Goal: Entertainment & Leisure: Browse casually

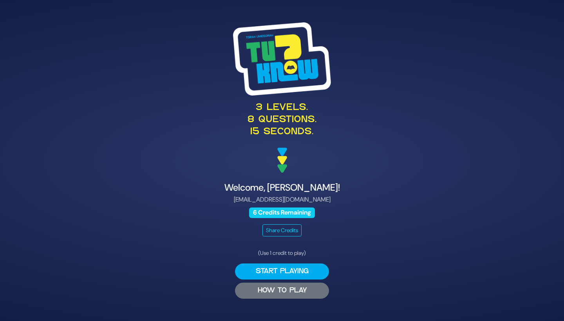
click at [250, 283] on button "HOW TO PLAY" at bounding box center [282, 291] width 94 height 16
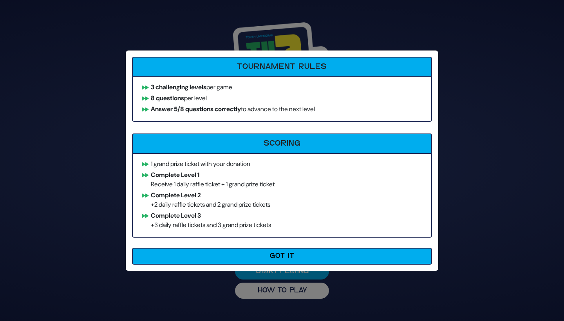
drag, startPoint x: 189, startPoint y: 86, endPoint x: 235, endPoint y: 122, distance: 58.6
click at [235, 122] on div "Tournament Rules 3 challenging levels per game 8 questions per level Answer 5/8…" at bounding box center [282, 160] width 312 height 220
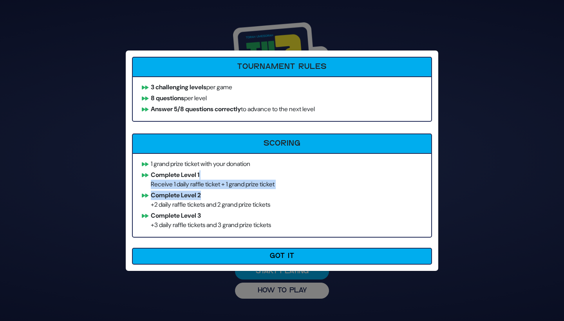
drag, startPoint x: 209, startPoint y: 195, endPoint x: 207, endPoint y: 174, distance: 21.2
click at [207, 174] on ul "1 grand prize ticket with your donation Complete Level 1 Receive 1 daily raffle…" at bounding box center [282, 195] width 300 height 85
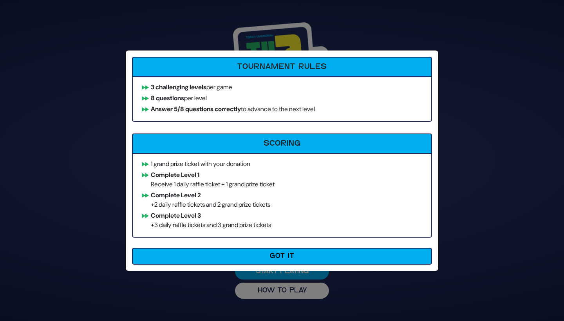
drag, startPoint x: 207, startPoint y: 174, endPoint x: 207, endPoint y: 123, distance: 51.7
click at [206, 123] on div "Tournament Rules 3 challenging levels per game 8 questions per level Answer 5/8…" at bounding box center [282, 160] width 312 height 220
drag, startPoint x: 199, startPoint y: 104, endPoint x: 210, endPoint y: 117, distance: 17.8
click at [210, 117] on ul "3 challenging levels per game 8 questions per level Answer 5/8 questions correc…" at bounding box center [282, 98] width 300 height 45
click at [193, 105] on b "Answer 5/8 questions correctly" at bounding box center [196, 109] width 90 height 8
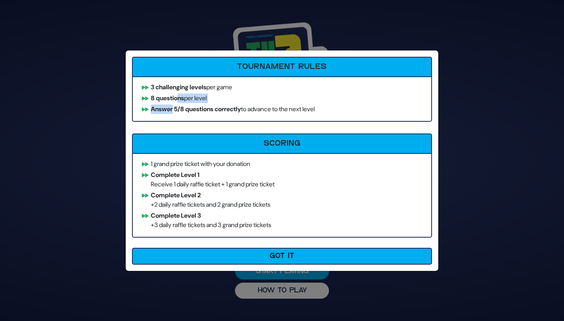
drag, startPoint x: 181, startPoint y: 95, endPoint x: 172, endPoint y: 105, distance: 13.3
click at [172, 105] on ul "3 challenging levels per game 8 questions per level Answer 5/8 questions correc…" at bounding box center [282, 98] width 300 height 45
click at [165, 101] on b "8 questions" at bounding box center [167, 98] width 33 height 8
drag, startPoint x: 158, startPoint y: 98, endPoint x: 159, endPoint y: 115, distance: 17.3
click at [159, 115] on ul "3 challenging levels per game 8 questions per level Answer 5/8 questions correc…" at bounding box center [282, 98] width 300 height 45
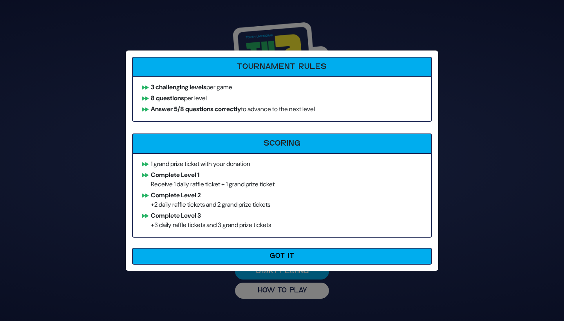
click at [179, 109] on b "Answer 5/8 questions correctly" at bounding box center [196, 109] width 90 height 8
drag, startPoint x: 158, startPoint y: 97, endPoint x: 167, endPoint y: 118, distance: 22.3
click at [167, 118] on ul "3 challenging levels per game 8 questions per level Answer 5/8 questions correc…" at bounding box center [282, 98] width 300 height 45
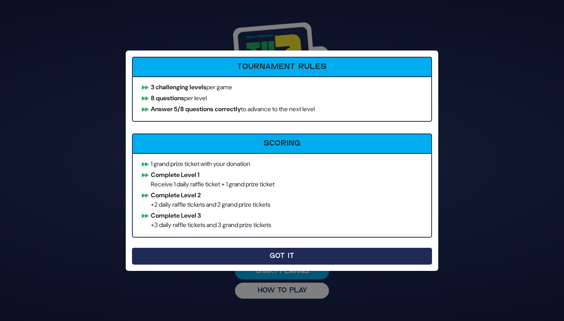
click at [194, 251] on button "Got It" at bounding box center [282, 256] width 300 height 17
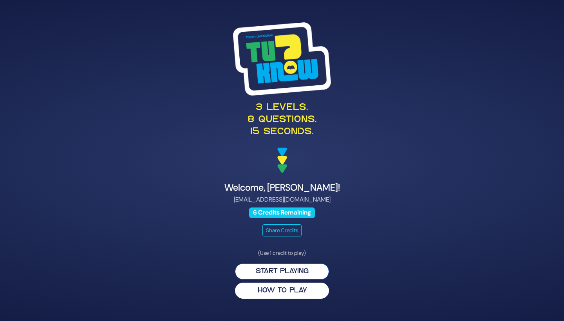
click at [296, 269] on button "Start Playing" at bounding box center [282, 271] width 94 height 16
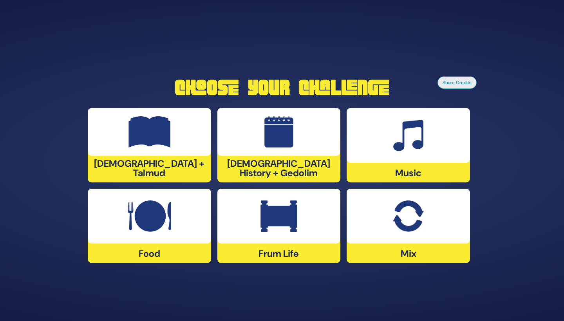
click at [389, 153] on div at bounding box center [407, 135] width 123 height 55
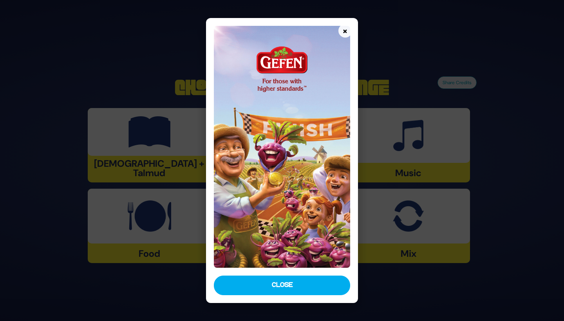
click at [285, 274] on div "× Close" at bounding box center [282, 160] width 152 height 285
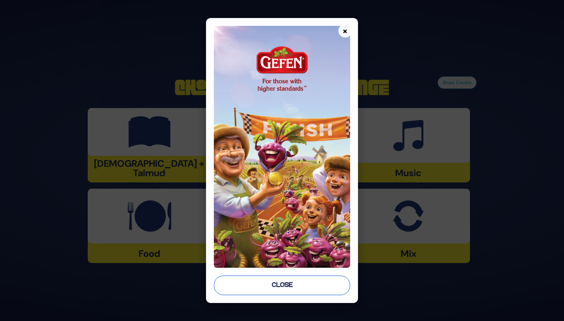
click at [285, 283] on button "Close" at bounding box center [282, 286] width 136 height 20
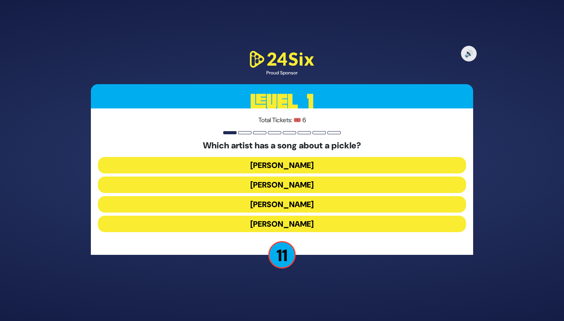
click at [335, 166] on button "Joey Newcomb" at bounding box center [282, 165] width 368 height 16
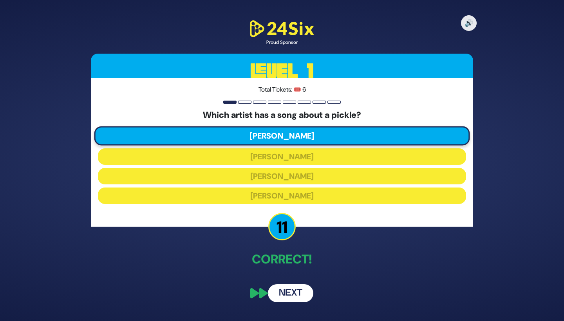
click at [292, 283] on button "Next" at bounding box center [290, 293] width 45 height 18
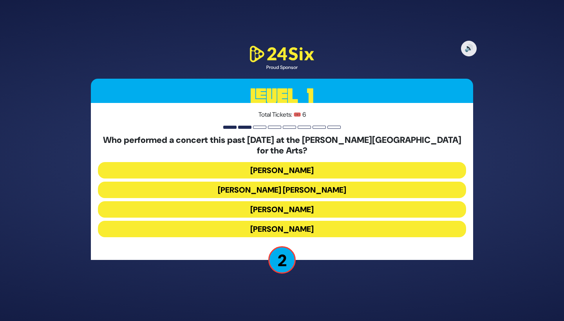
click at [333, 226] on button "Ishay Ribo" at bounding box center [282, 229] width 368 height 16
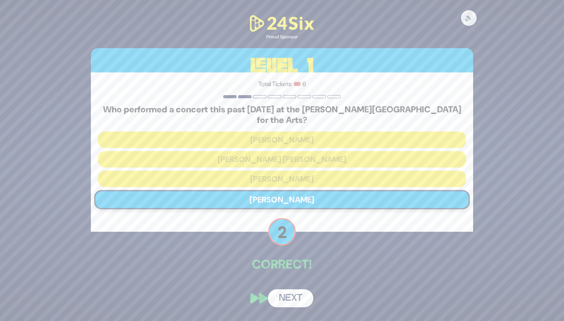
click at [294, 283] on button "Next" at bounding box center [290, 298] width 45 height 18
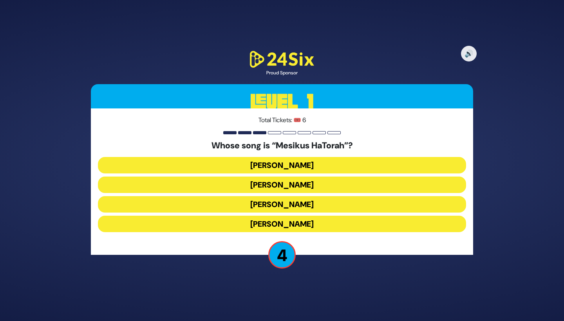
click at [317, 187] on button "Naftali Kempeh" at bounding box center [282, 185] width 368 height 16
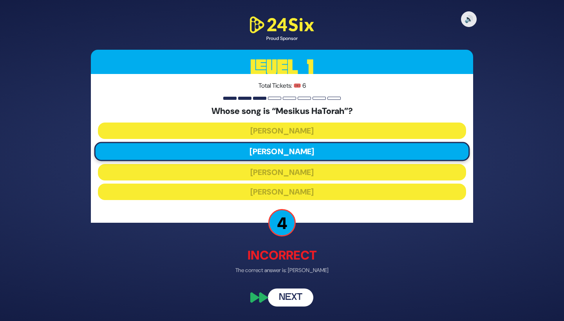
click at [293, 283] on button "Next" at bounding box center [290, 297] width 45 height 18
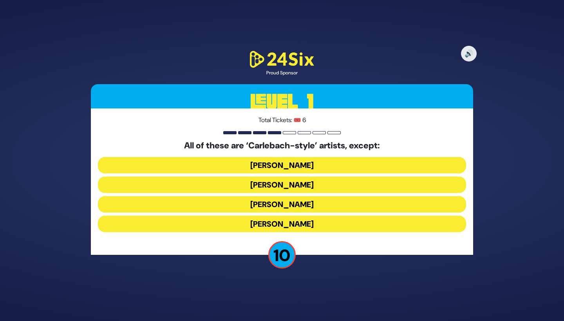
click at [292, 220] on button "Yiddy Bialostotzky" at bounding box center [282, 224] width 368 height 16
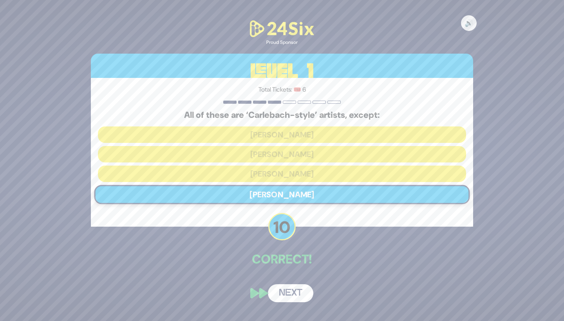
click at [295, 283] on button "Next" at bounding box center [290, 293] width 45 height 18
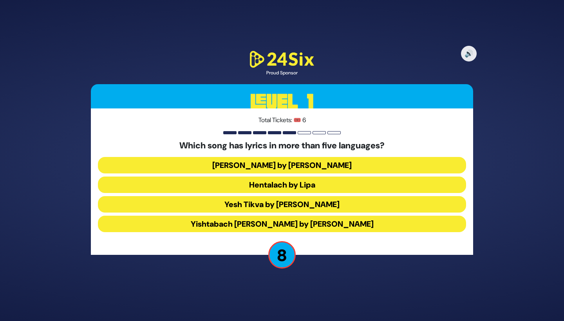
click at [230, 183] on button "Hentalach by Lipa" at bounding box center [282, 185] width 368 height 16
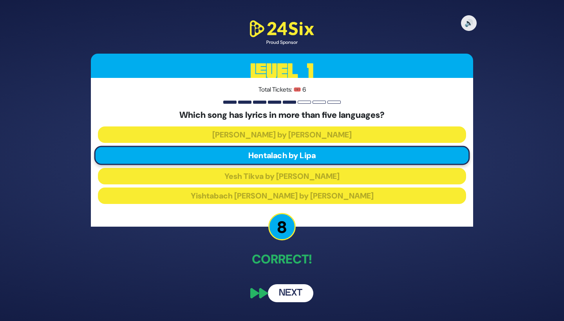
click at [283, 283] on button "Next" at bounding box center [290, 293] width 45 height 18
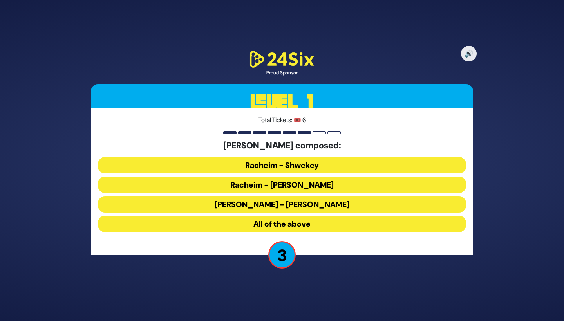
click at [242, 223] on button "All of the above" at bounding box center [282, 224] width 368 height 16
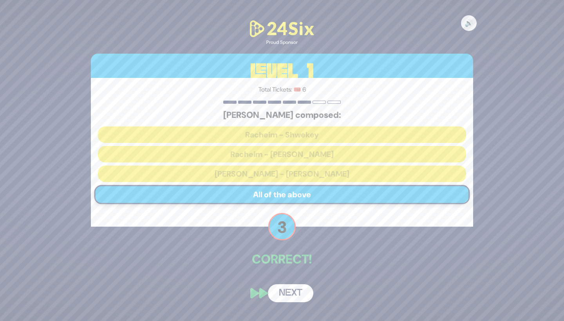
click at [285, 283] on button "Next" at bounding box center [290, 293] width 45 height 18
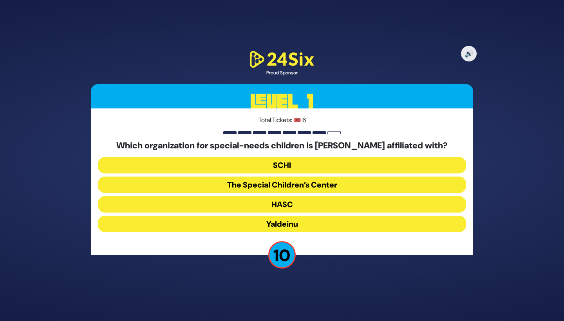
click at [320, 185] on button "The Special Children’s Center" at bounding box center [282, 185] width 368 height 16
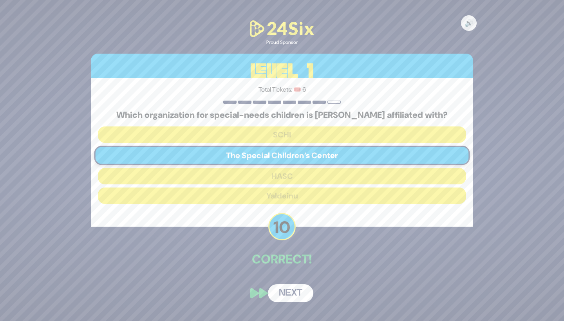
click at [292, 283] on button "Next" at bounding box center [290, 293] width 45 height 18
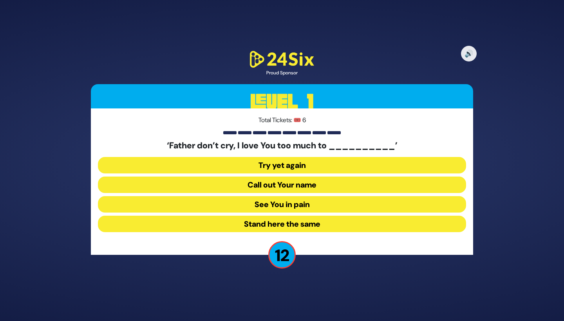
click at [309, 204] on button "See You in pain" at bounding box center [282, 204] width 368 height 16
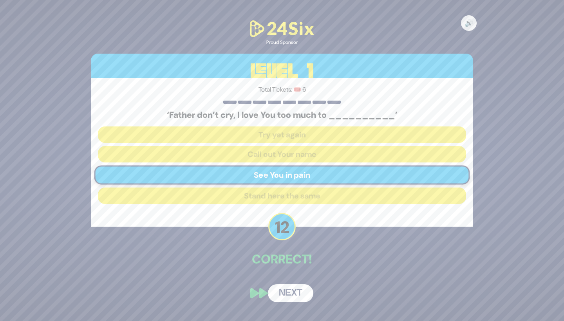
click at [292, 278] on div "🔊 Proud Sponsor Level 1 Total Tickets: 🎟️ 6 ‘Father don’t cry, I love You too m…" at bounding box center [281, 160] width 401 height 302
click at [297, 283] on button "Next" at bounding box center [290, 293] width 45 height 18
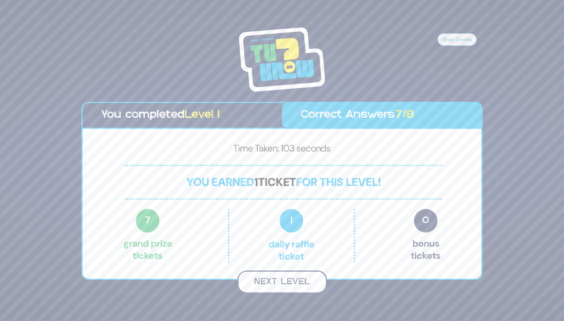
click at [282, 281] on button "Next Level" at bounding box center [282, 281] width 90 height 23
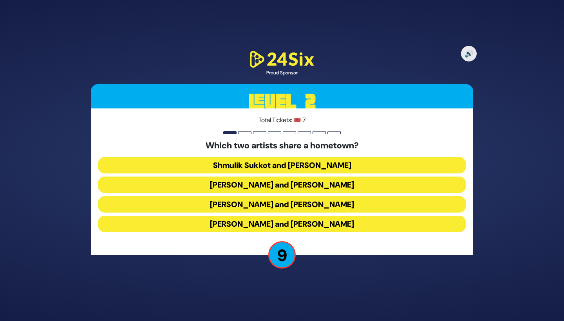
click at [295, 205] on button "Yaakov Shwekey and Chaim Israel" at bounding box center [282, 204] width 368 height 16
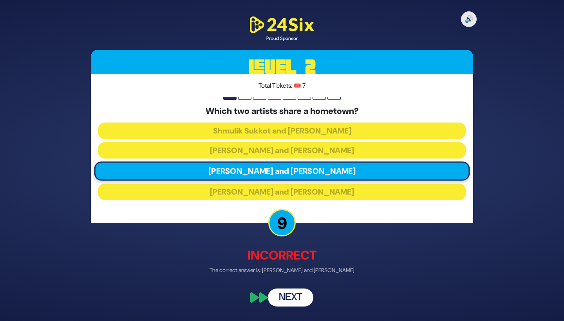
click at [284, 283] on button "Next" at bounding box center [290, 297] width 45 height 18
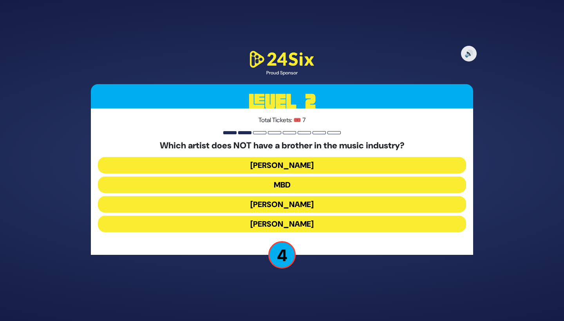
click at [303, 185] on button "MBD" at bounding box center [282, 185] width 368 height 16
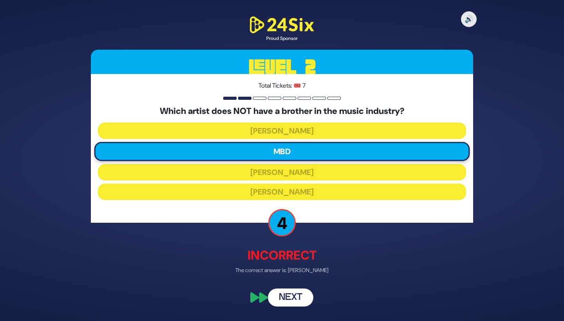
click at [289, 283] on button "Next" at bounding box center [290, 297] width 45 height 18
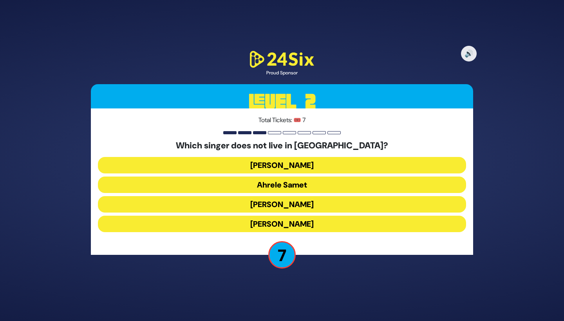
click at [310, 203] on button "Ari Goldwag" at bounding box center [282, 204] width 368 height 16
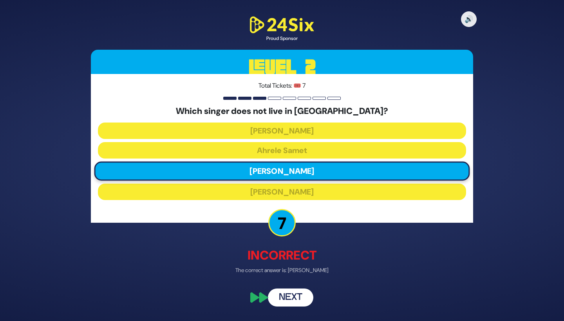
click at [289, 283] on button "Next" at bounding box center [290, 297] width 45 height 18
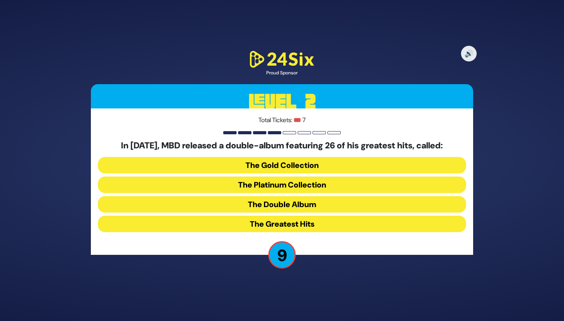
click at [287, 199] on button "The Double Album" at bounding box center [282, 204] width 368 height 16
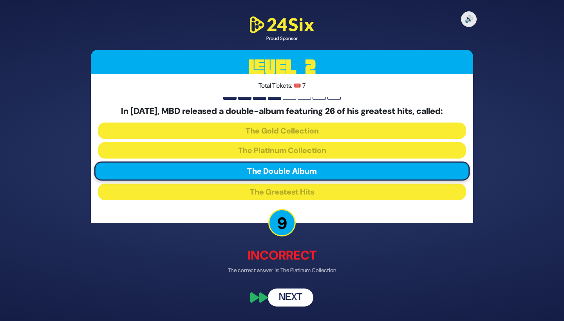
click at [286, 283] on button "Next" at bounding box center [290, 297] width 45 height 18
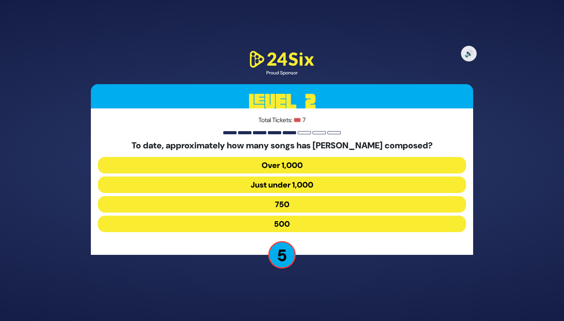
click at [300, 225] on button "500" at bounding box center [282, 224] width 368 height 16
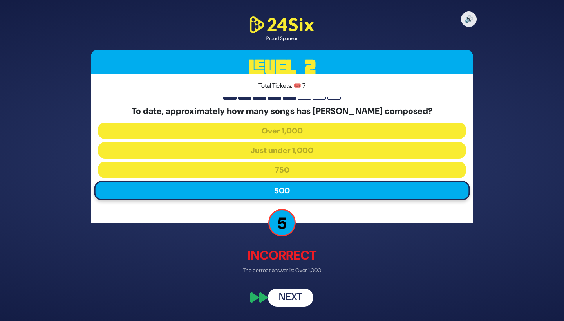
click at [287, 283] on button "Next" at bounding box center [290, 297] width 45 height 18
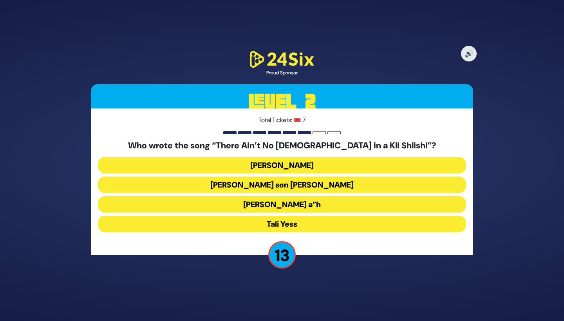
click at [276, 203] on button "Moshe Yess a”h" at bounding box center [282, 204] width 368 height 16
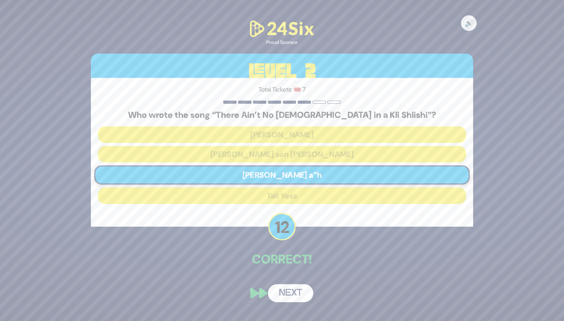
click at [287, 283] on button "Next" at bounding box center [290, 293] width 45 height 18
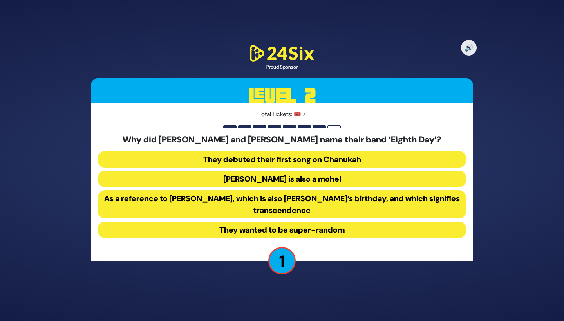
click at [248, 230] on button "They wanted to be super-random" at bounding box center [282, 230] width 368 height 16
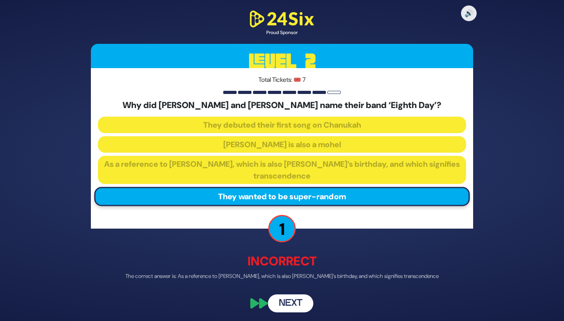
click at [284, 283] on button "Next" at bounding box center [290, 303] width 45 height 18
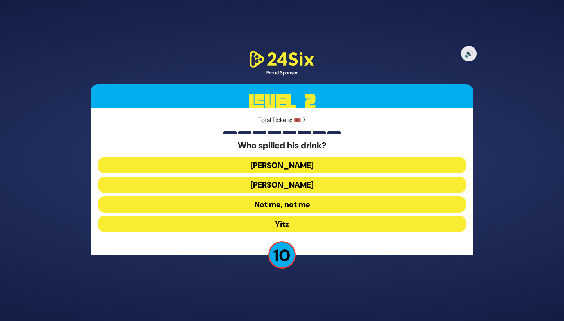
click at [256, 206] on button "Not me, not me" at bounding box center [282, 204] width 368 height 16
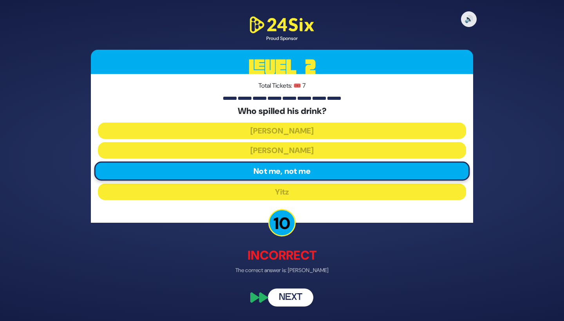
click at [288, 283] on button "Next" at bounding box center [290, 297] width 45 height 18
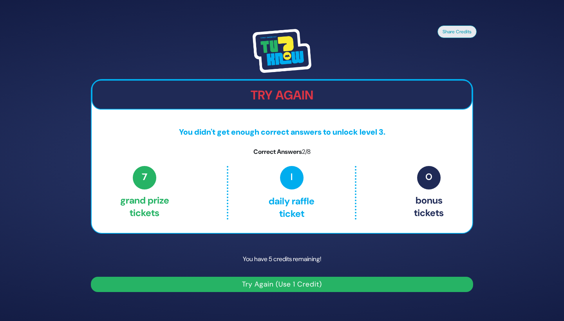
click at [414, 171] on p "0 Bonus tickets" at bounding box center [429, 192] width 30 height 53
click at [302, 169] on p "1 Daily Raffle ticket" at bounding box center [291, 192] width 93 height 53
drag, startPoint x: 306, startPoint y: 87, endPoint x: 370, endPoint y: 68, distance: 66.4
click at [307, 87] on div "Try Again" at bounding box center [282, 95] width 380 height 30
click at [454, 36] on button "Share Credits" at bounding box center [456, 31] width 39 height 13
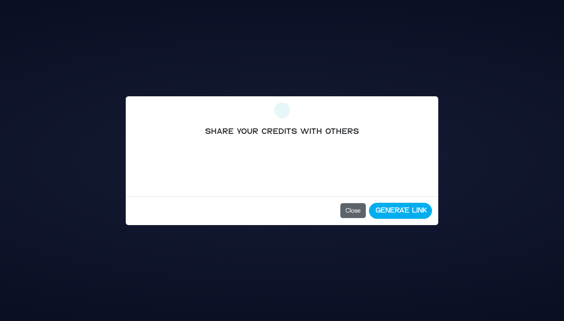
click at [350, 210] on button "Close" at bounding box center [352, 210] width 25 height 15
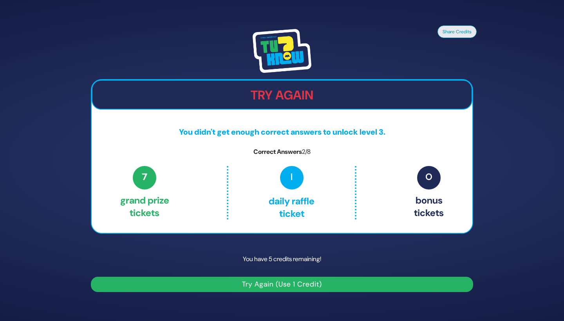
click at [95, 18] on div "Share Credits Try Again You didn't get enough correct answers to unlock level 3…" at bounding box center [282, 160] width 564 height 321
click at [58, 113] on div "Share Credits Try Again You didn't get enough correct answers to unlock level 3…" at bounding box center [282, 160] width 564 height 321
click at [139, 26] on div "Share Credits Try Again You didn't get enough correct answers to unlock level 3…" at bounding box center [281, 161] width 401 height 282
click at [252, 283] on button "Try Again (Use 1 Credit)" at bounding box center [282, 284] width 382 height 15
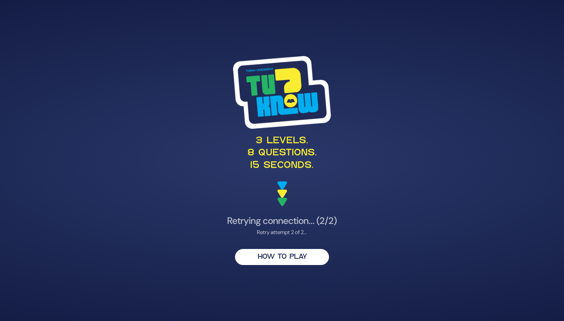
click at [320, 222] on h4 "Retrying connection... (2/2)" at bounding box center [282, 220] width 382 height 11
click at [281, 193] on img at bounding box center [282, 193] width 10 height 25
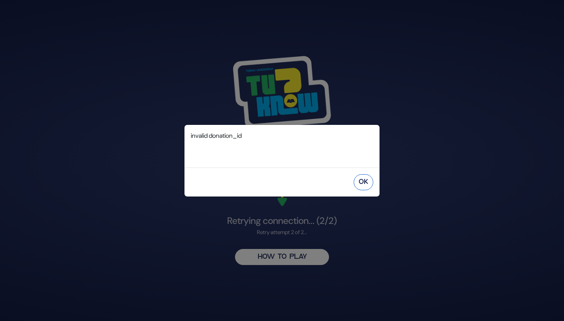
click at [364, 177] on button "OK" at bounding box center [363, 182] width 20 height 16
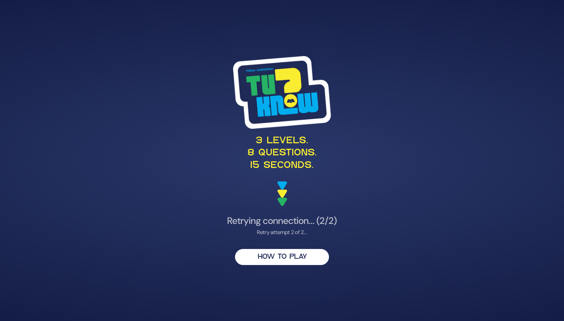
click at [282, 221] on h4 "Retrying connection... (2/2)" at bounding box center [282, 220] width 382 height 11
click at [292, 258] on button "HOW TO PLAY" at bounding box center [282, 257] width 94 height 16
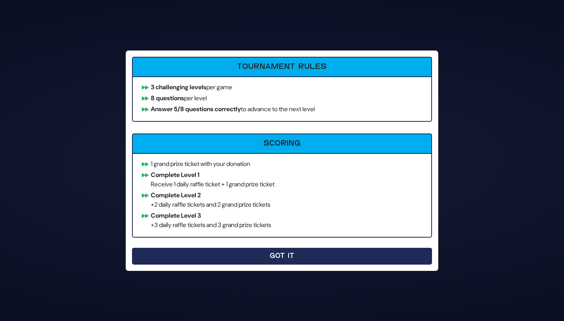
click at [298, 254] on div "3 levels. 8 questions. 15 seconds. Retrying connection... (2/2) Retry attempt 2…" at bounding box center [281, 161] width 401 height 228
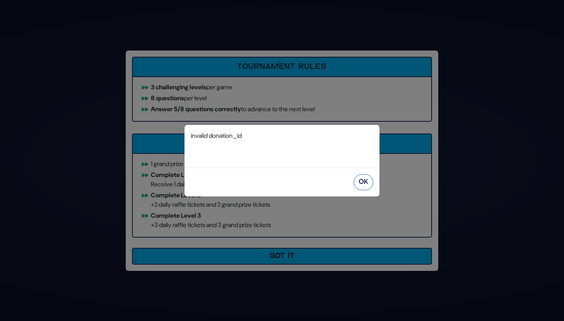
click at [363, 179] on button "OK" at bounding box center [363, 182] width 20 height 16
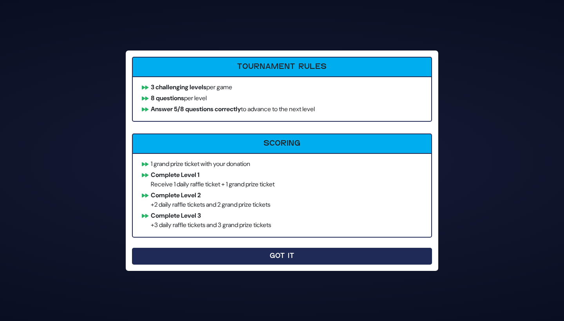
click at [262, 256] on button "Got It" at bounding box center [282, 256] width 300 height 17
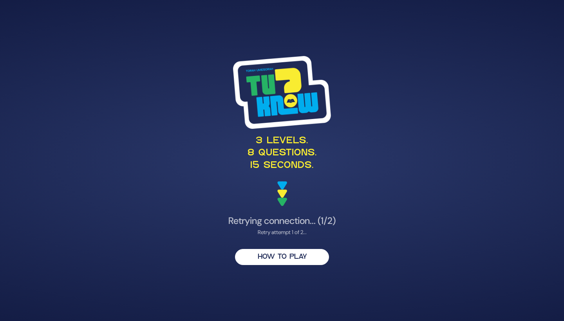
click at [289, 223] on h4 "Retrying connection... (1/2)" at bounding box center [282, 220] width 382 height 11
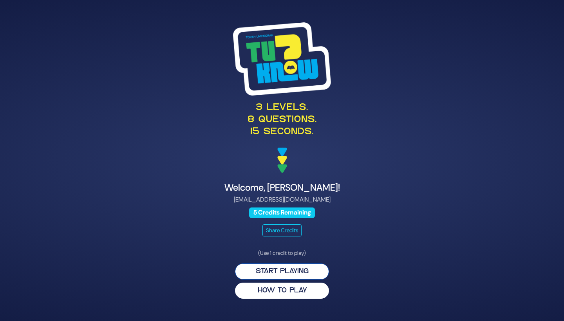
click at [254, 272] on button "Start Playing" at bounding box center [282, 271] width 94 height 16
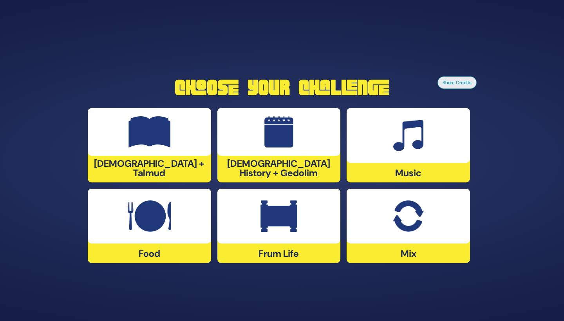
click at [274, 143] on img at bounding box center [278, 131] width 29 height 31
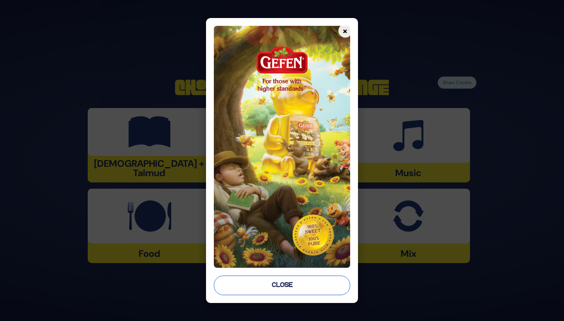
click at [252, 284] on button "Close" at bounding box center [282, 286] width 136 height 20
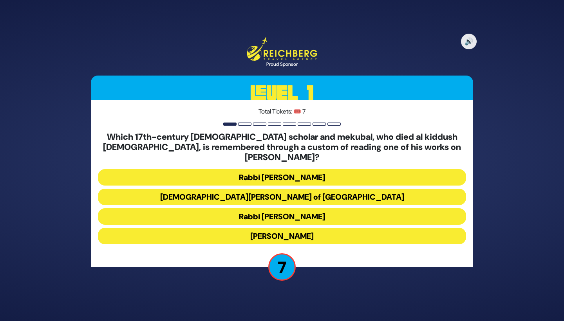
click at [222, 189] on button "[DEMOGRAPHIC_DATA][PERSON_NAME] of [GEOGRAPHIC_DATA]" at bounding box center [282, 197] width 368 height 16
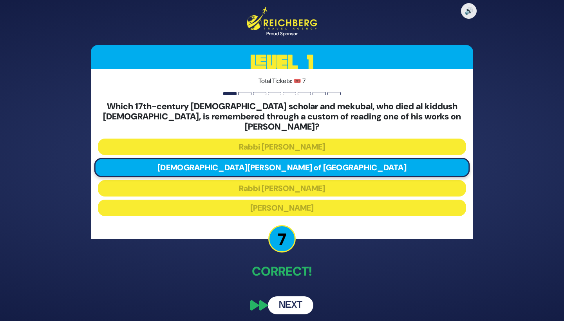
click at [285, 296] on button "Next" at bounding box center [290, 305] width 45 height 18
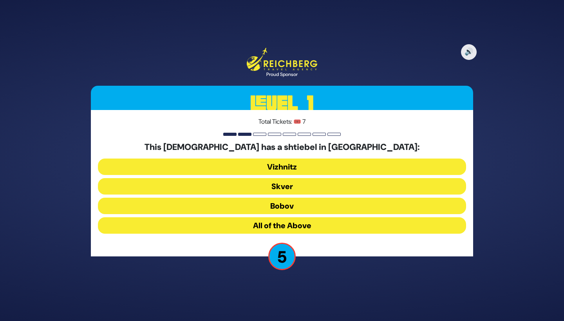
click at [213, 229] on button "All of the Above" at bounding box center [282, 225] width 368 height 16
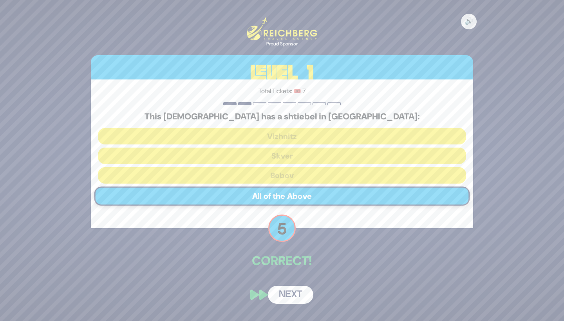
click at [282, 296] on button "Next" at bounding box center [290, 295] width 45 height 18
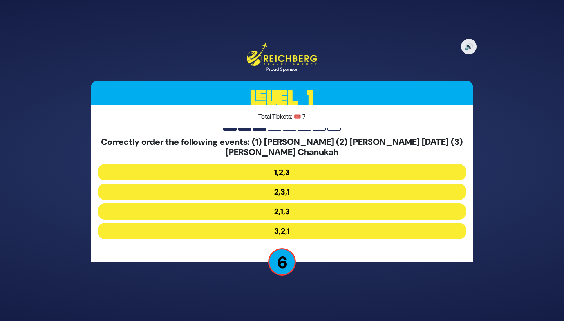
click at [260, 211] on button "2,1,3" at bounding box center [282, 211] width 368 height 16
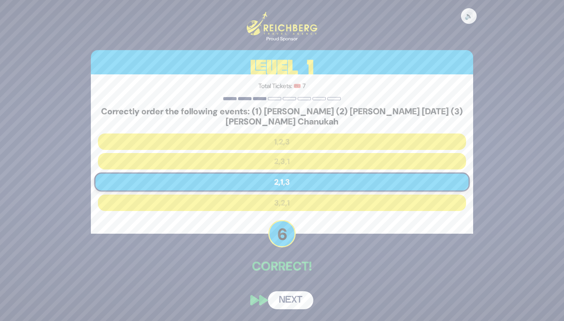
click at [291, 298] on button "Next" at bounding box center [290, 300] width 45 height 18
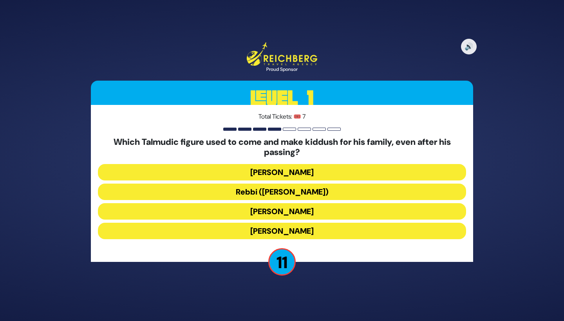
click at [323, 187] on button "Rebbi ([PERSON_NAME])" at bounding box center [282, 192] width 368 height 16
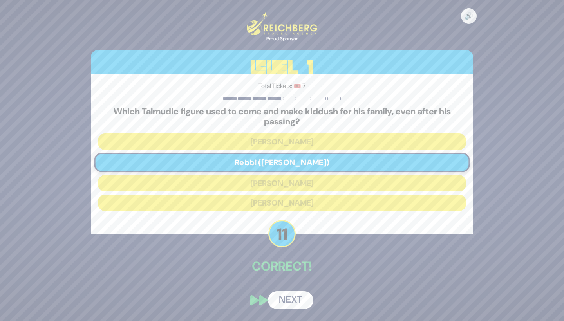
click at [286, 288] on div "🔊 Proud Sponsor Level 1 Total Tickets: 🎟️ 7 Which Talmudic figure used to come …" at bounding box center [281, 160] width 401 height 316
click at [293, 301] on button "Next" at bounding box center [290, 300] width 45 height 18
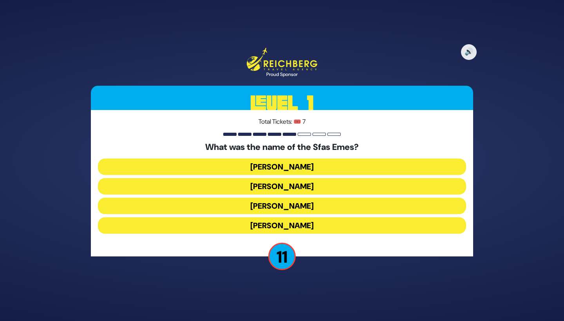
click at [320, 229] on button "[PERSON_NAME]" at bounding box center [282, 225] width 368 height 16
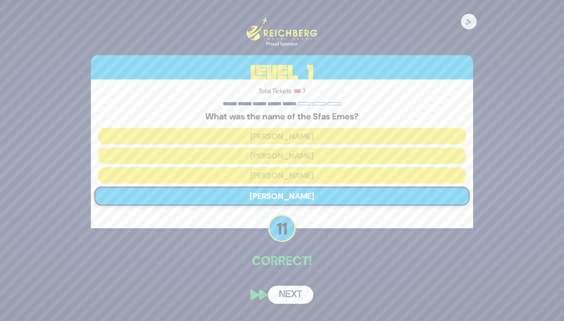
click at [288, 277] on div "🔊 Proud Sponsor Level 1 Total Tickets: 🎟️ 7 What was the name of the Sfas Emes?…" at bounding box center [281, 161] width 401 height 306
click at [291, 294] on button "Next" at bounding box center [290, 295] width 45 height 18
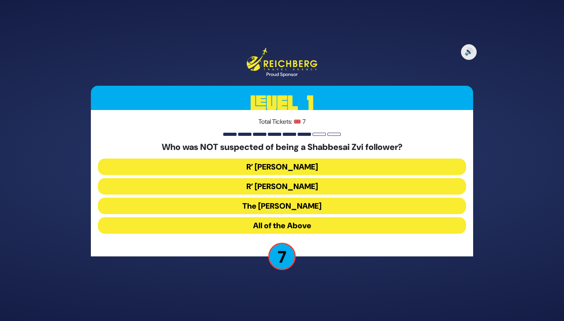
click at [312, 206] on button "The [PERSON_NAME]" at bounding box center [282, 206] width 368 height 16
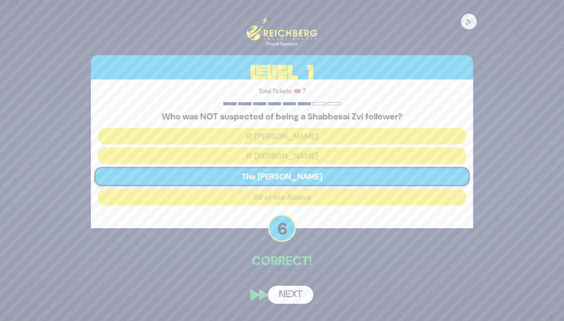
click at [289, 294] on button "Next" at bounding box center [290, 295] width 45 height 18
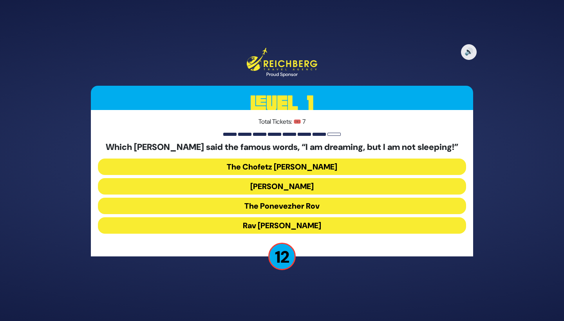
click at [307, 204] on button "The Ponevezher Rov" at bounding box center [282, 206] width 368 height 16
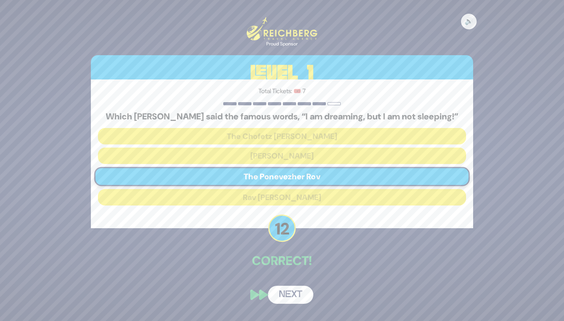
click at [287, 296] on button "Next" at bounding box center [290, 295] width 45 height 18
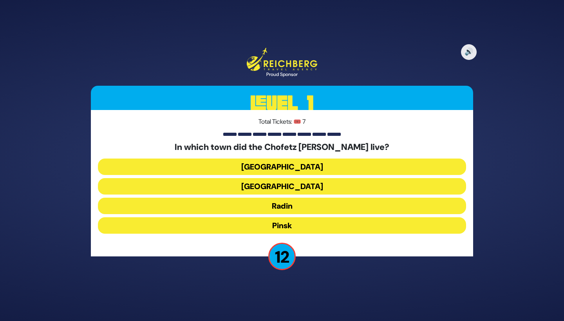
click at [321, 206] on button "Radin" at bounding box center [282, 206] width 368 height 16
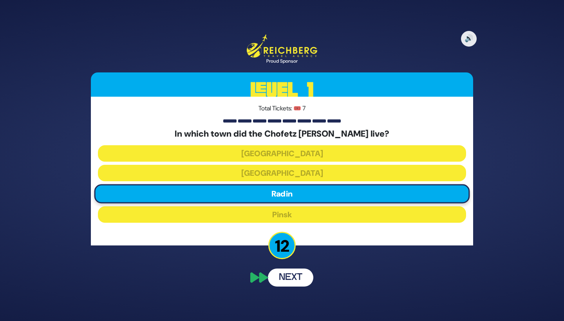
click at [285, 277] on div "🔊 Proud Sponsor Level 1 Total Tickets: 🎟️ 7 In which town did the Chofetz Chaim…" at bounding box center [281, 160] width 401 height 271
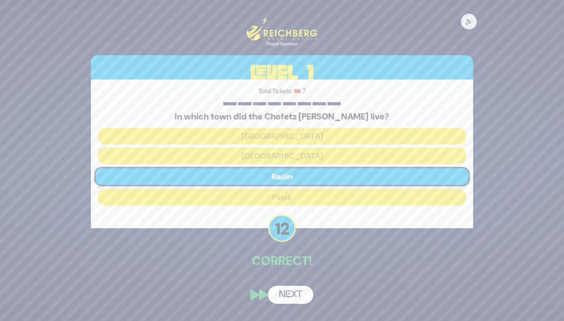
click at [282, 292] on button "Next" at bounding box center [290, 295] width 45 height 18
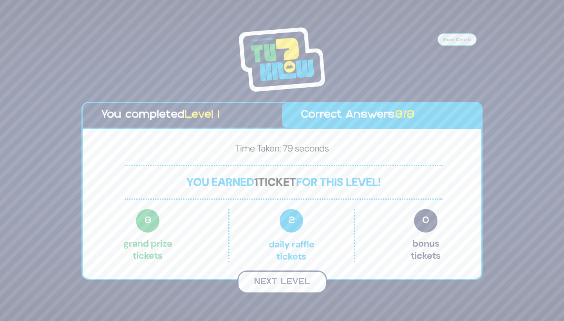
click at [263, 283] on button "Next Level" at bounding box center [282, 281] width 90 height 23
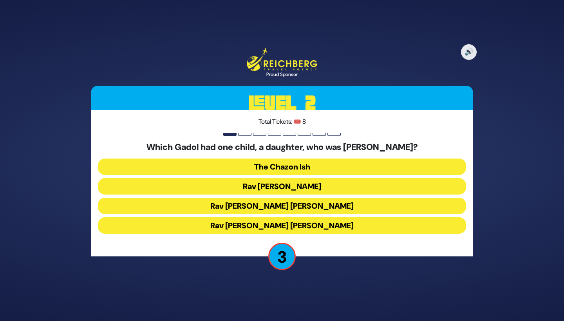
click at [306, 207] on button "Rav Chaim Ozer Grodzinski" at bounding box center [282, 206] width 368 height 16
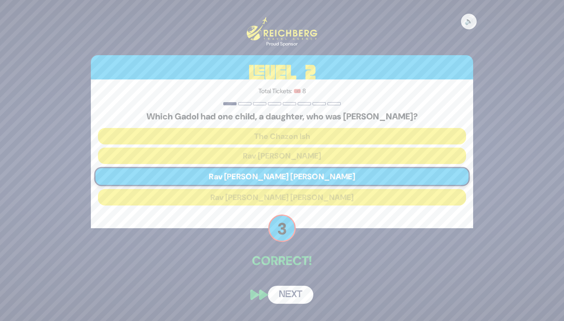
click at [288, 296] on button "Next" at bounding box center [290, 295] width 45 height 18
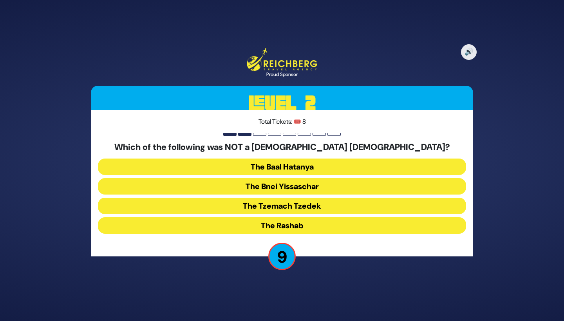
click at [294, 186] on button "The Bnei Yissaschar" at bounding box center [282, 186] width 368 height 16
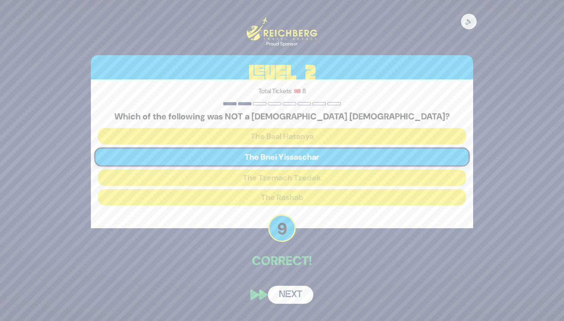
click at [285, 299] on button "Next" at bounding box center [290, 295] width 45 height 18
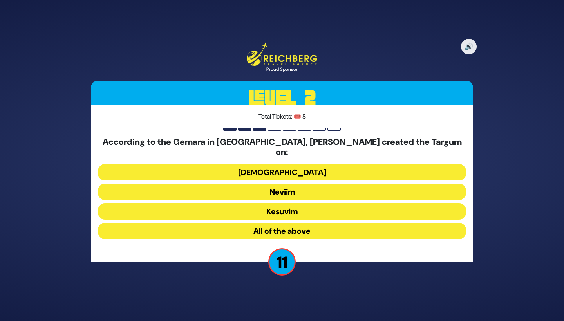
click at [295, 186] on button "Neviim" at bounding box center [282, 192] width 368 height 16
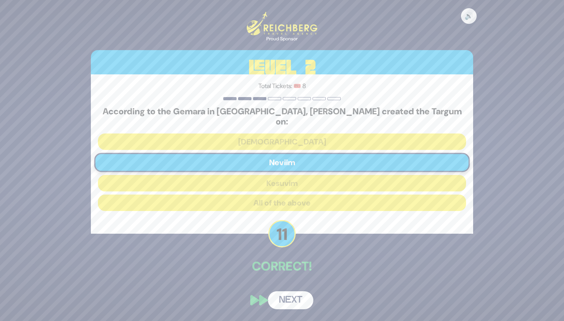
click at [287, 296] on button "Next" at bounding box center [290, 300] width 45 height 18
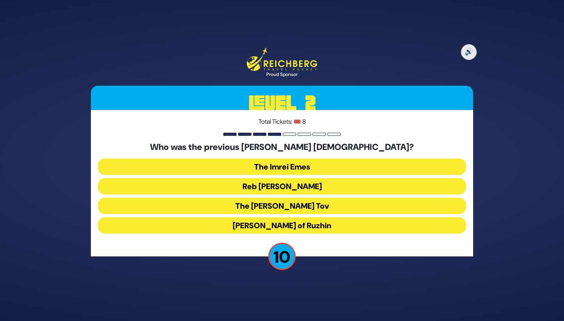
click at [257, 184] on button "Reb Ahron Rokeach" at bounding box center [282, 186] width 368 height 16
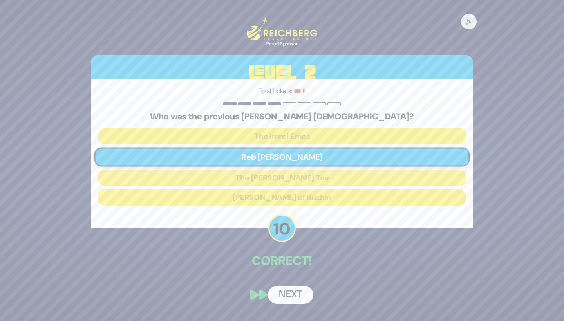
click at [281, 288] on button "Next" at bounding box center [290, 295] width 45 height 18
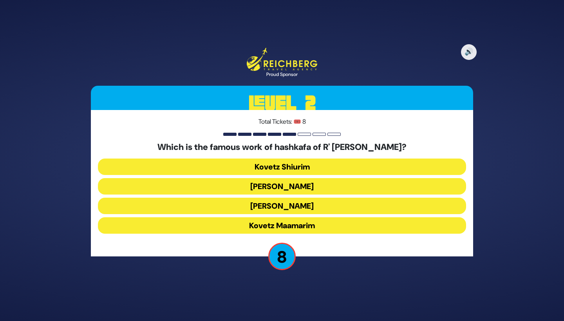
click at [297, 226] on button "Kovetz Maamarim" at bounding box center [282, 225] width 368 height 16
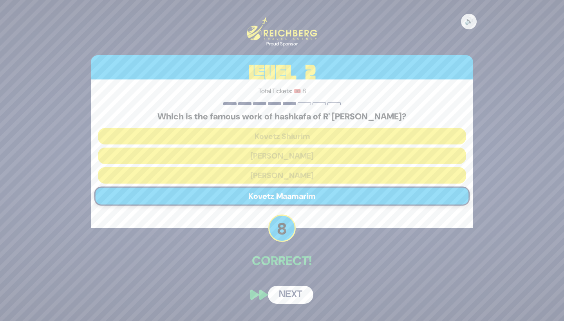
click at [285, 296] on button "Next" at bounding box center [290, 295] width 45 height 18
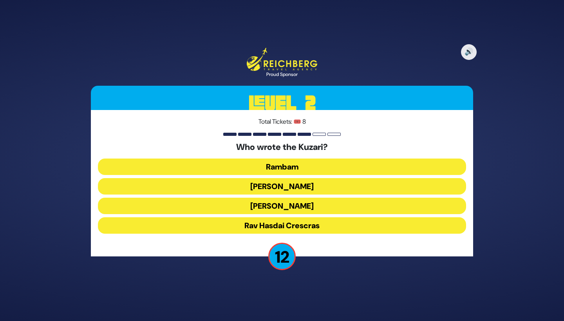
click at [299, 205] on button "Rav Yehudah HaLevi" at bounding box center [282, 206] width 368 height 16
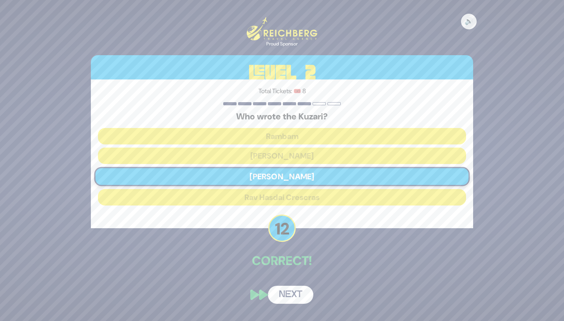
click at [286, 296] on button "Next" at bounding box center [290, 295] width 45 height 18
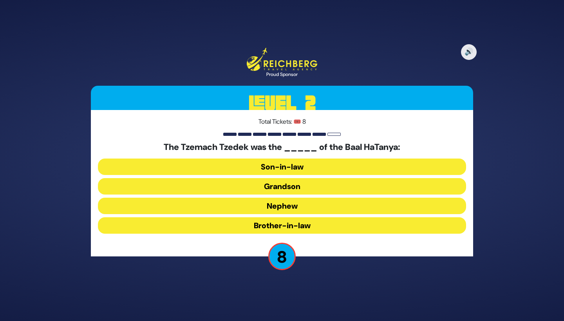
click at [299, 186] on button "Grandson" at bounding box center [282, 186] width 368 height 16
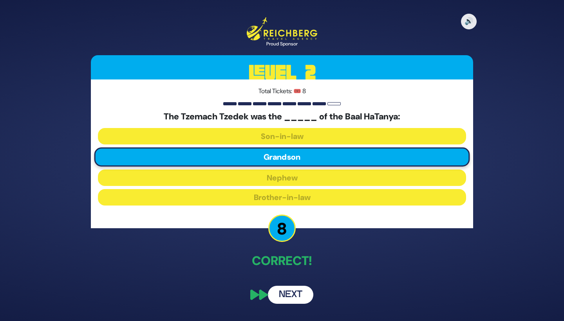
click at [284, 293] on button "Next" at bounding box center [290, 295] width 45 height 18
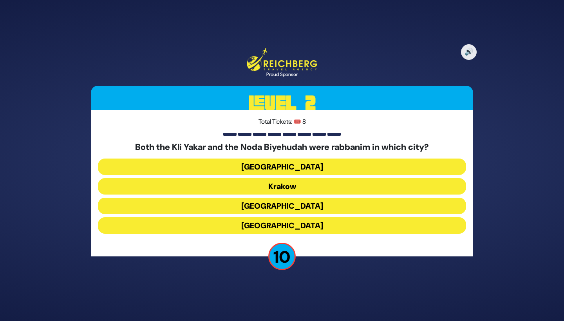
click at [315, 229] on button "Prague" at bounding box center [282, 225] width 368 height 16
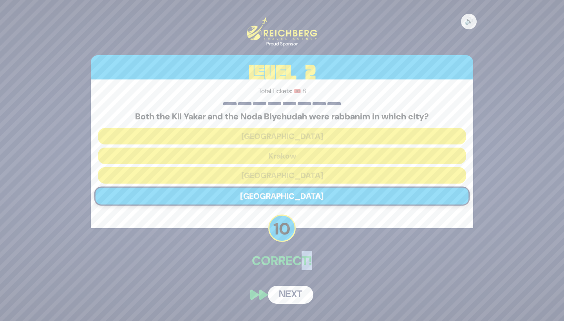
drag, startPoint x: 294, startPoint y: 279, endPoint x: 297, endPoint y: 268, distance: 11.5
click at [297, 268] on div "🔊 Proud Sponsor Level 2 Total Tickets: 🎟️ 8 Both the Kli Yakar and the Noda Biy…" at bounding box center [281, 161] width 401 height 306
click at [306, 266] on p "Correct!" at bounding box center [282, 260] width 382 height 19
click at [288, 294] on button "Next" at bounding box center [290, 295] width 45 height 18
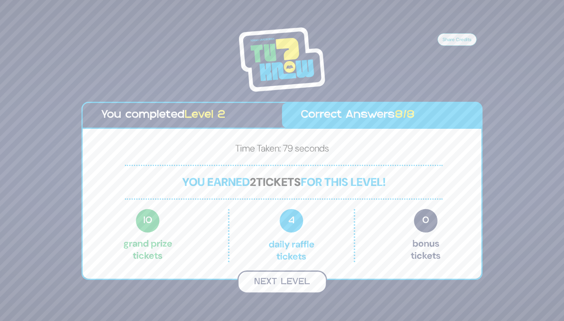
click at [282, 279] on button "Next Level" at bounding box center [282, 281] width 90 height 23
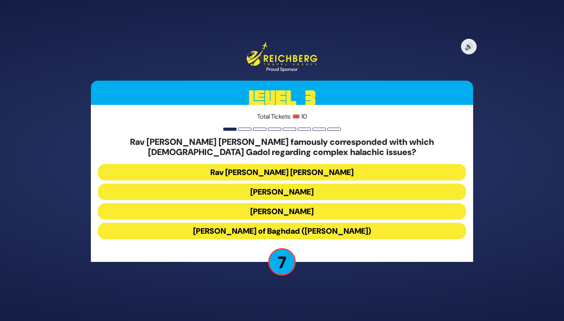
click at [351, 233] on button "Rav Yosef Chaim of Baghdad (Ben Ish Chai)" at bounding box center [282, 231] width 368 height 16
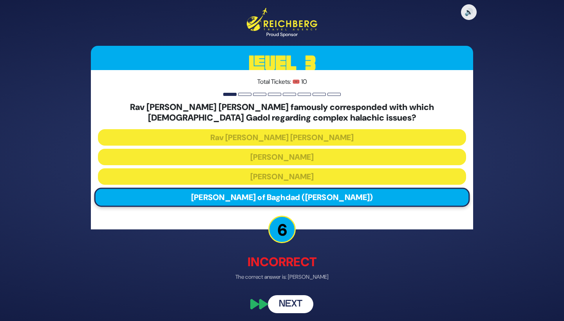
click at [282, 303] on button "Next" at bounding box center [290, 304] width 45 height 18
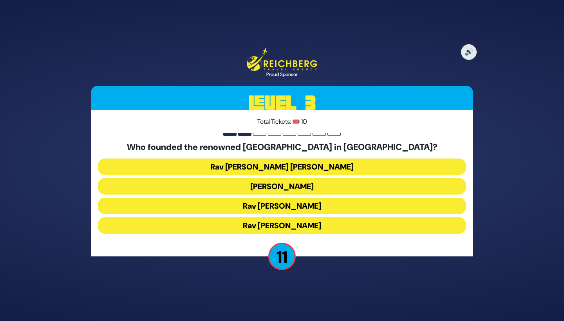
click at [329, 224] on button "Rav Ezriel Hildesheimer" at bounding box center [282, 225] width 368 height 16
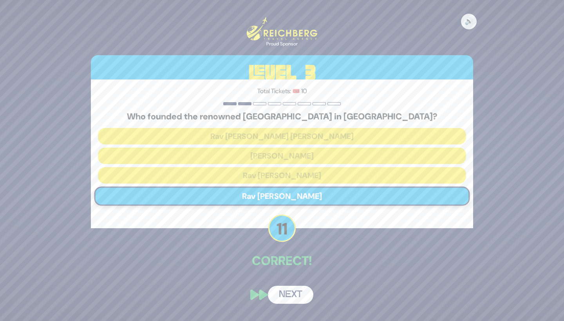
click at [289, 294] on button "Next" at bounding box center [290, 295] width 45 height 18
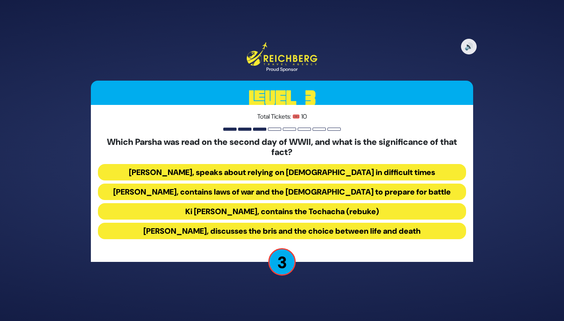
click at [341, 212] on button "Ki Savo, contains the Tochacha (rebuke)" at bounding box center [282, 211] width 368 height 16
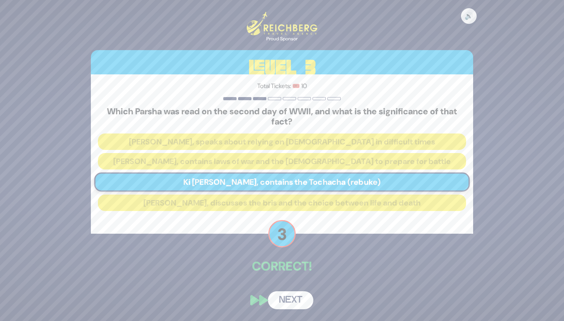
click at [283, 297] on button "Next" at bounding box center [290, 300] width 45 height 18
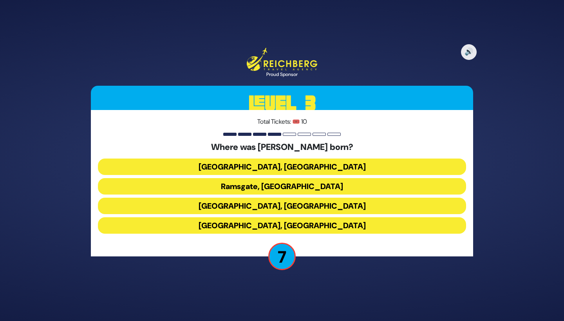
click at [342, 188] on button "Ramsgate, England" at bounding box center [282, 186] width 368 height 16
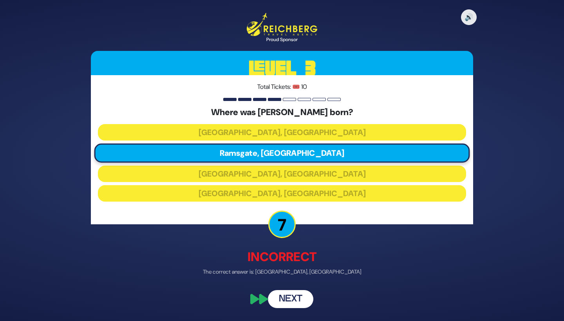
click at [286, 301] on button "Next" at bounding box center [290, 299] width 45 height 18
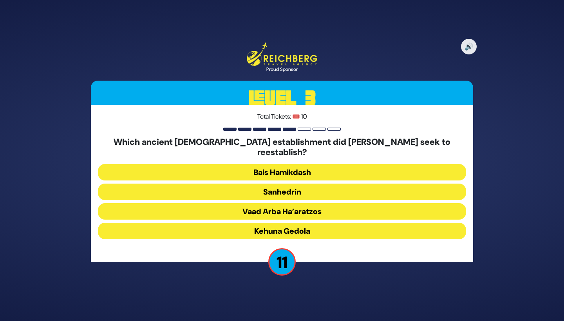
click at [332, 189] on button "Sanhedrin" at bounding box center [282, 192] width 368 height 16
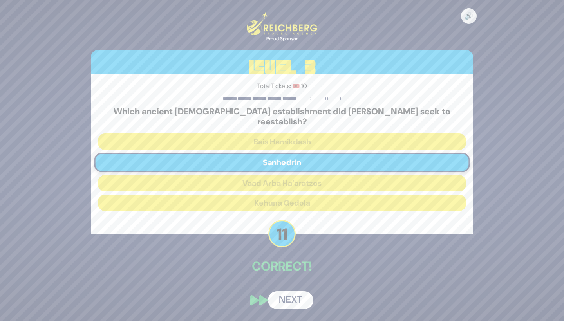
click at [295, 292] on button "Next" at bounding box center [290, 300] width 45 height 18
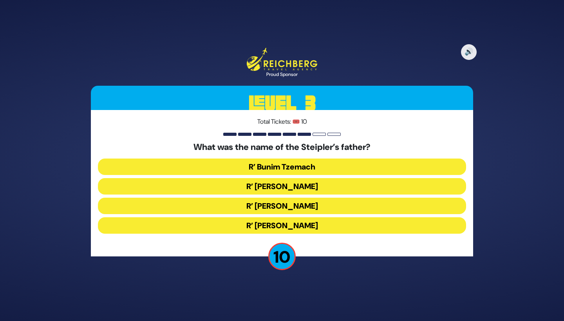
click at [277, 184] on button "R’ Boruch Peretz" at bounding box center [282, 186] width 368 height 16
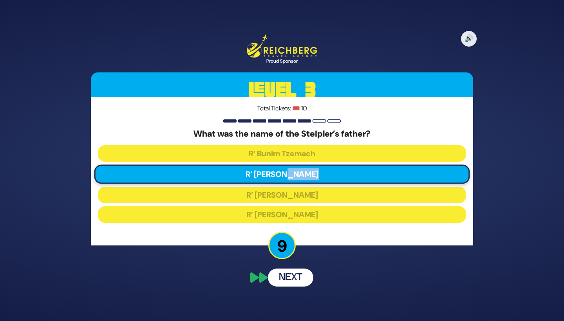
click at [277, 184] on div "What was the name of the Steipler’s father? R’ Bunim Tzemach R’ Boruch Peretz R…" at bounding box center [282, 177] width 368 height 97
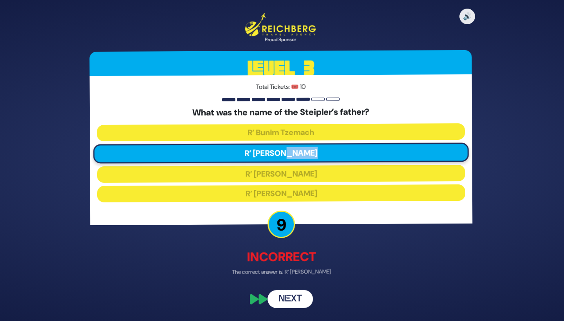
click at [285, 297] on button "Next" at bounding box center [290, 299] width 45 height 18
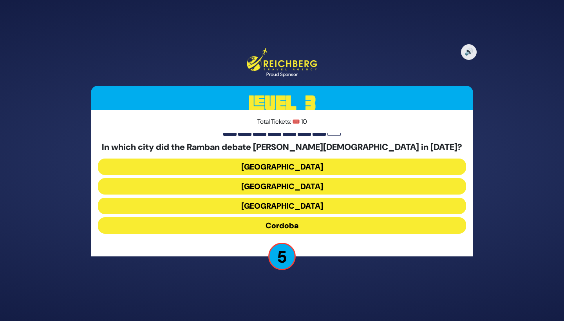
click at [299, 187] on button "Barcelona" at bounding box center [282, 186] width 368 height 16
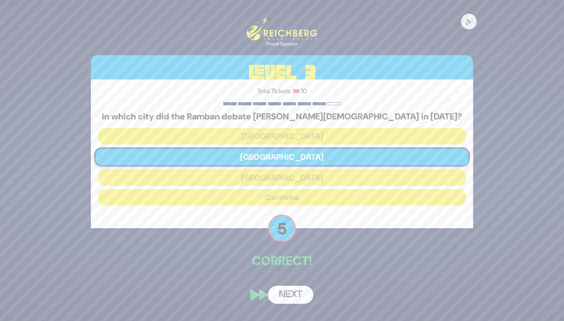
click at [288, 292] on button "Next" at bounding box center [290, 295] width 45 height 18
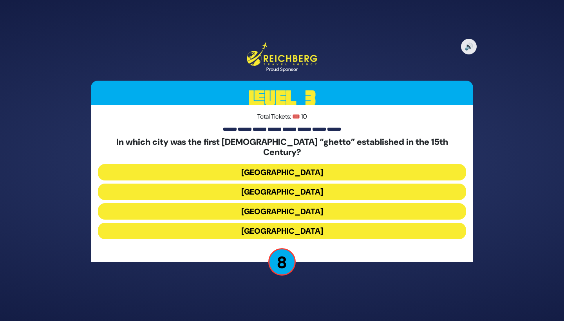
click at [303, 187] on button "Venice" at bounding box center [282, 192] width 368 height 16
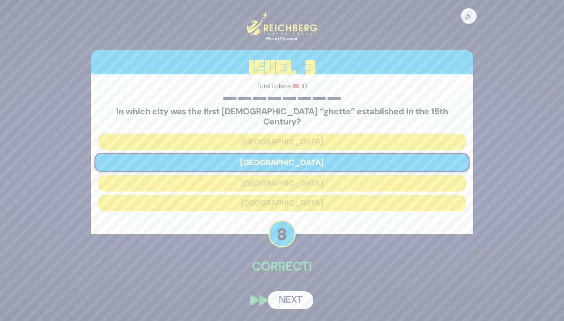
click at [289, 297] on button "Next" at bounding box center [290, 300] width 45 height 18
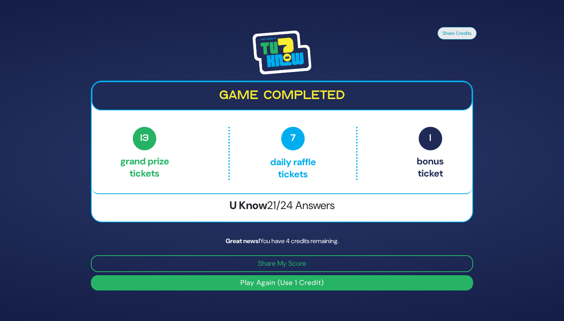
click at [507, 196] on div "Share Credits Game completed 13 Grand Prize tickets 7 Daily Raffle tickets 1 Bo…" at bounding box center [282, 160] width 564 height 321
click at [306, 285] on button "Play Again (Use 1 Credit)" at bounding box center [282, 282] width 382 height 15
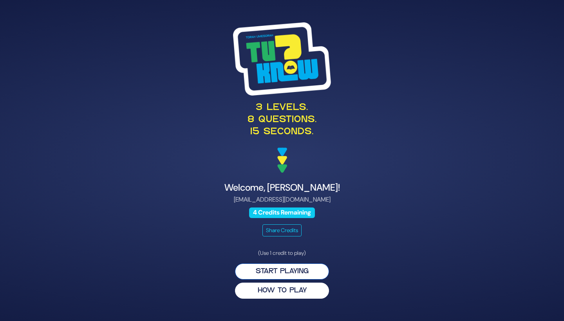
click at [285, 272] on button "Start Playing" at bounding box center [282, 271] width 94 height 16
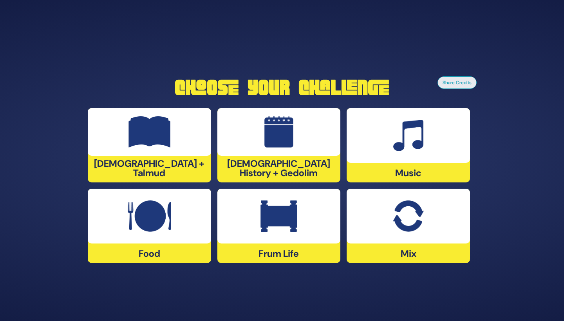
click at [146, 146] on img at bounding box center [149, 131] width 42 height 31
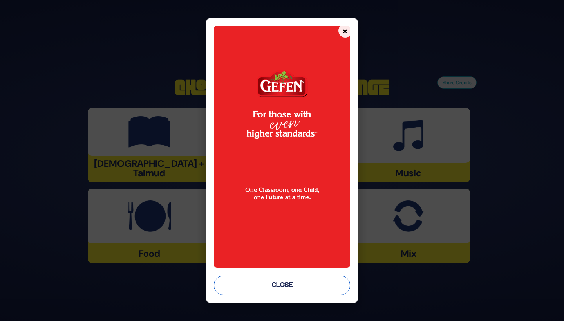
click at [234, 283] on button "Close" at bounding box center [282, 286] width 136 height 20
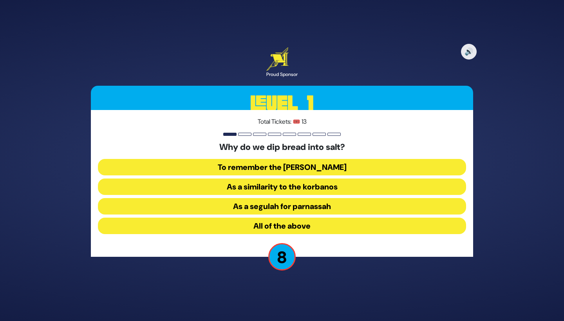
click at [229, 229] on button "All of the above" at bounding box center [282, 226] width 368 height 16
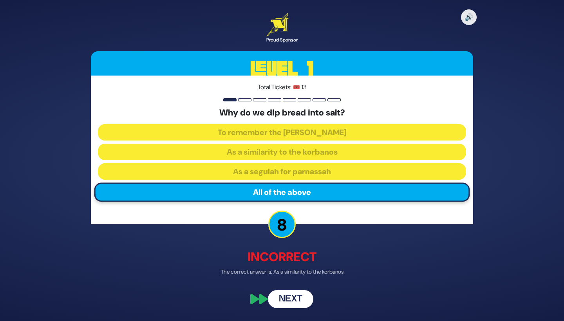
click at [282, 302] on button "Next" at bounding box center [290, 299] width 45 height 18
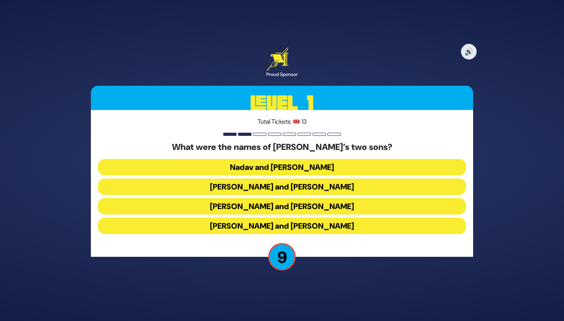
click at [197, 224] on button "[PERSON_NAME] and [PERSON_NAME]" at bounding box center [282, 226] width 368 height 16
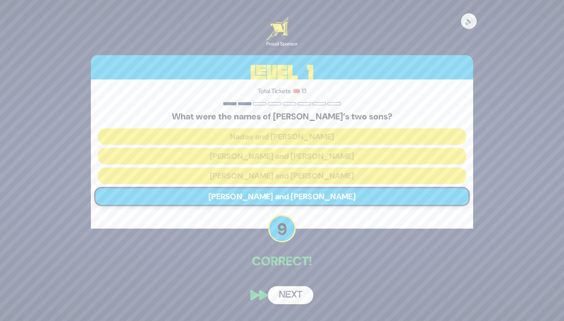
click at [278, 289] on button "Next" at bounding box center [290, 295] width 45 height 18
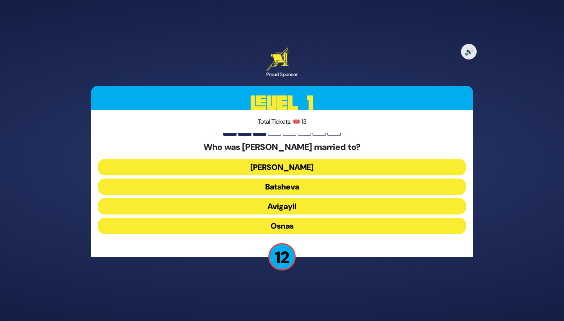
click at [225, 162] on button "[PERSON_NAME]" at bounding box center [282, 167] width 368 height 16
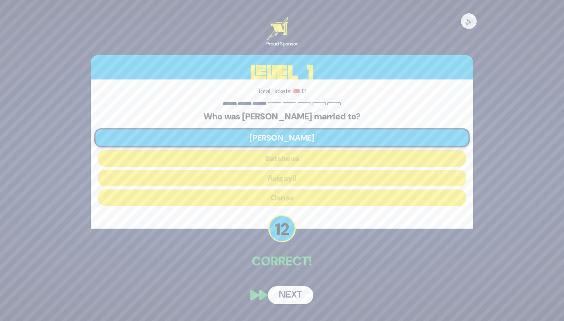
click at [285, 299] on button "Next" at bounding box center [290, 295] width 45 height 18
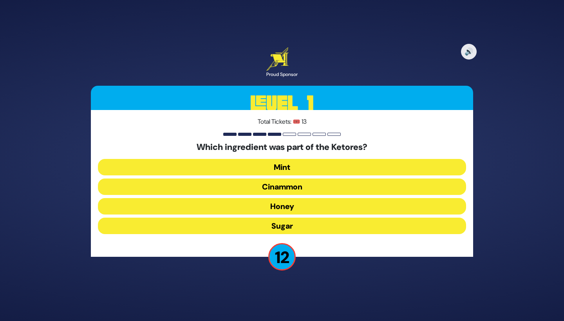
click at [302, 185] on button "Cinammon" at bounding box center [282, 186] width 368 height 16
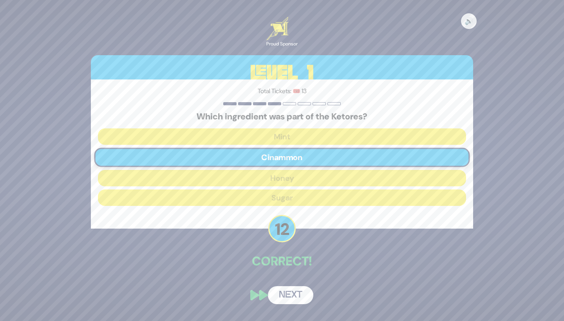
click at [289, 293] on button "Next" at bounding box center [290, 295] width 45 height 18
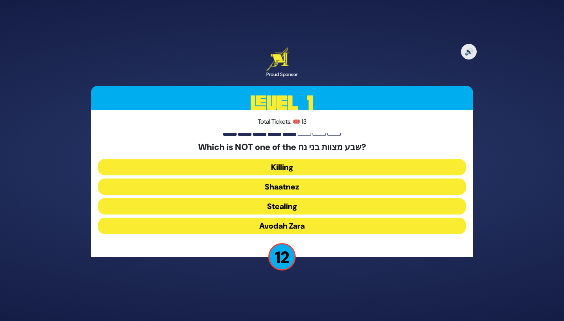
click at [293, 180] on button "Shaatnez" at bounding box center [282, 186] width 368 height 16
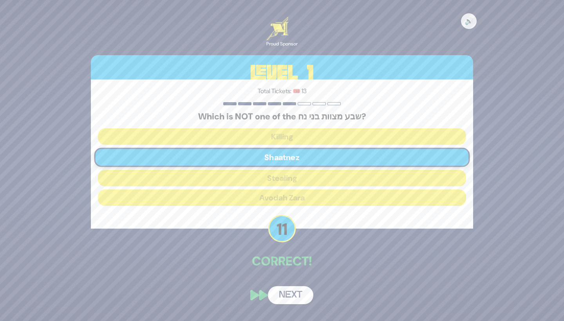
click at [286, 292] on button "Next" at bounding box center [290, 295] width 45 height 18
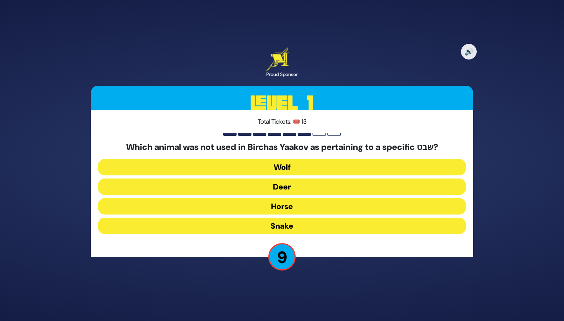
click at [281, 205] on button "Horse" at bounding box center [282, 206] width 368 height 16
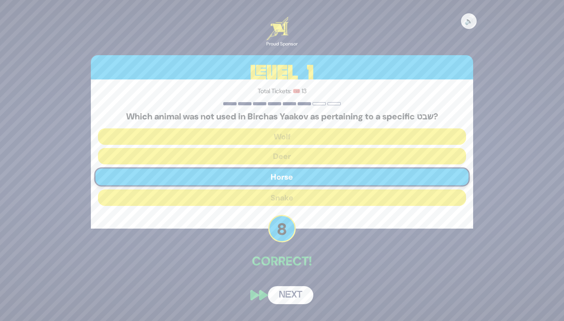
click at [281, 294] on button "Next" at bounding box center [290, 295] width 45 height 18
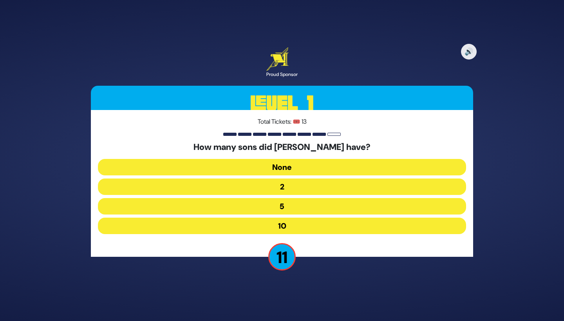
click at [296, 219] on button "10" at bounding box center [282, 226] width 368 height 16
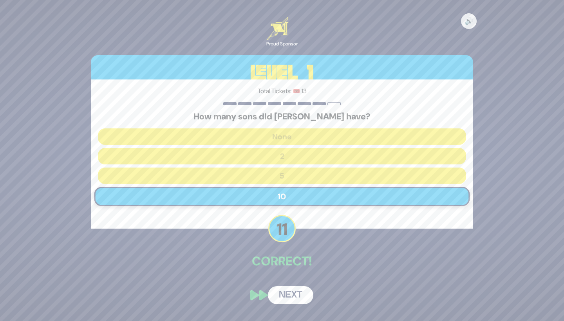
click at [285, 298] on button "Next" at bounding box center [290, 295] width 45 height 18
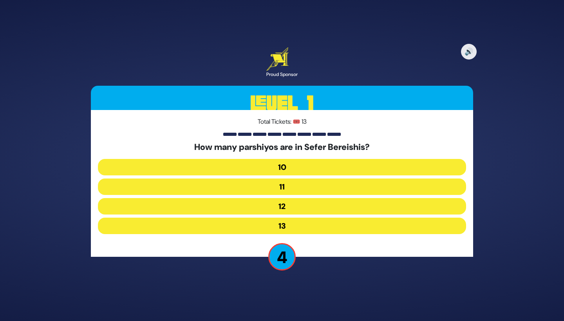
click at [290, 229] on button "13" at bounding box center [282, 226] width 368 height 16
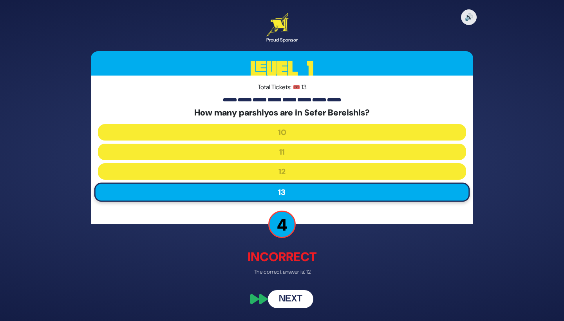
click at [289, 299] on button "Next" at bounding box center [290, 299] width 45 height 18
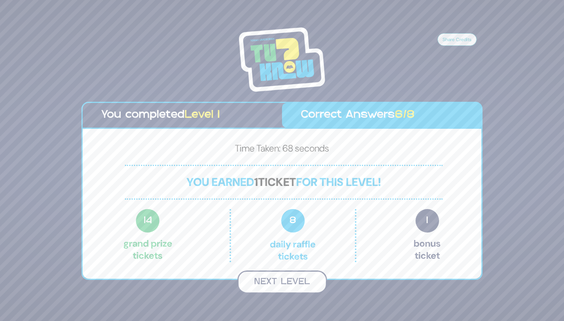
click at [298, 274] on button "Next Level" at bounding box center [282, 281] width 90 height 23
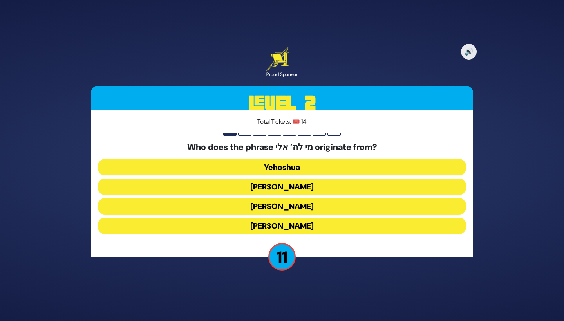
click at [292, 189] on button "[PERSON_NAME]" at bounding box center [282, 186] width 368 height 16
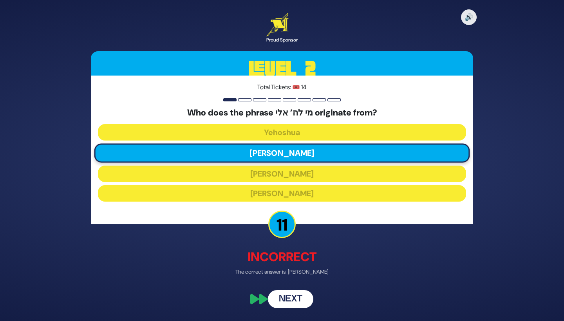
click at [296, 296] on button "Next" at bounding box center [290, 299] width 45 height 18
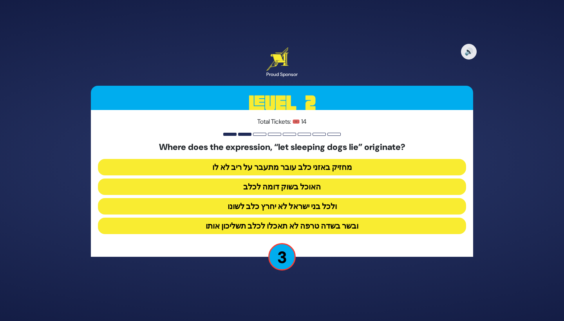
click at [328, 210] on button "ולכל בני ישראל לא יחרץ כלב לשונו" at bounding box center [282, 206] width 368 height 16
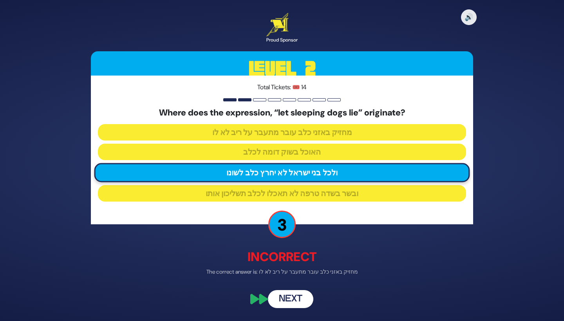
click at [292, 301] on button "Next" at bounding box center [290, 299] width 45 height 18
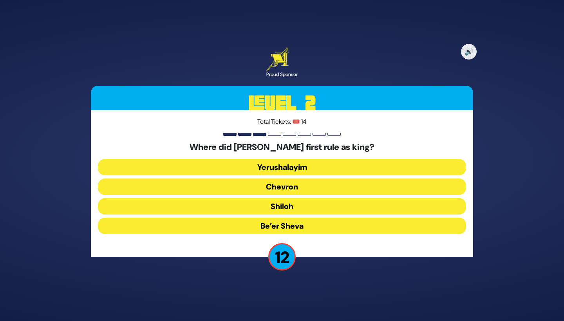
click at [310, 189] on button "Chevron" at bounding box center [282, 186] width 368 height 16
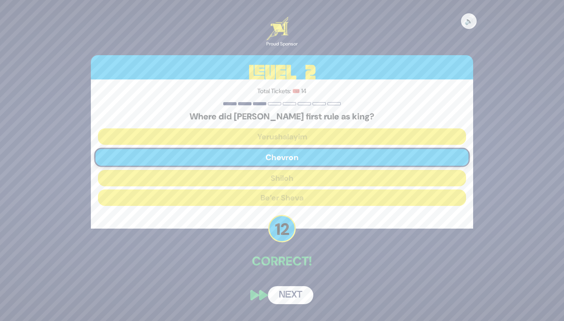
click at [291, 291] on button "Next" at bounding box center [290, 295] width 45 height 18
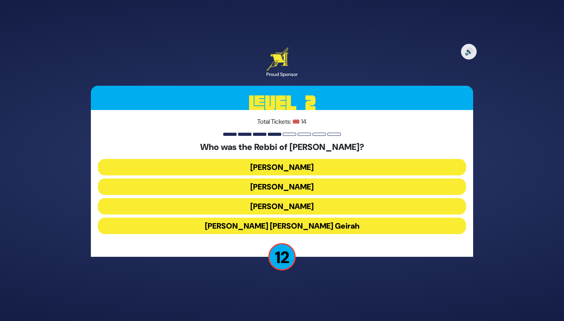
click at [286, 187] on button "[PERSON_NAME]" at bounding box center [282, 186] width 368 height 16
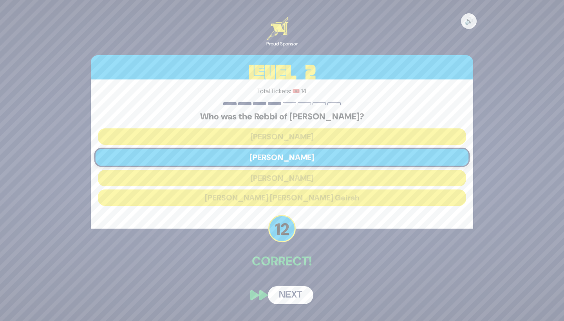
click at [286, 293] on button "Next" at bounding box center [290, 295] width 45 height 18
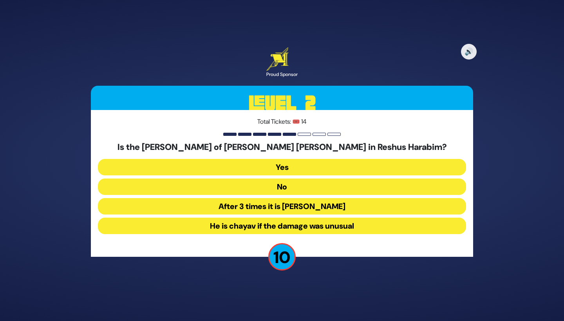
click at [302, 179] on button "No" at bounding box center [282, 186] width 368 height 16
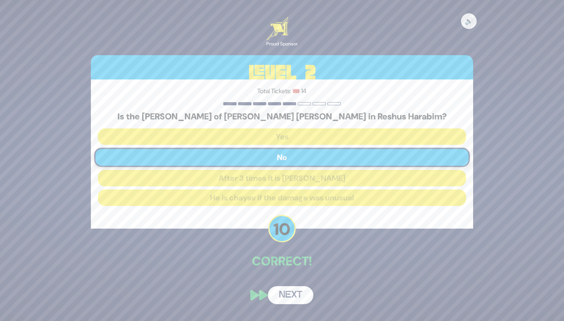
click at [286, 294] on button "Next" at bounding box center [290, 295] width 45 height 18
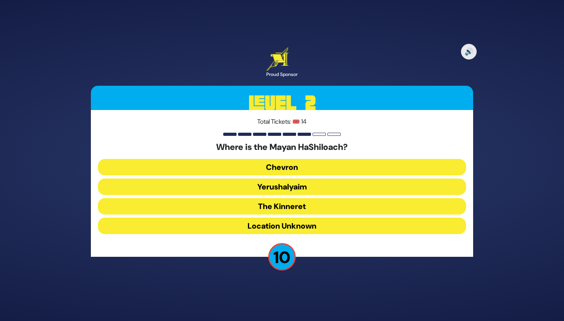
click at [312, 184] on button "Yerushalyaim" at bounding box center [282, 186] width 368 height 16
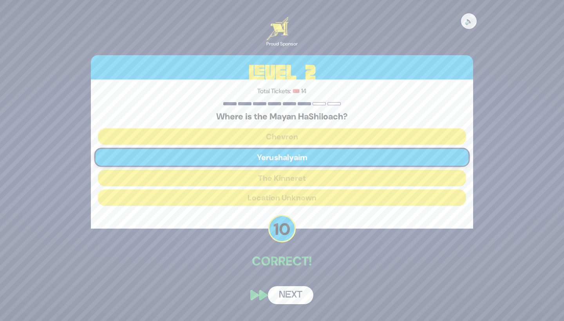
click at [291, 293] on button "Next" at bounding box center [290, 295] width 45 height 18
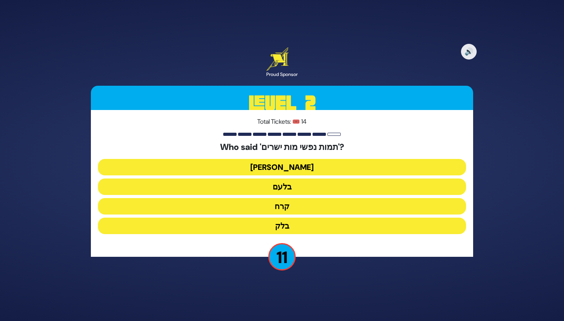
click at [321, 191] on button "בלעם" at bounding box center [282, 186] width 368 height 16
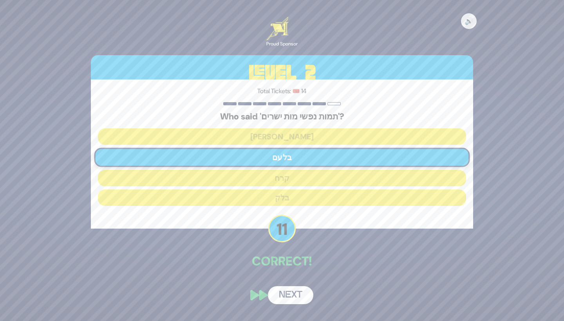
click at [287, 298] on button "Next" at bounding box center [290, 295] width 45 height 18
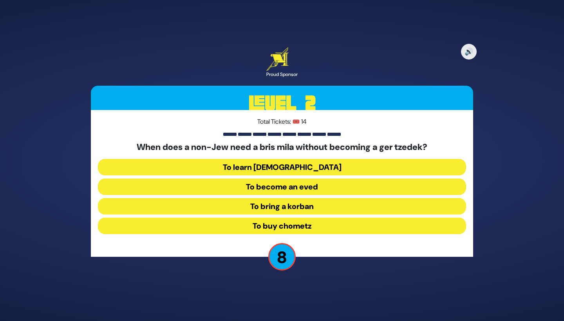
click at [324, 187] on button "To become an eved" at bounding box center [282, 186] width 368 height 16
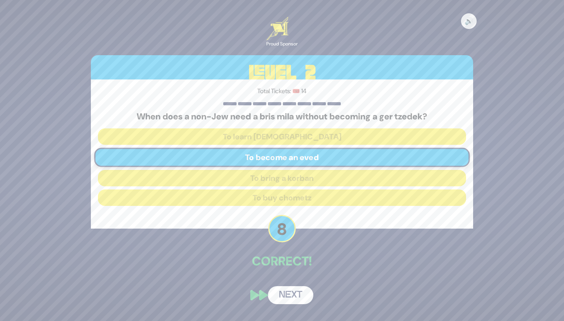
click at [285, 290] on button "Next" at bounding box center [290, 295] width 45 height 18
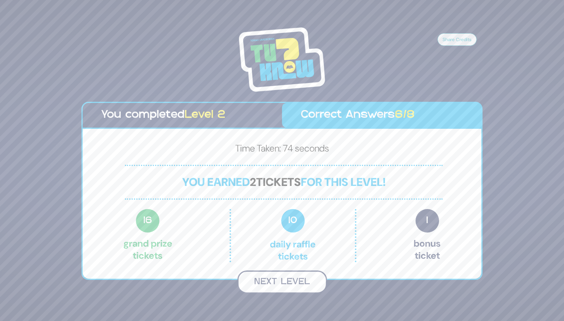
click at [291, 281] on button "Next Level" at bounding box center [282, 281] width 90 height 23
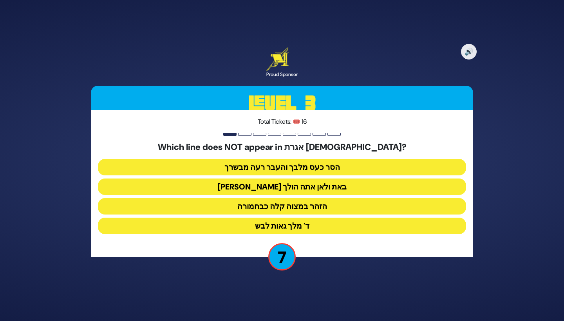
click at [317, 206] on button "הזהר במצוה קלה כבחמורה" at bounding box center [282, 206] width 368 height 16
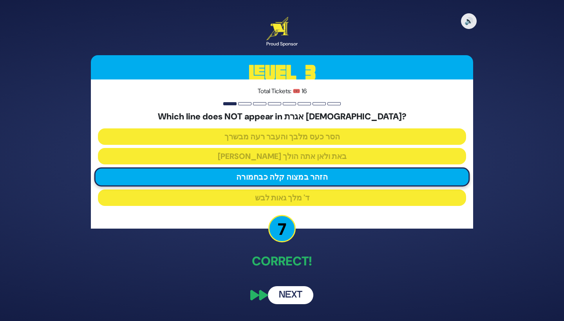
click at [298, 294] on button "Next" at bounding box center [290, 295] width 45 height 18
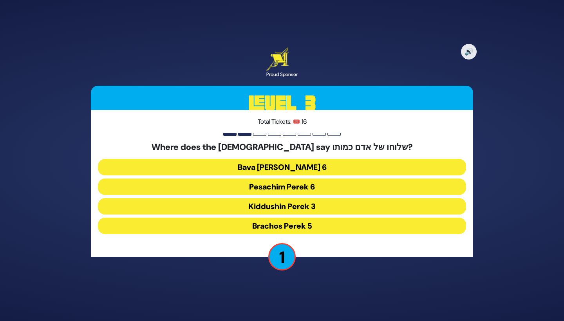
click at [241, 208] on button "Kiddushin Perek 3" at bounding box center [282, 206] width 368 height 16
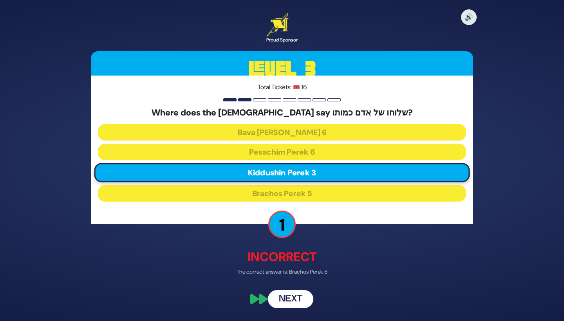
click at [285, 301] on button "Next" at bounding box center [290, 299] width 45 height 18
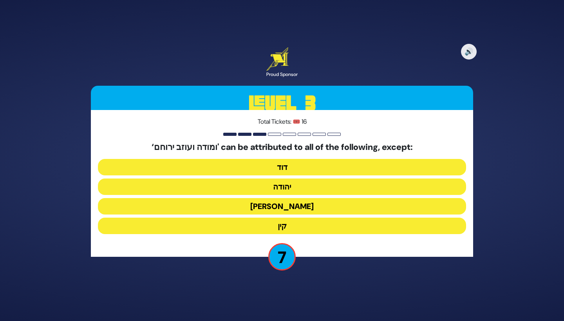
click at [341, 210] on button "יונה" at bounding box center [282, 206] width 368 height 16
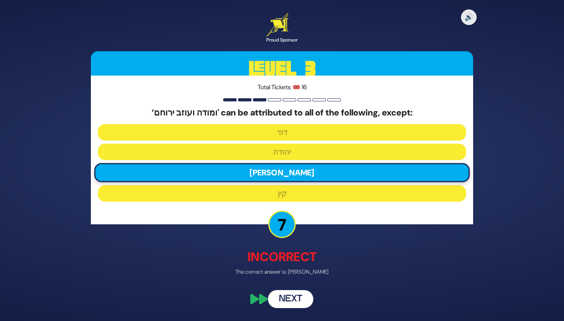
click at [289, 297] on button "Next" at bounding box center [290, 299] width 45 height 18
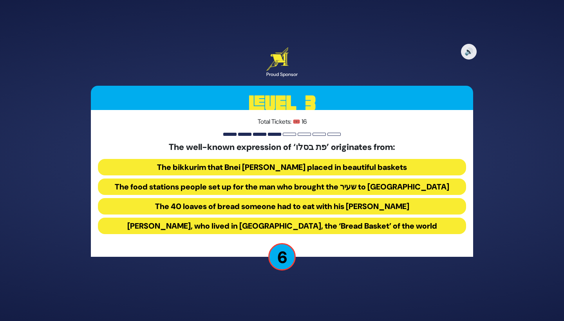
click at [276, 184] on button "The food stations people set up for the man who brought the שעיר to עזאזל" at bounding box center [282, 186] width 368 height 16
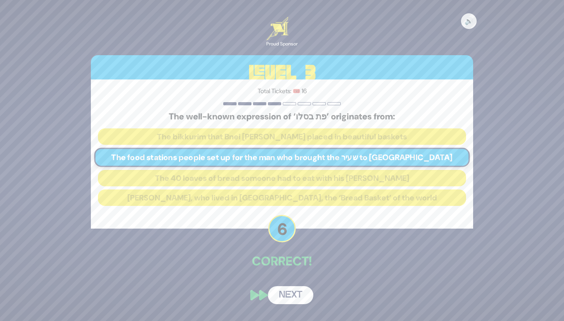
click at [290, 292] on button "Next" at bounding box center [290, 295] width 45 height 18
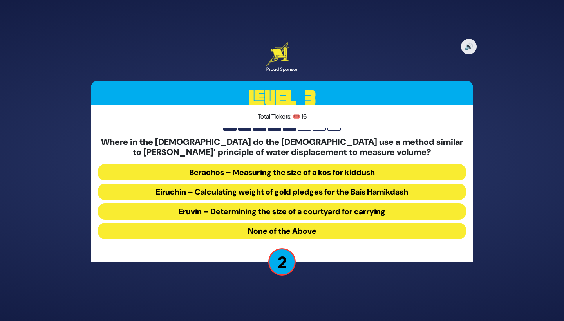
click at [202, 175] on button "Berachos – Measuring the size of a kos for kiddush" at bounding box center [282, 172] width 368 height 16
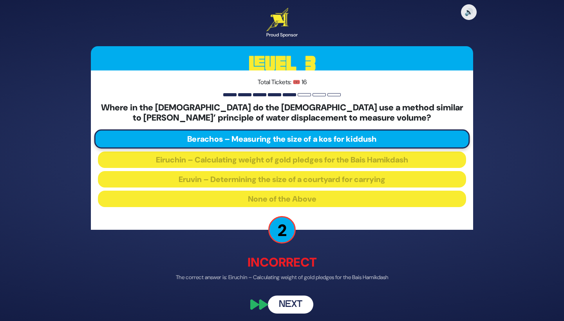
click at [287, 305] on button "Next" at bounding box center [290, 304] width 45 height 18
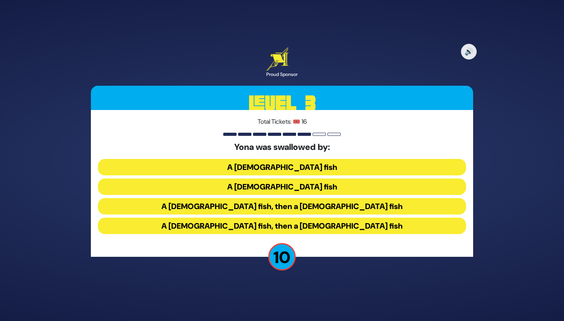
click at [269, 208] on button "A male fish, then a female fish" at bounding box center [282, 206] width 368 height 16
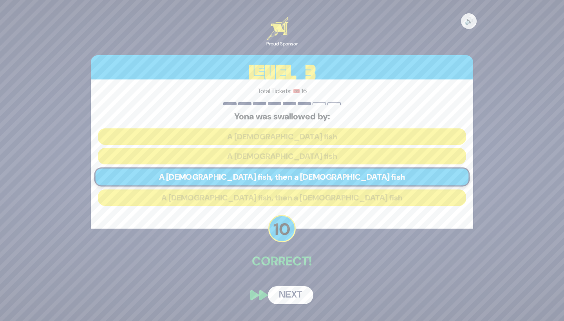
click at [285, 294] on button "Next" at bounding box center [290, 295] width 45 height 18
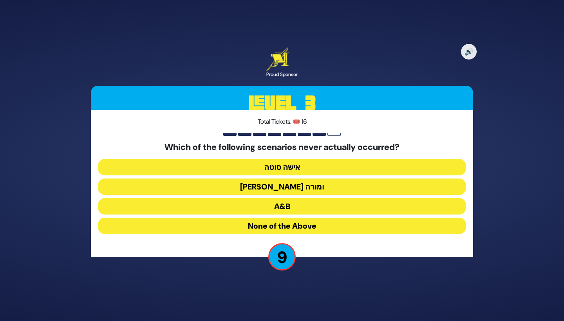
click at [296, 186] on button "בן סורר ומורה" at bounding box center [282, 186] width 368 height 16
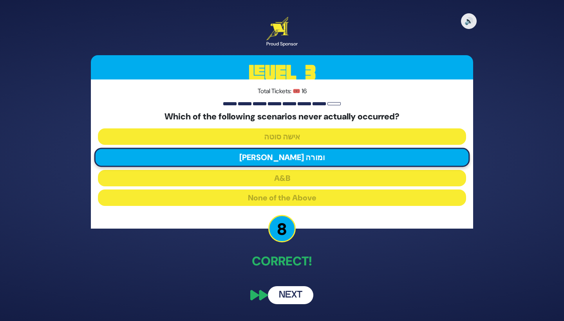
click at [289, 296] on button "Next" at bounding box center [290, 295] width 45 height 18
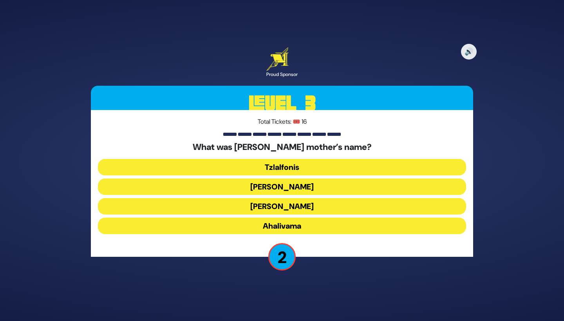
click at [289, 187] on button "Amaslai Bas Karnevo" at bounding box center [282, 186] width 368 height 16
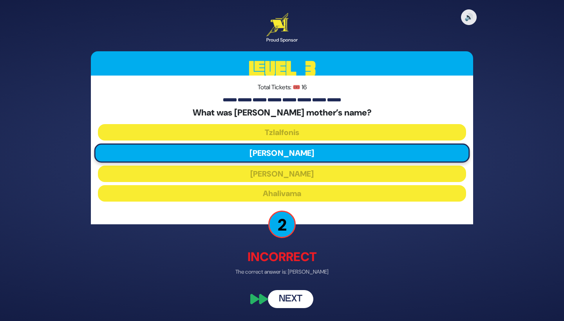
click at [287, 300] on button "Next" at bounding box center [290, 299] width 45 height 18
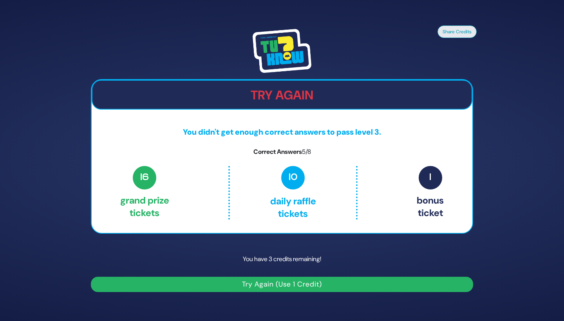
click at [354, 280] on button "Try Again (Use 1 Credit)" at bounding box center [282, 284] width 382 height 15
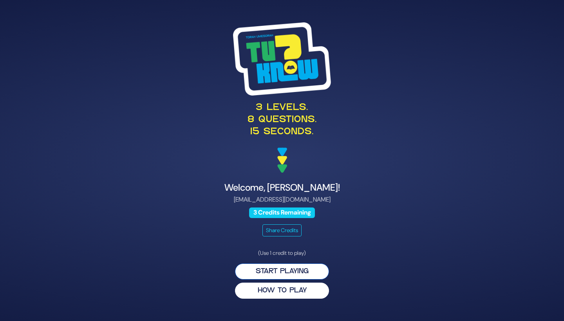
click at [281, 272] on button "Start Playing" at bounding box center [282, 271] width 94 height 16
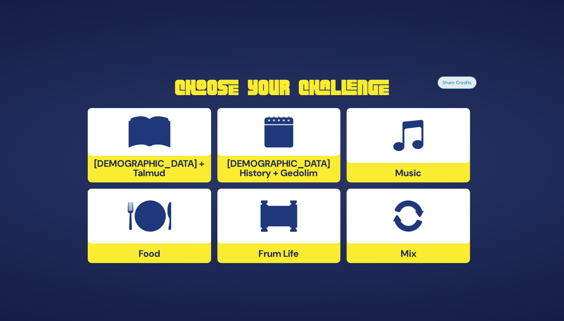
drag, startPoint x: 257, startPoint y: 226, endPoint x: 267, endPoint y: 303, distance: 77.8
click at [267, 303] on div "Share Credits Choose Your Challenge [DEMOGRAPHIC_DATA] + Talmud [DEMOGRAPHIC_DA…" at bounding box center [282, 160] width 564 height 321
click at [265, 252] on div "Frum Life" at bounding box center [278, 226] width 123 height 74
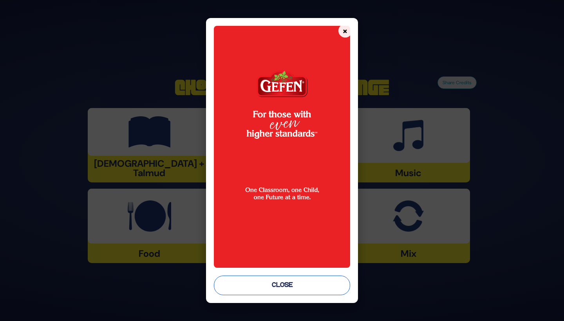
click at [261, 283] on button "Close" at bounding box center [282, 286] width 136 height 20
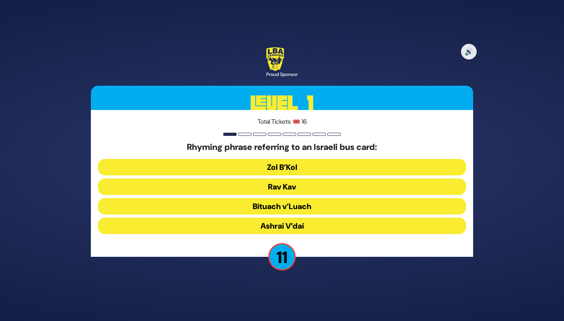
click at [235, 187] on button "Rav Kav" at bounding box center [282, 186] width 368 height 16
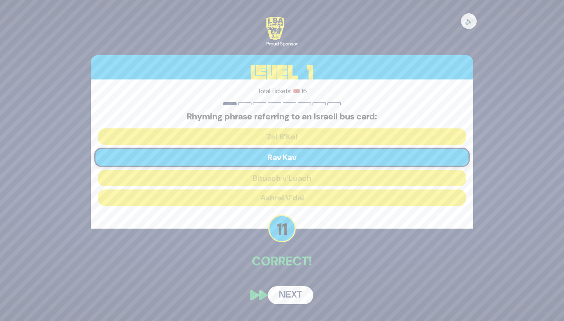
click at [288, 295] on button "Next" at bounding box center [290, 295] width 45 height 18
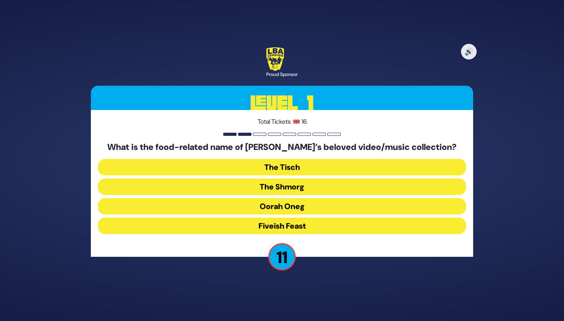
click at [294, 182] on button "The Shmorg" at bounding box center [282, 186] width 368 height 16
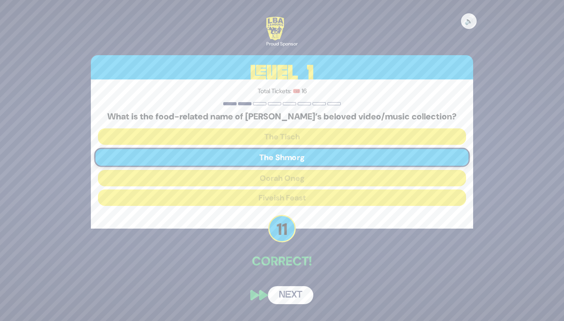
click at [283, 295] on button "Next" at bounding box center [290, 295] width 45 height 18
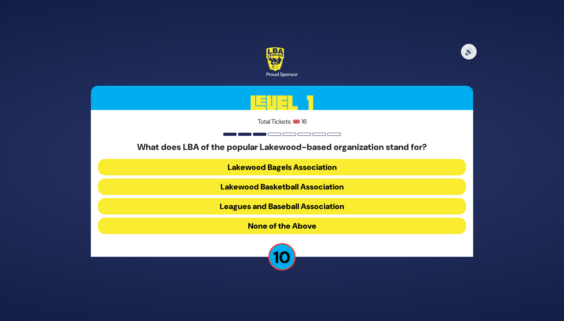
click at [289, 184] on button "Lakewood Basketball Association" at bounding box center [282, 186] width 368 height 16
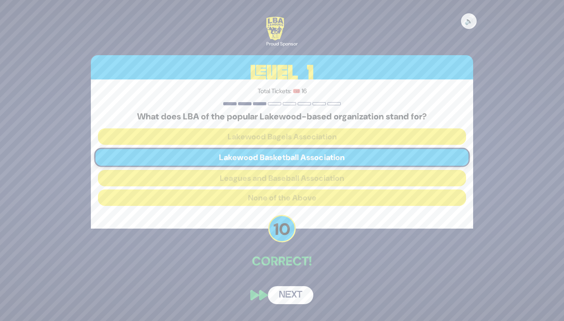
click at [289, 294] on button "Next" at bounding box center [290, 295] width 45 height 18
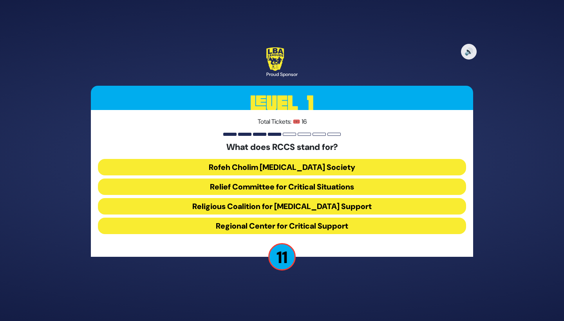
click at [220, 167] on button "Rofeh Cholim Cancer Society" at bounding box center [282, 167] width 368 height 16
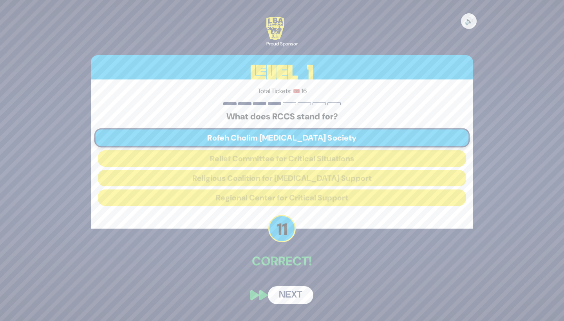
click at [285, 291] on button "Next" at bounding box center [290, 295] width 45 height 18
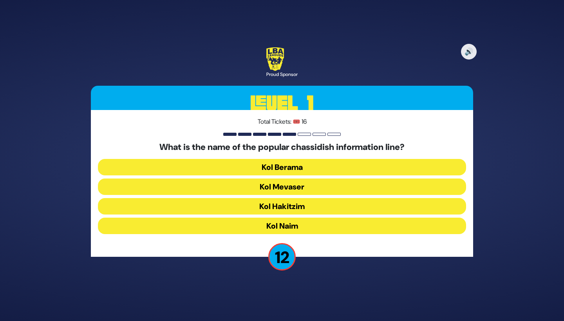
click at [303, 168] on button "Kol Berama" at bounding box center [282, 167] width 368 height 16
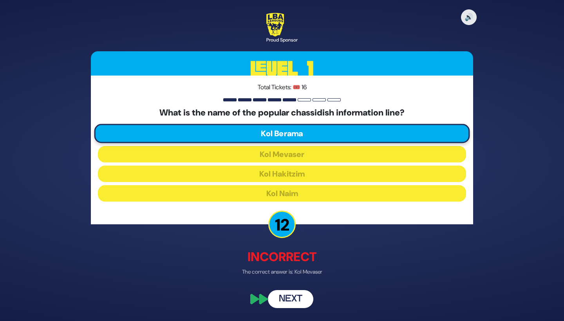
click at [288, 300] on button "Next" at bounding box center [290, 299] width 45 height 18
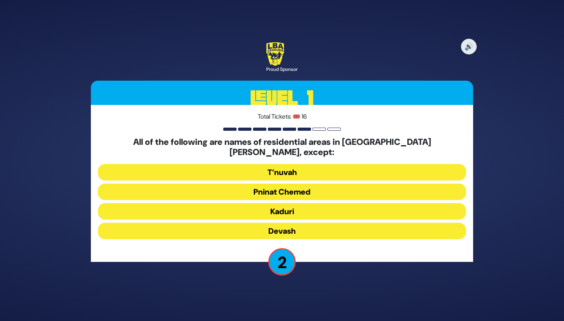
click at [279, 223] on button "Devash" at bounding box center [282, 231] width 368 height 16
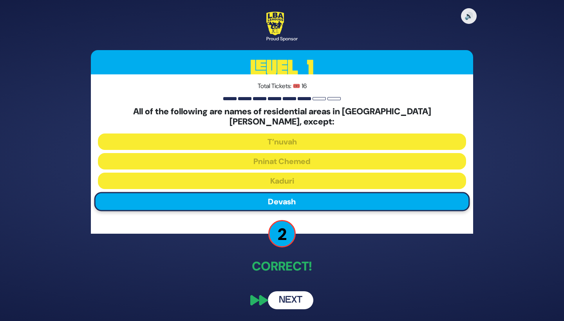
click at [286, 297] on button "Next" at bounding box center [290, 300] width 45 height 18
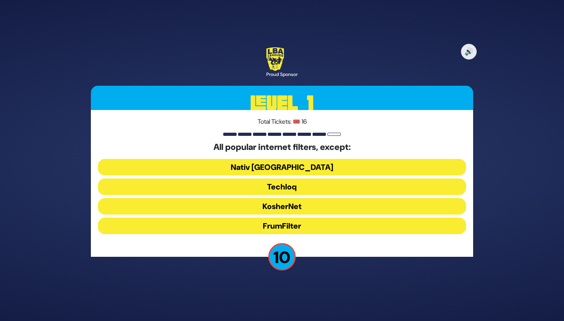
click at [301, 226] on button "FrumFilter" at bounding box center [282, 226] width 368 height 16
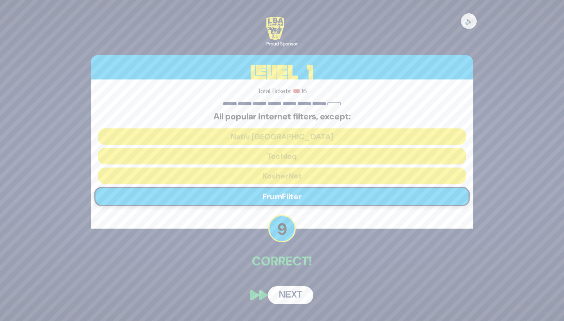
click at [285, 293] on button "Next" at bounding box center [290, 295] width 45 height 18
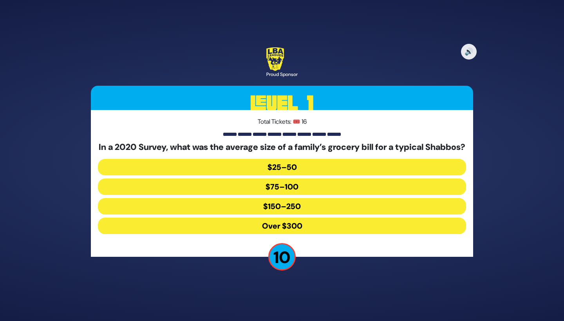
click at [284, 208] on button "$150–250" at bounding box center [282, 206] width 368 height 16
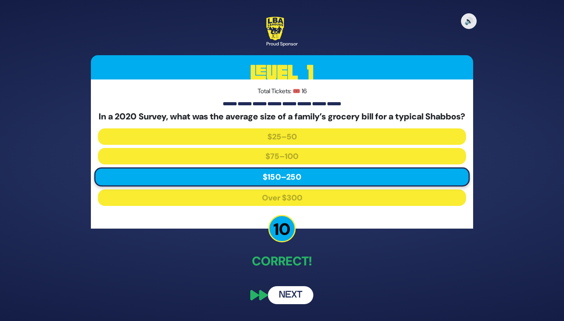
click at [284, 299] on button "Next" at bounding box center [290, 295] width 45 height 18
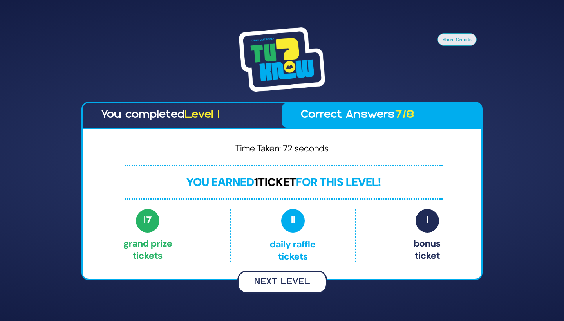
click at [263, 282] on button "Next Level" at bounding box center [282, 281] width 90 height 23
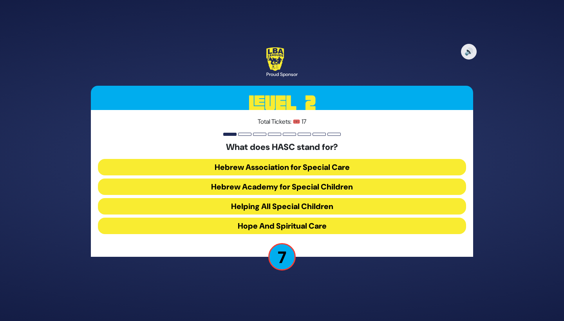
click at [185, 185] on button "Hebrew Academy for Special Children" at bounding box center [282, 186] width 368 height 16
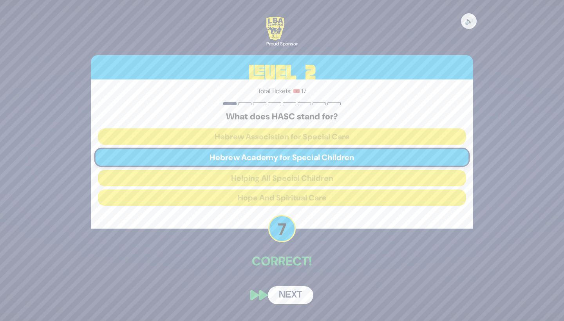
click at [279, 298] on button "Next" at bounding box center [290, 295] width 45 height 18
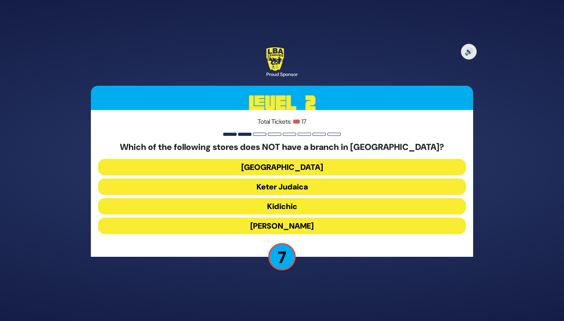
click at [226, 162] on button "Shell Station" at bounding box center [282, 167] width 368 height 16
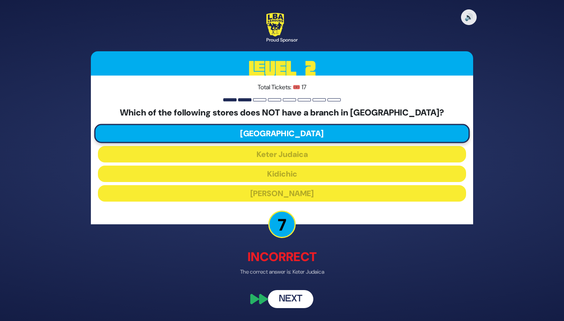
click at [285, 301] on button "Next" at bounding box center [290, 299] width 45 height 18
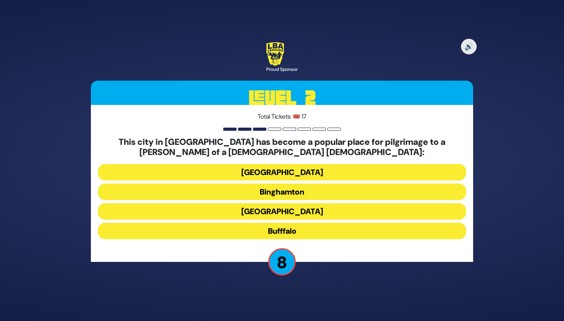
click at [203, 231] on button "Bufffalo" at bounding box center [282, 231] width 368 height 16
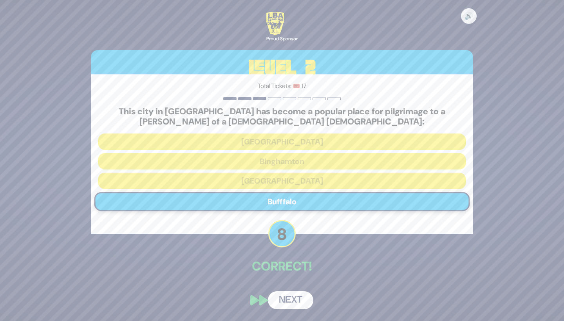
click at [281, 301] on button "Next" at bounding box center [290, 300] width 45 height 18
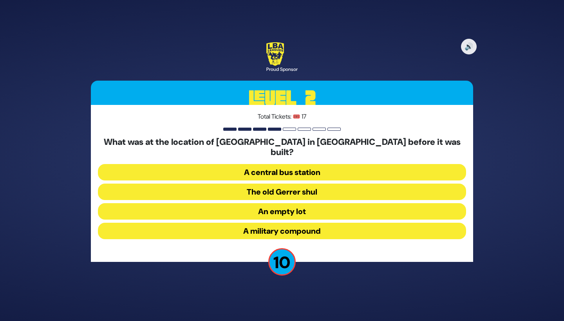
click at [158, 225] on button "A military compound" at bounding box center [282, 231] width 368 height 16
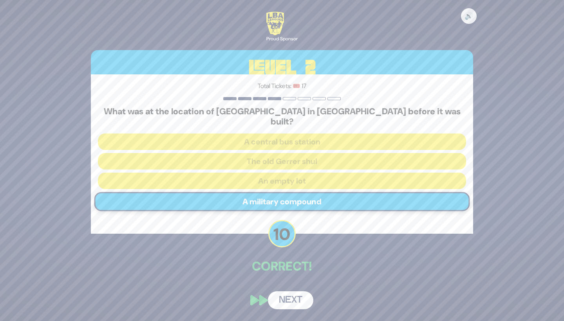
click at [285, 295] on button "Next" at bounding box center [290, 300] width 45 height 18
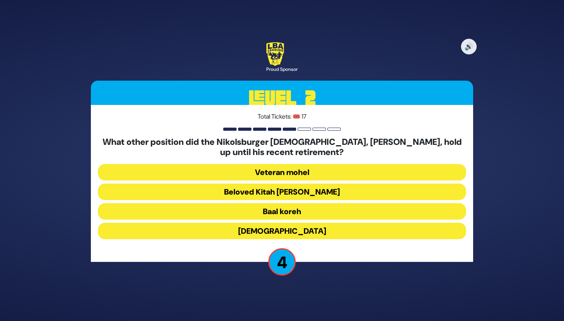
click at [211, 191] on button "Beloved Kitah Aleph Rebbi" at bounding box center [282, 192] width 368 height 16
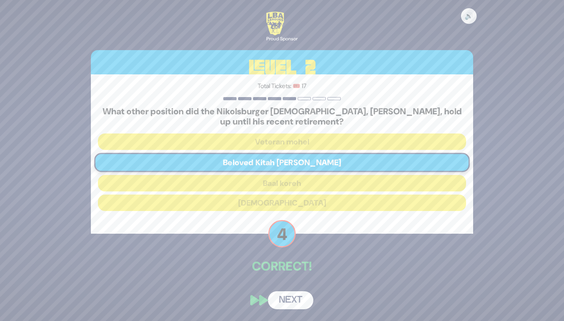
click at [288, 296] on button "Next" at bounding box center [290, 300] width 45 height 18
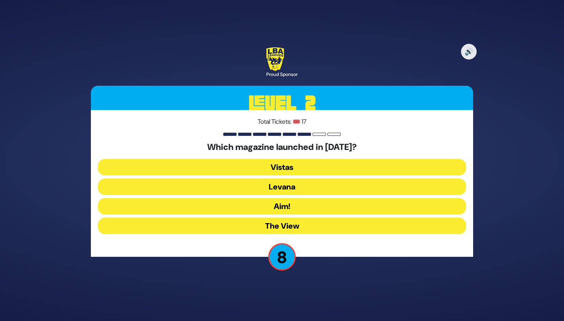
click at [230, 184] on button "Levana" at bounding box center [282, 186] width 368 height 16
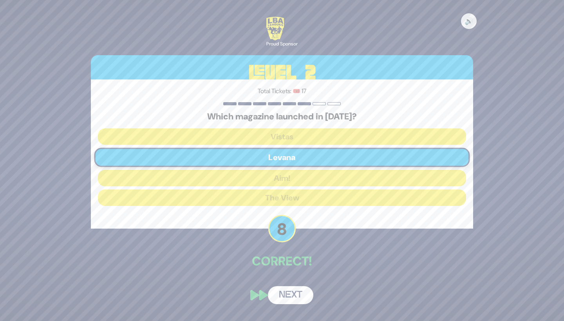
click at [288, 297] on button "Next" at bounding box center [290, 295] width 45 height 18
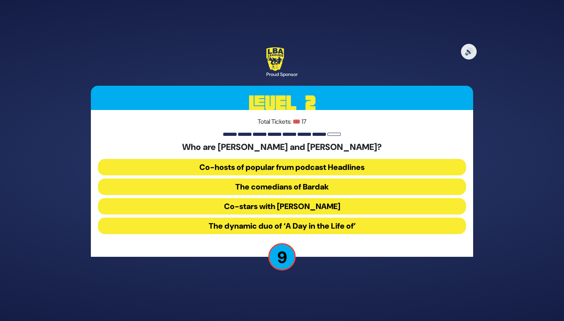
click at [230, 171] on button "Co-hosts of popular frum podcast Headlines" at bounding box center [282, 167] width 368 height 16
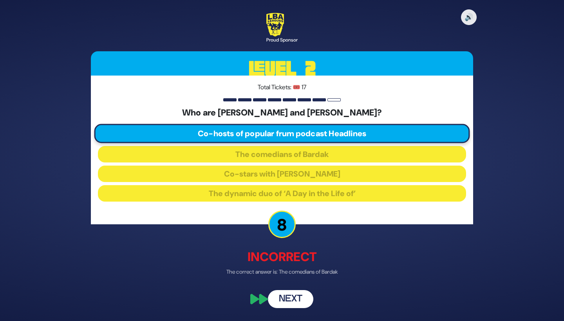
click at [290, 299] on button "Next" at bounding box center [290, 299] width 45 height 18
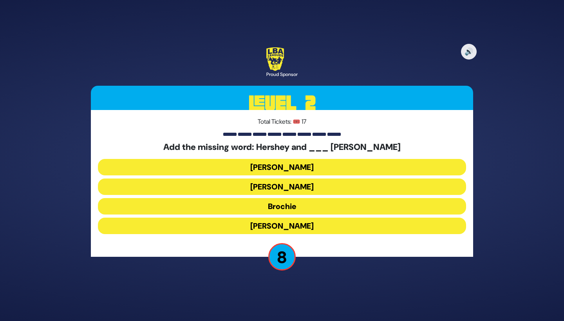
click at [244, 223] on button "Faye" at bounding box center [282, 226] width 368 height 16
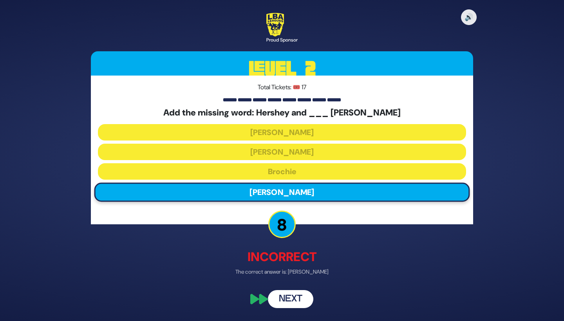
click at [284, 295] on button "Next" at bounding box center [290, 299] width 45 height 18
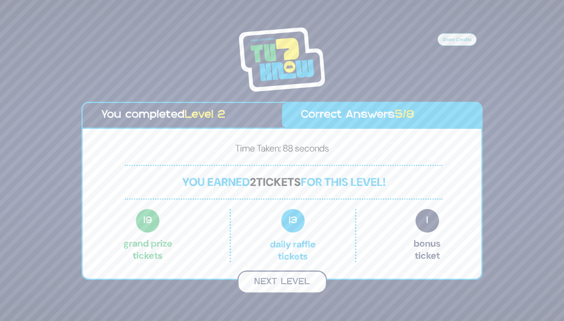
click at [292, 280] on button "Next Level" at bounding box center [282, 281] width 90 height 23
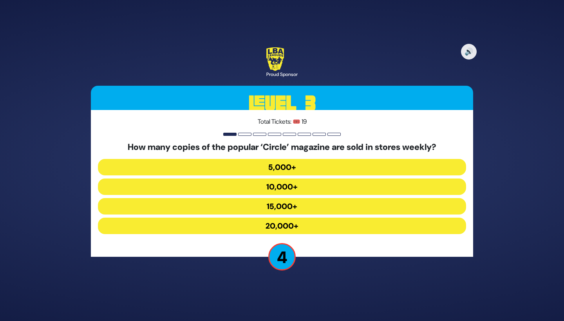
click at [244, 190] on button "10,000+" at bounding box center [282, 186] width 368 height 16
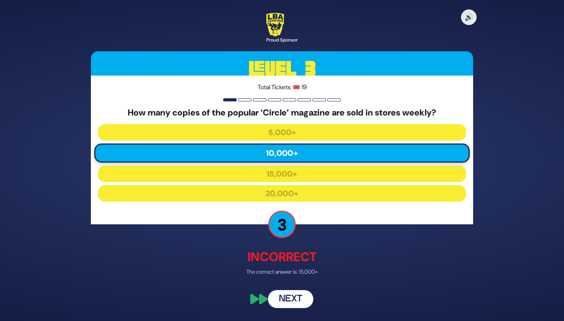
click at [290, 302] on button "Next" at bounding box center [290, 299] width 45 height 18
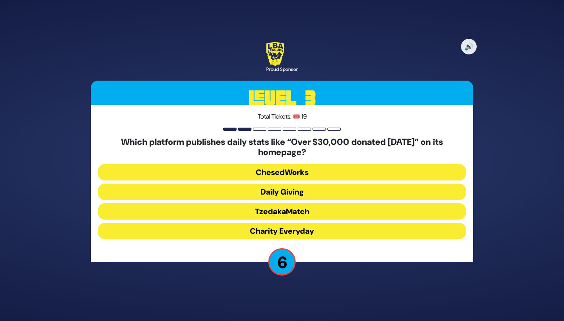
click at [304, 193] on button "Daily Giving" at bounding box center [282, 192] width 368 height 16
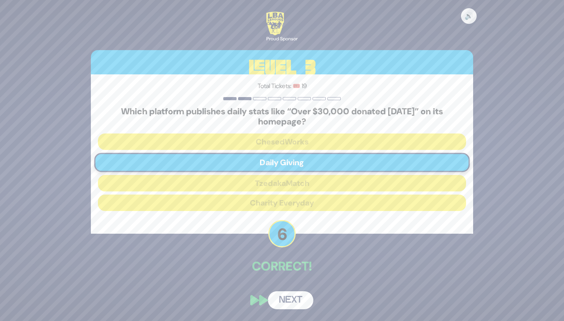
click at [282, 298] on button "Next" at bounding box center [290, 300] width 45 height 18
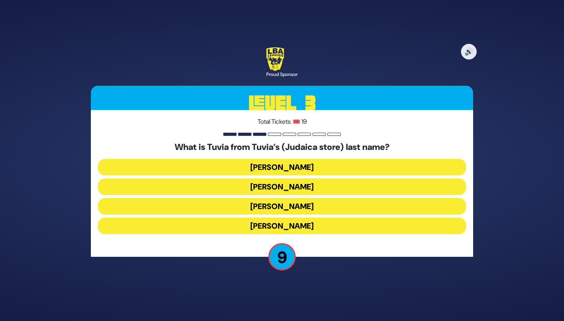
click at [242, 204] on button "Rotberg" at bounding box center [282, 206] width 368 height 16
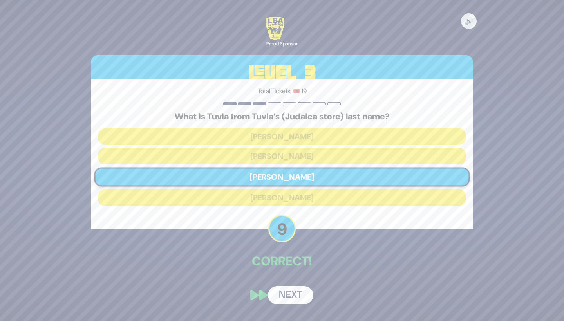
click at [287, 296] on button "Next" at bounding box center [290, 295] width 45 height 18
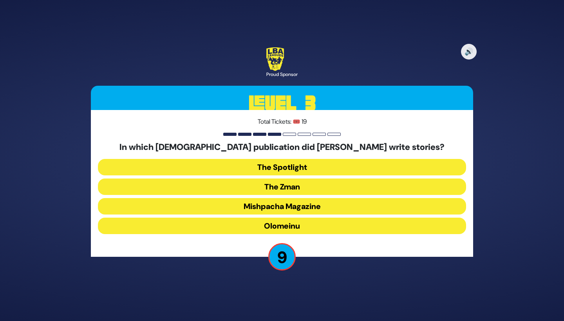
click at [205, 224] on button "Olomeinu" at bounding box center [282, 226] width 368 height 16
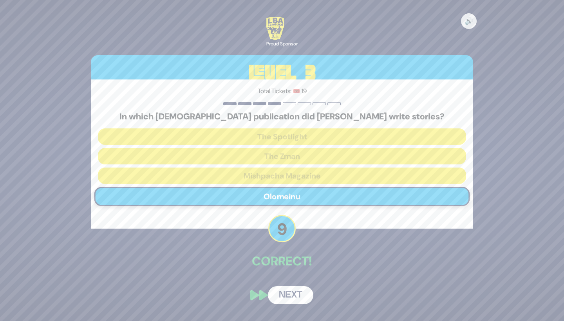
click at [291, 295] on button "Next" at bounding box center [290, 295] width 45 height 18
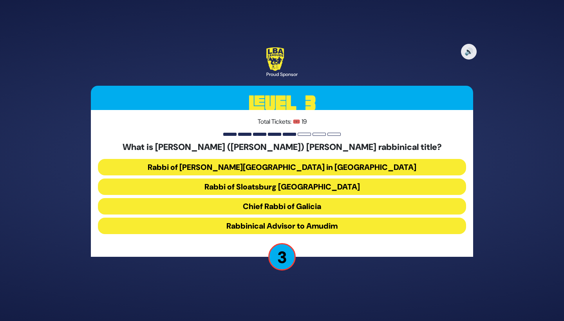
click at [200, 204] on button "Chief Rabbi of Galicia" at bounding box center [282, 206] width 368 height 16
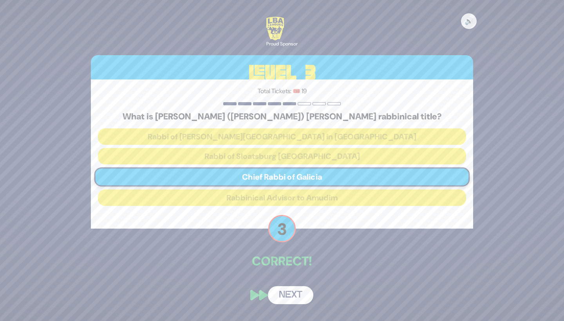
click at [292, 295] on button "Next" at bounding box center [290, 295] width 45 height 18
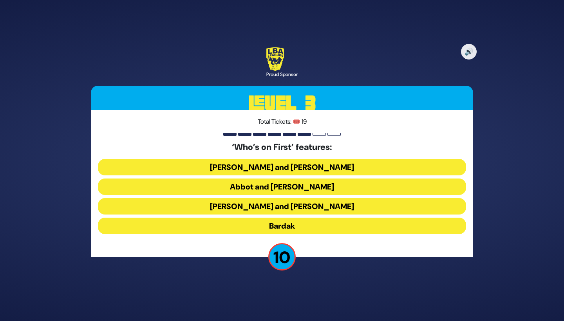
click at [313, 184] on button "Abbot and Costello" at bounding box center [282, 186] width 368 height 16
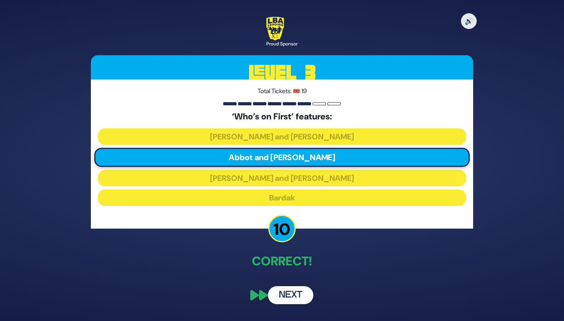
click at [285, 296] on button "Next" at bounding box center [290, 295] width 45 height 18
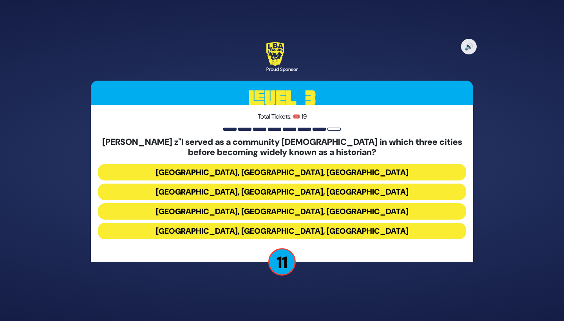
click at [300, 169] on button "Miami, Chicago, Monsey" at bounding box center [282, 172] width 368 height 16
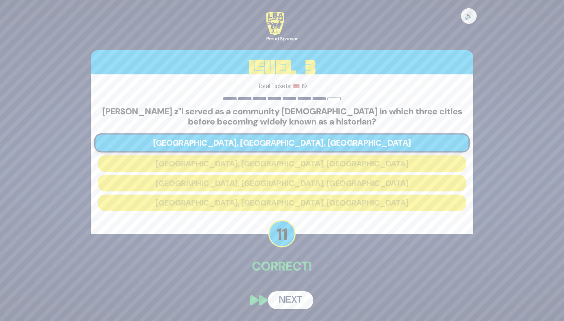
click at [289, 300] on button "Next" at bounding box center [290, 300] width 45 height 18
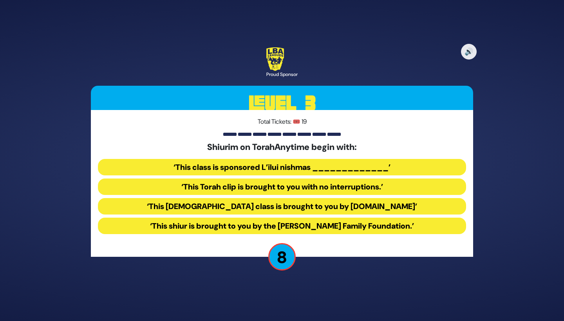
click at [203, 207] on button "‘This Torah class is brought to you by TorahAnytime.com’" at bounding box center [282, 206] width 368 height 16
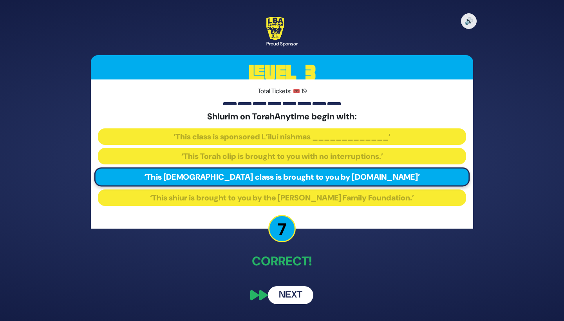
click at [283, 295] on button "Next" at bounding box center [290, 295] width 45 height 18
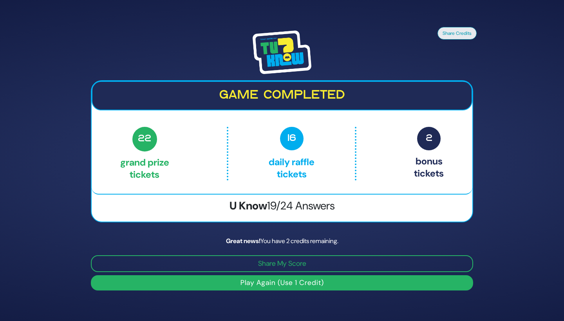
click at [283, 281] on button "Play Again (Use 1 Credit)" at bounding box center [282, 282] width 382 height 15
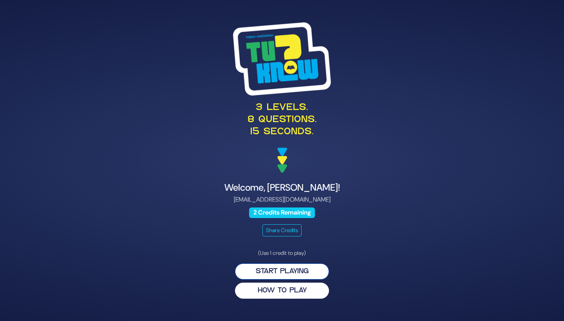
click at [274, 273] on button "Start Playing" at bounding box center [282, 271] width 94 height 16
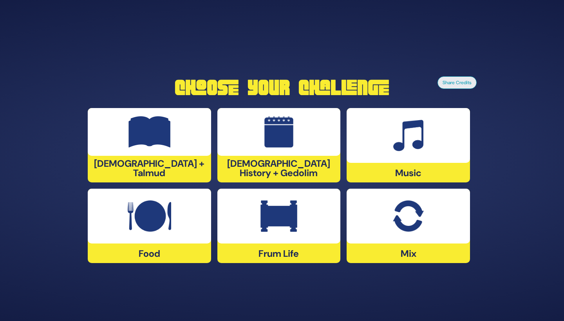
click at [425, 241] on div at bounding box center [407, 216] width 123 height 55
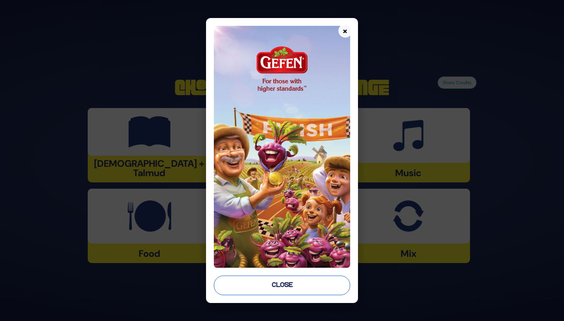
click at [270, 289] on button "Close" at bounding box center [282, 286] width 136 height 20
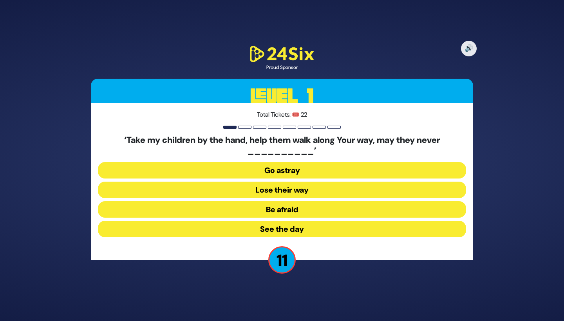
click at [238, 171] on button "Go astray" at bounding box center [282, 170] width 368 height 16
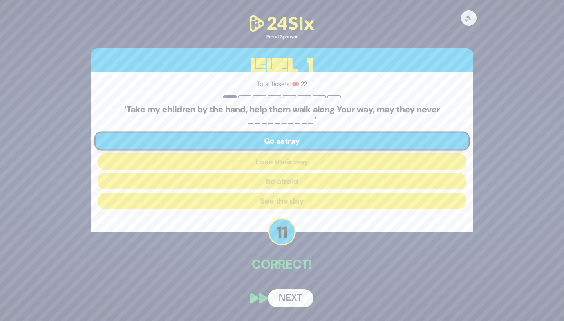
click at [283, 301] on button "Next" at bounding box center [290, 298] width 45 height 18
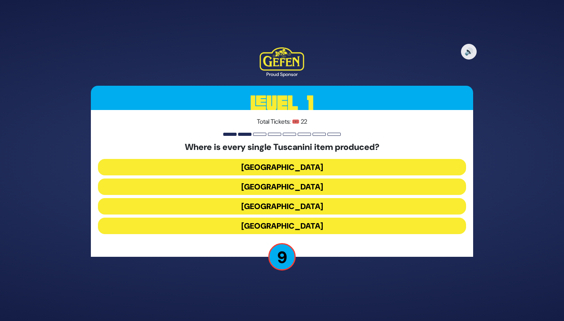
click at [280, 206] on button "Italy" at bounding box center [282, 206] width 368 height 16
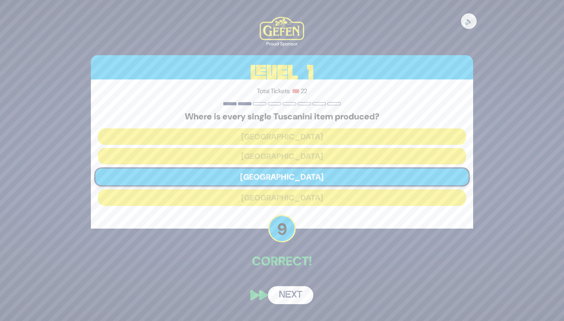
click at [291, 297] on button "Next" at bounding box center [290, 295] width 45 height 18
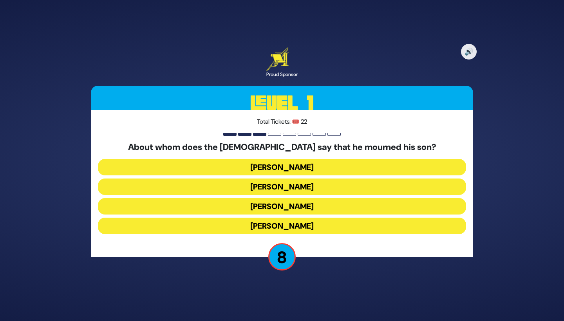
click at [259, 189] on button "Yaakov Avinu" at bounding box center [282, 186] width 368 height 16
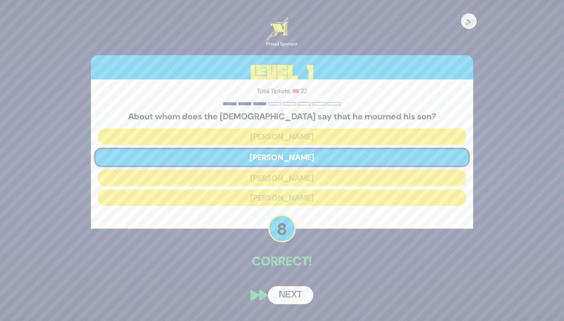
click at [282, 297] on button "Next" at bounding box center [290, 295] width 45 height 18
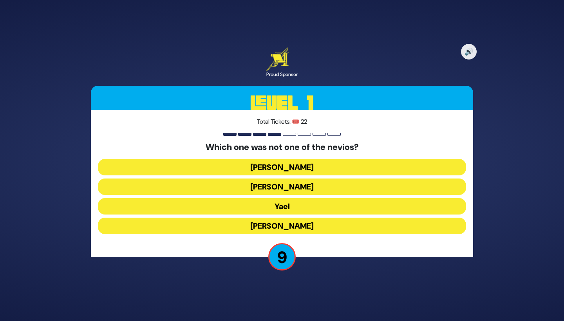
click at [268, 204] on button "Yael" at bounding box center [282, 206] width 368 height 16
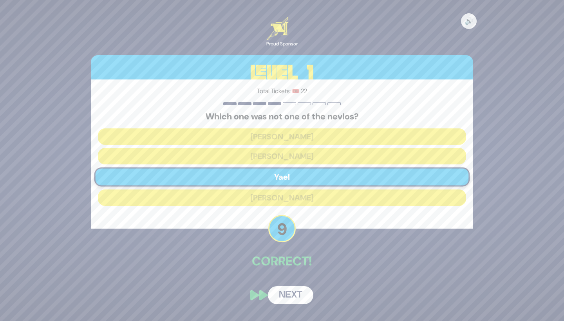
click at [293, 294] on button "Next" at bounding box center [290, 295] width 45 height 18
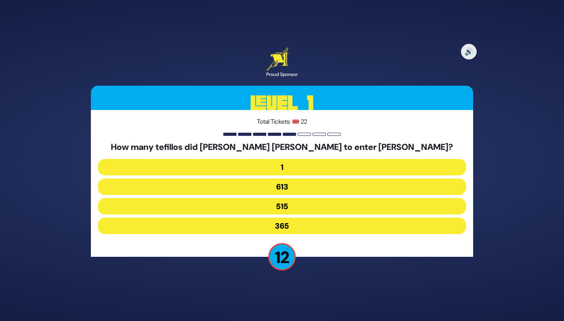
click at [285, 207] on button "515" at bounding box center [282, 206] width 368 height 16
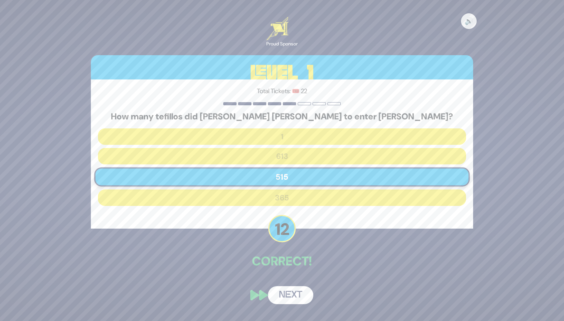
click at [290, 294] on button "Next" at bounding box center [290, 295] width 45 height 18
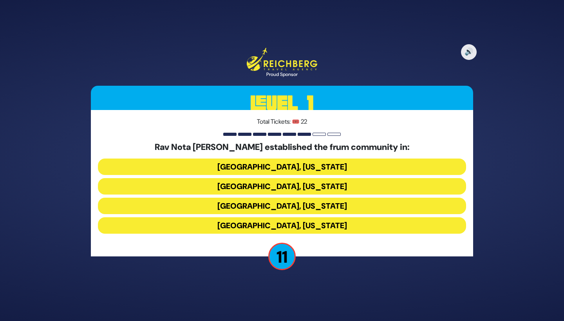
click at [242, 187] on button "[GEOGRAPHIC_DATA], [US_STATE]" at bounding box center [282, 186] width 368 height 16
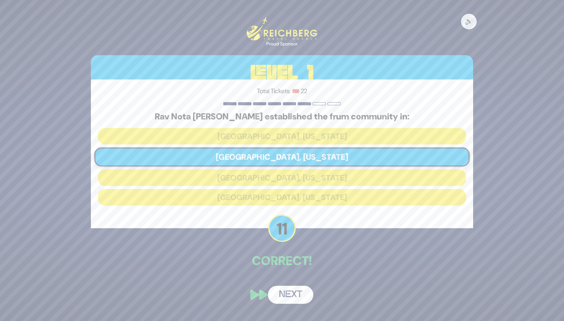
click at [279, 294] on button "Next" at bounding box center [290, 295] width 45 height 18
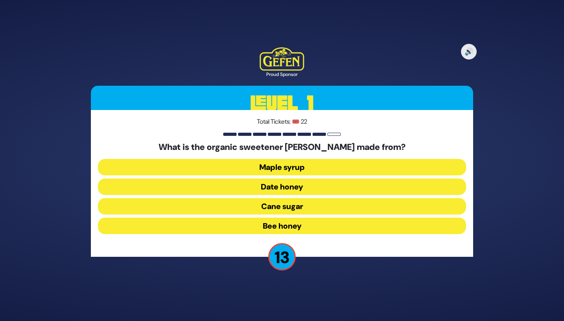
click at [268, 188] on button "Date honey" at bounding box center [282, 186] width 368 height 16
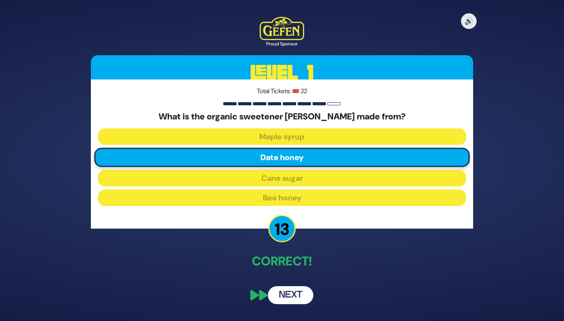
click at [298, 291] on button "Next" at bounding box center [290, 295] width 45 height 18
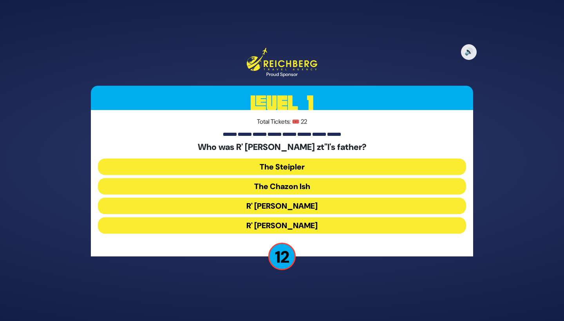
click at [372, 171] on button "The Steipler" at bounding box center [282, 167] width 368 height 16
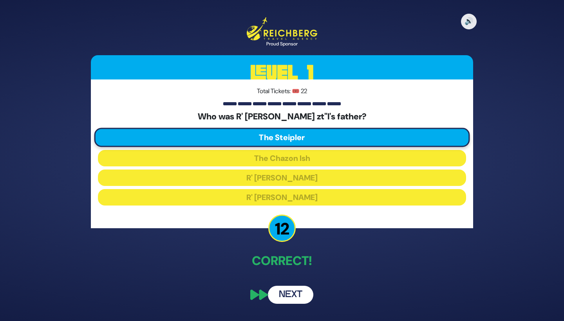
click at [290, 292] on button "Next" at bounding box center [290, 295] width 45 height 18
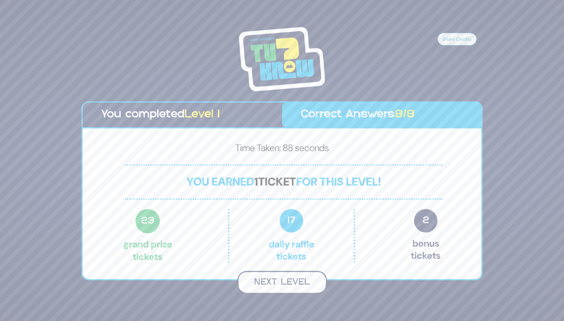
click at [281, 279] on button "Next Level" at bounding box center [282, 282] width 90 height 23
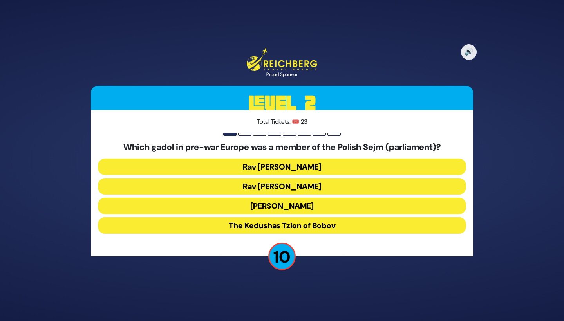
click at [255, 209] on button "Rav Meir Shapiro" at bounding box center [282, 206] width 368 height 16
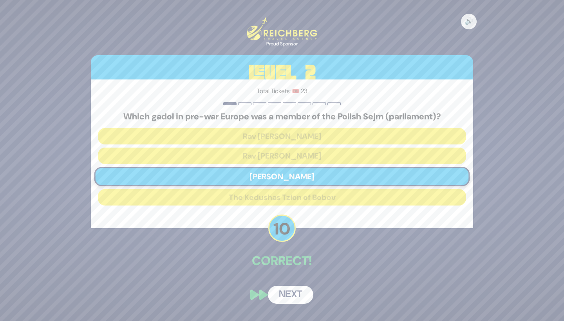
click at [287, 295] on button "Next" at bounding box center [290, 295] width 45 height 18
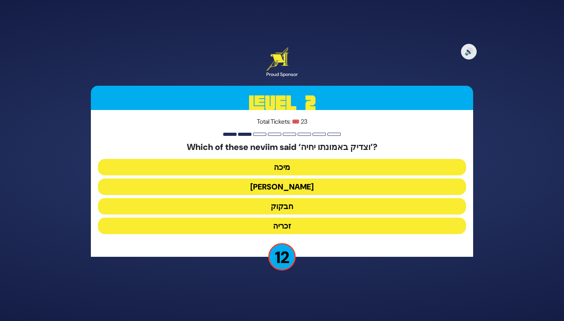
click at [232, 203] on button "חבקוק" at bounding box center [282, 206] width 368 height 16
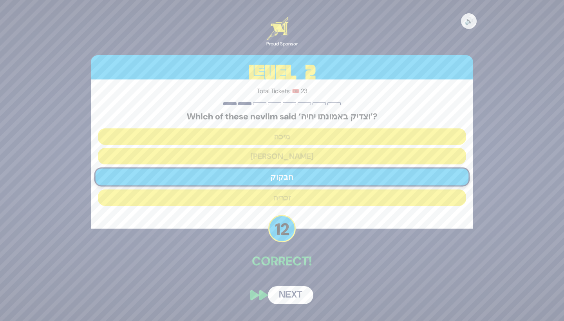
click at [285, 293] on button "Next" at bounding box center [290, 295] width 45 height 18
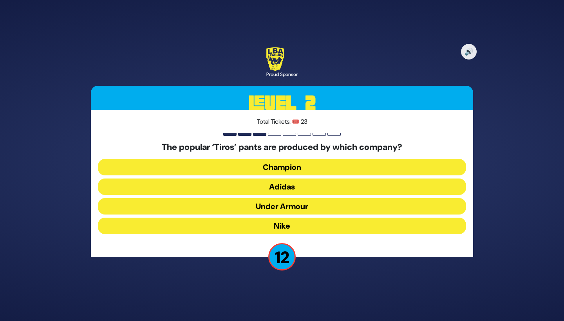
click at [234, 189] on button "Adidas" at bounding box center [282, 186] width 368 height 16
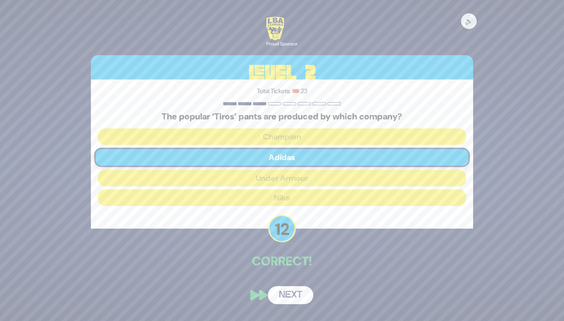
click at [279, 298] on button "Next" at bounding box center [290, 295] width 45 height 18
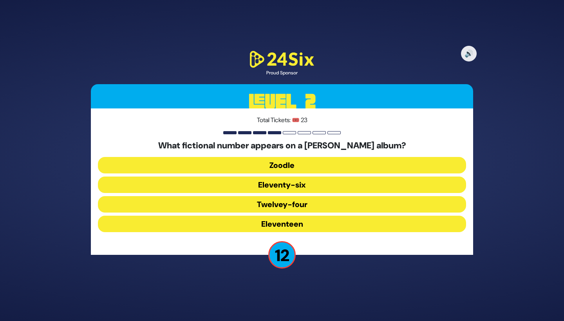
click at [238, 181] on button "Eleventy-six" at bounding box center [282, 185] width 368 height 16
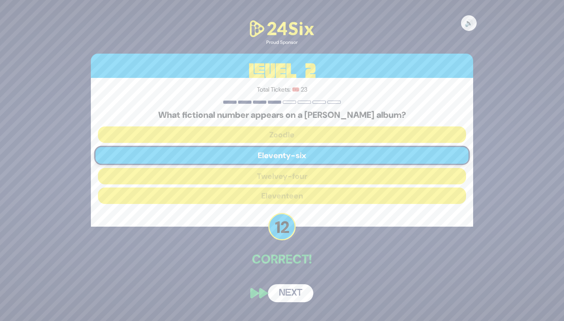
click at [290, 292] on button "Next" at bounding box center [290, 293] width 45 height 18
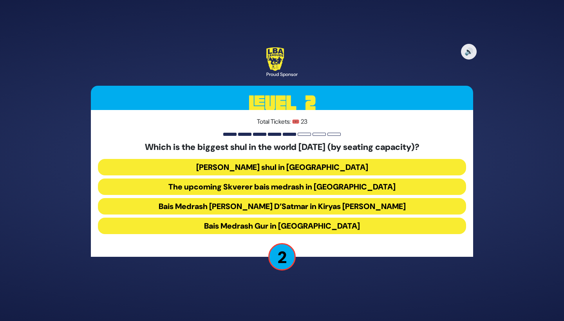
click at [194, 225] on button "Bais Medrash Gur in Yerushalayim" at bounding box center [282, 226] width 368 height 16
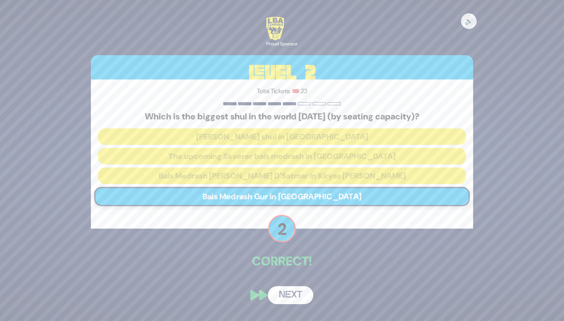
click at [291, 292] on button "Next" at bounding box center [290, 295] width 45 height 18
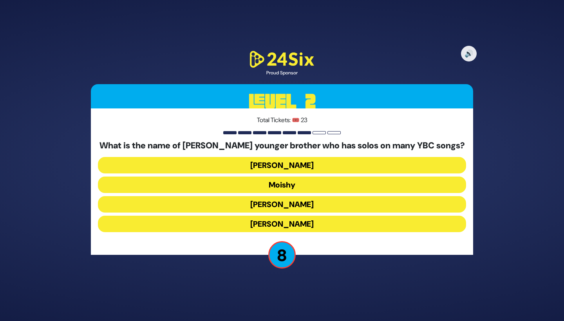
click at [267, 227] on button "Yaakov Mordechai" at bounding box center [282, 224] width 368 height 16
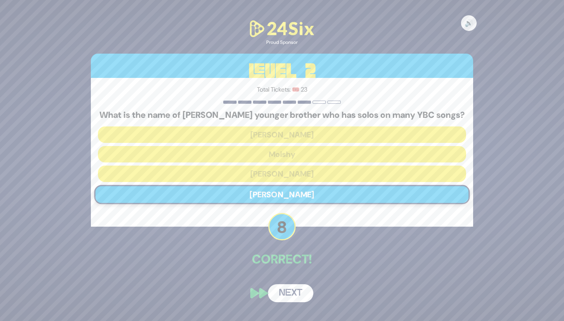
click at [291, 292] on button "Next" at bounding box center [290, 293] width 45 height 18
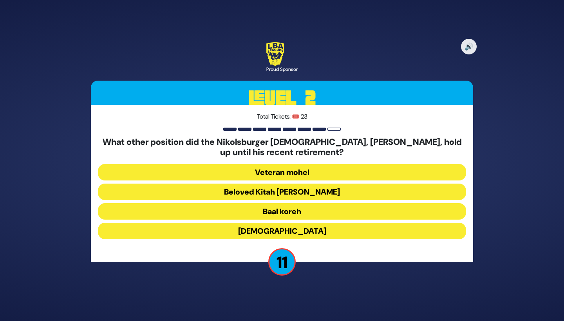
click at [225, 193] on button "Beloved Kitah Aleph Rebbi" at bounding box center [282, 192] width 368 height 16
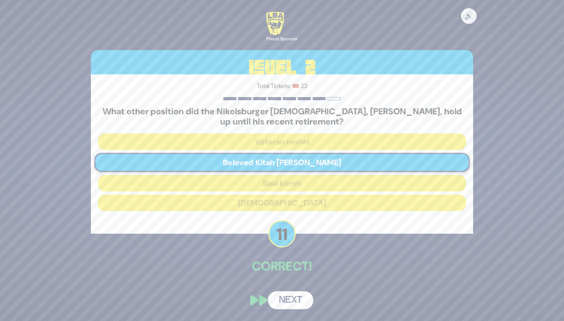
click at [278, 297] on button "Next" at bounding box center [290, 300] width 45 height 18
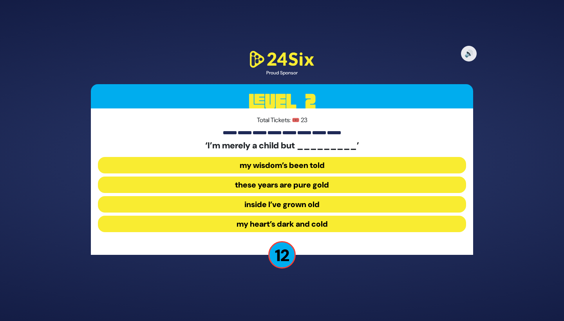
click at [249, 204] on button "inside I’ve grown old" at bounding box center [282, 204] width 368 height 16
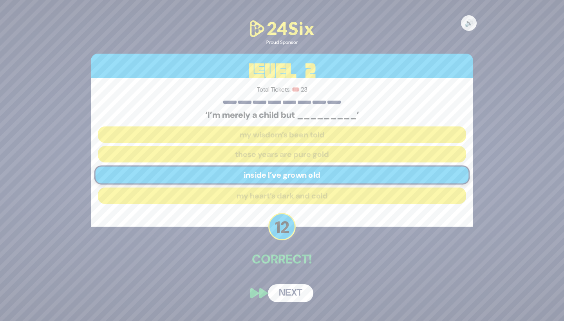
click at [284, 294] on button "Next" at bounding box center [290, 293] width 45 height 18
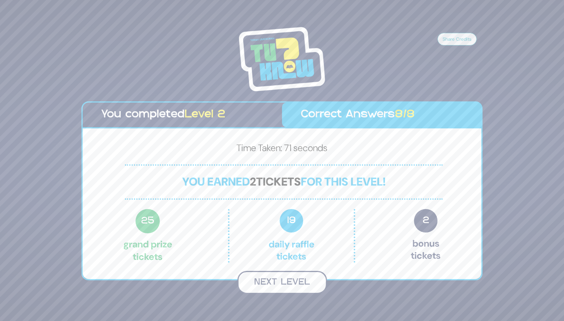
click at [276, 282] on button "Next Level" at bounding box center [282, 282] width 90 height 23
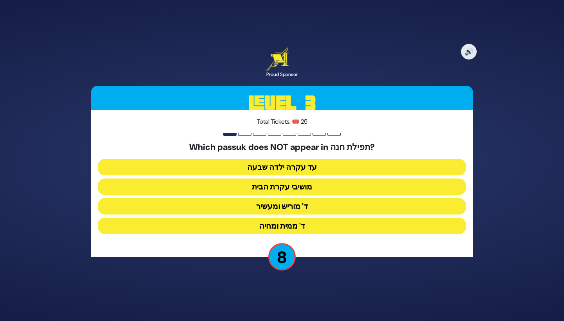
click at [243, 184] on button "מושיבי עקרת הבית" at bounding box center [282, 186] width 368 height 16
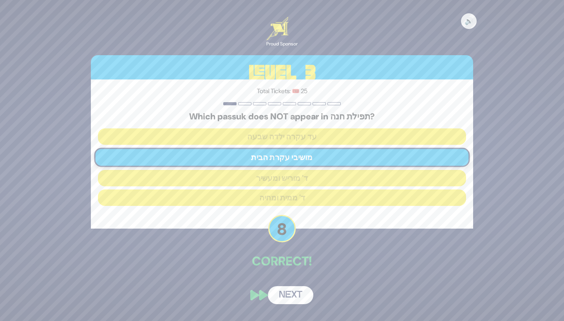
click at [290, 293] on button "Next" at bounding box center [290, 295] width 45 height 18
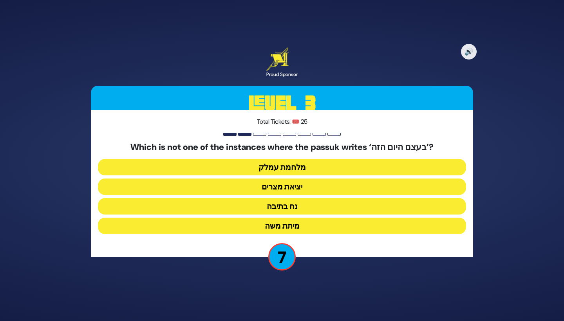
click at [280, 165] on button "מלחמת עמלק" at bounding box center [282, 167] width 368 height 16
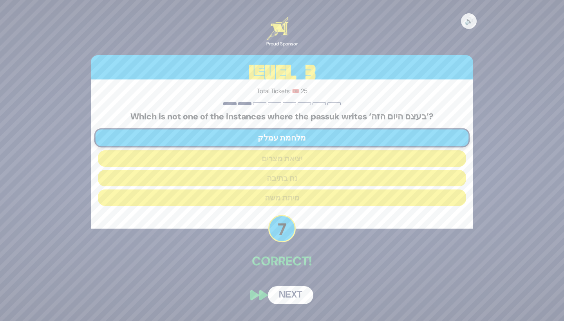
click at [285, 295] on button "Next" at bounding box center [290, 295] width 45 height 18
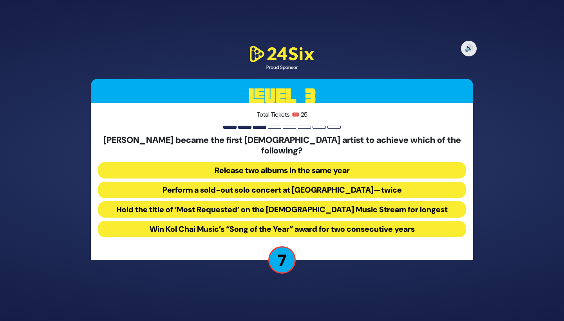
click at [240, 202] on button "Hold the title of ‘Most Requested’ on the Jewish Music Stream for longest" at bounding box center [282, 209] width 368 height 16
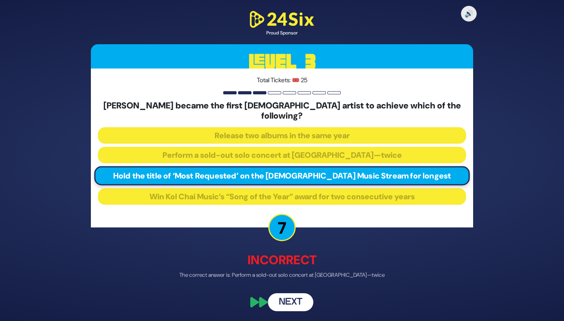
click at [285, 299] on button "Next" at bounding box center [290, 303] width 45 height 18
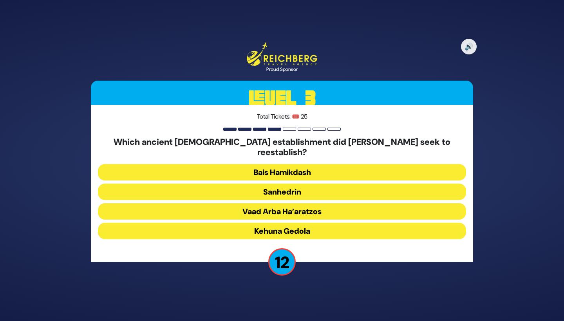
click at [195, 186] on button "Sanhedrin" at bounding box center [282, 192] width 368 height 16
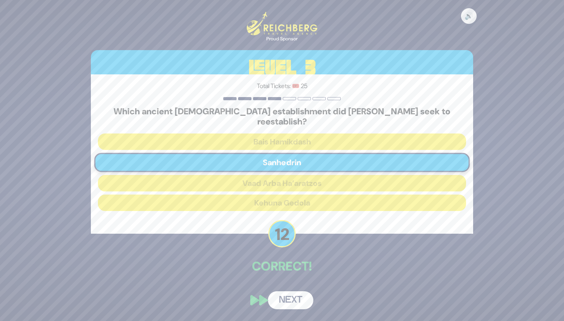
click at [278, 292] on button "Next" at bounding box center [290, 300] width 45 height 18
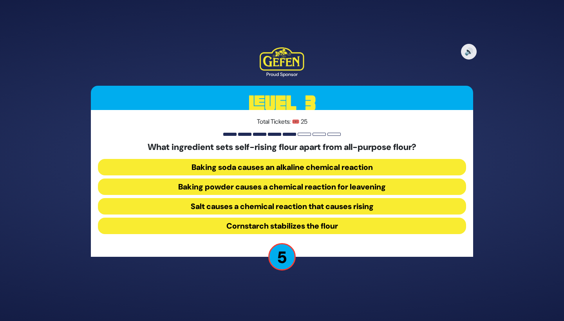
click at [216, 191] on button "Baking powder causes a chemical reaction for leavening" at bounding box center [282, 186] width 368 height 16
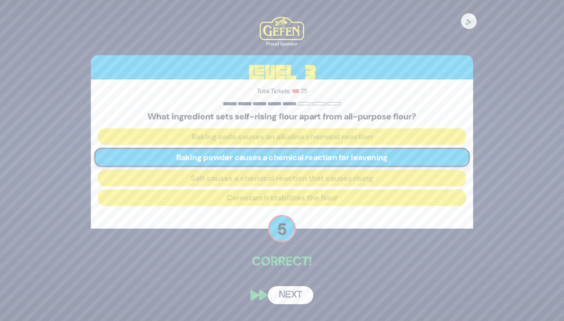
click at [284, 297] on button "Next" at bounding box center [290, 295] width 45 height 18
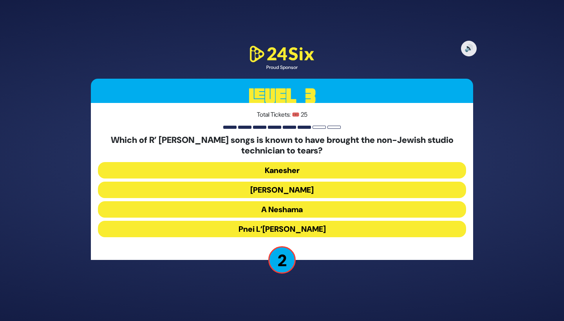
click at [209, 229] on button "Pnei L’Elbon" at bounding box center [282, 229] width 368 height 16
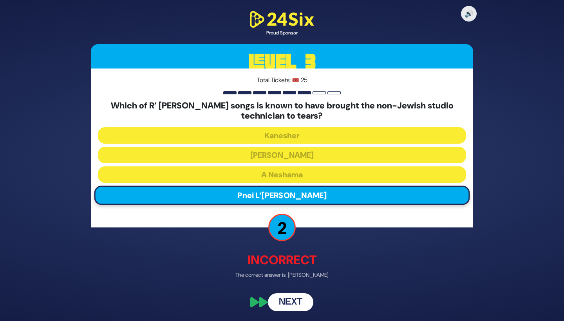
click at [286, 305] on button "Next" at bounding box center [290, 303] width 45 height 18
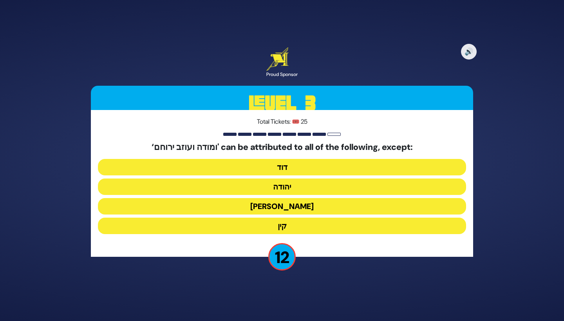
click at [250, 206] on button "יונה" at bounding box center [282, 206] width 368 height 16
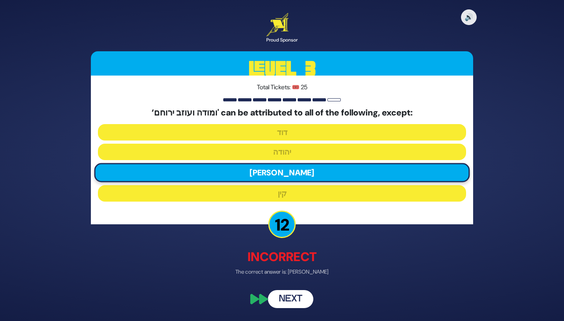
click at [292, 301] on button "Next" at bounding box center [290, 299] width 45 height 18
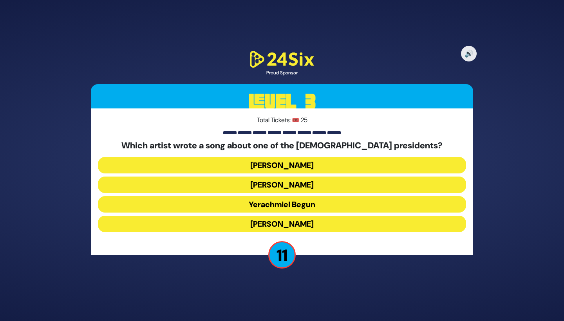
click at [210, 204] on button "Yerachmiel Begun" at bounding box center [282, 204] width 368 height 16
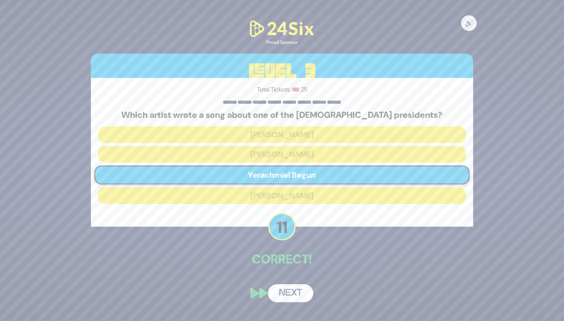
click at [291, 289] on button "Next" at bounding box center [290, 293] width 45 height 18
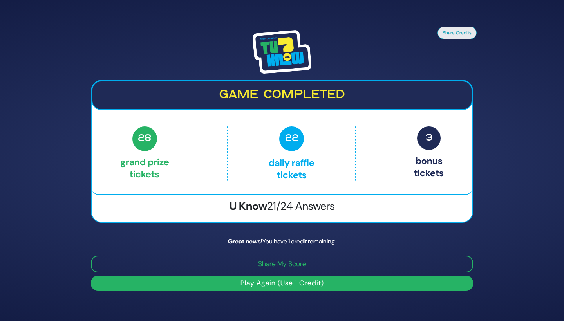
click at [281, 284] on button "Play Again (Use 1 Credit)" at bounding box center [282, 283] width 382 height 15
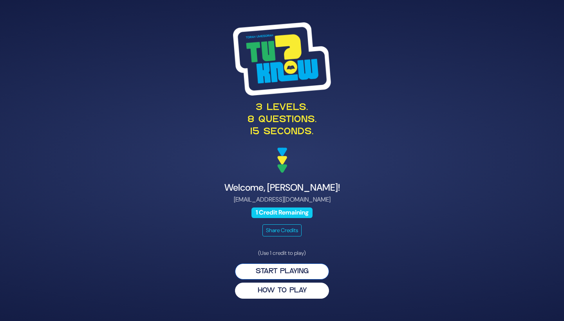
click at [267, 271] on button "Start Playing" at bounding box center [282, 271] width 94 height 16
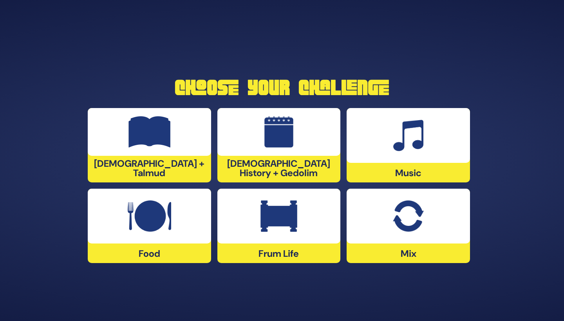
click at [264, 134] on img at bounding box center [278, 131] width 29 height 31
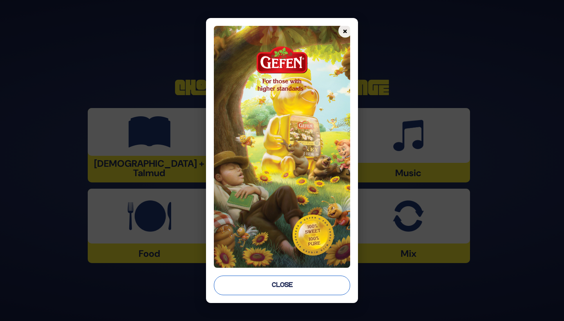
click at [240, 285] on button "Close" at bounding box center [282, 286] width 136 height 20
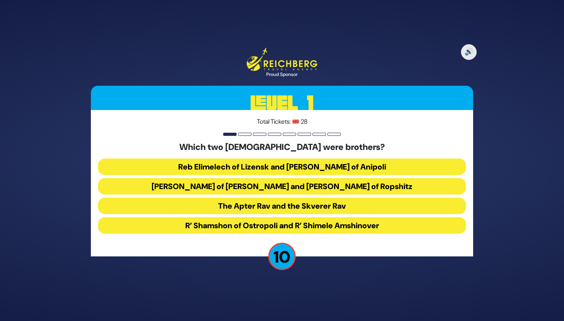
click at [211, 169] on button "Reb Elimelech of Lizensk and [PERSON_NAME] of Anipoli" at bounding box center [282, 167] width 368 height 16
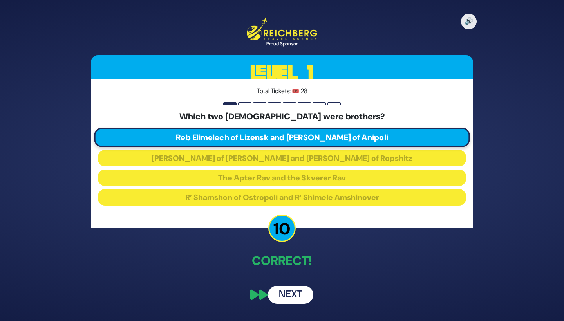
click at [293, 294] on button "Next" at bounding box center [290, 295] width 45 height 18
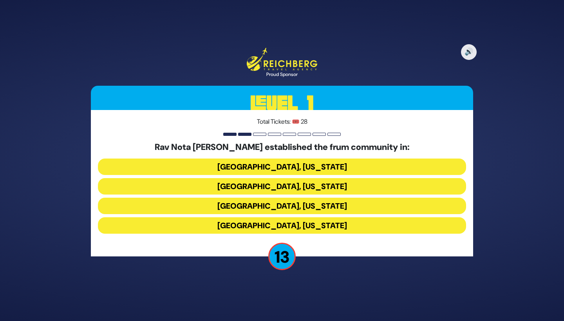
click at [317, 190] on button "[GEOGRAPHIC_DATA], [US_STATE]" at bounding box center [282, 186] width 368 height 16
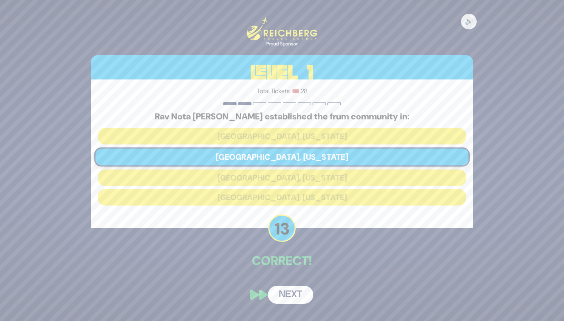
click at [290, 296] on button "Next" at bounding box center [290, 295] width 45 height 18
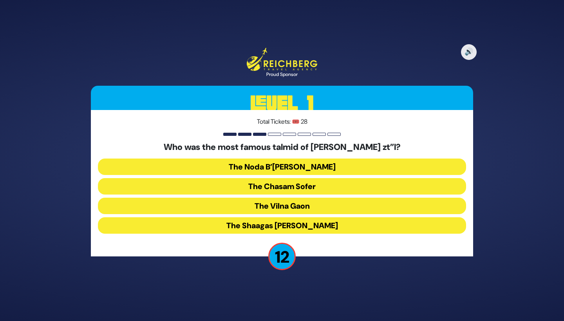
click at [273, 184] on button "The Chasam Sofer" at bounding box center [282, 186] width 368 height 16
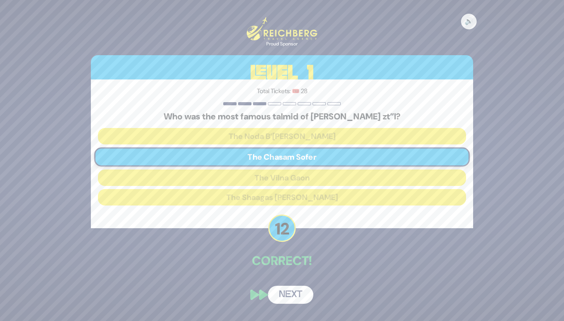
click at [290, 294] on button "Next" at bounding box center [290, 295] width 45 height 18
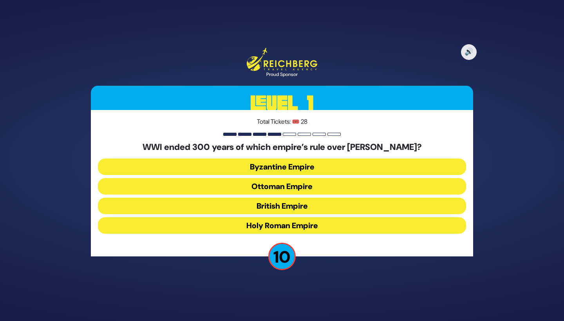
click at [211, 184] on button "Ottoman Empire" at bounding box center [282, 186] width 368 height 16
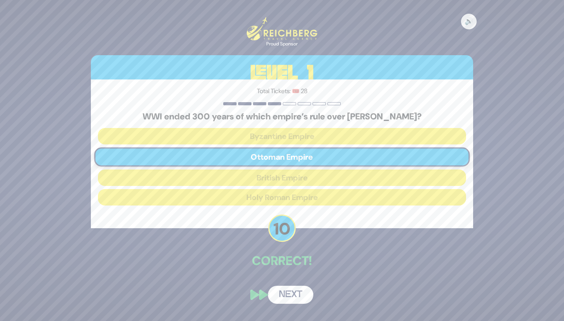
click at [285, 295] on button "Next" at bounding box center [290, 295] width 45 height 18
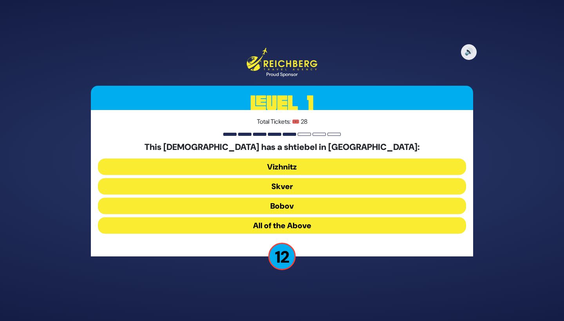
click at [190, 225] on button "All of the Above" at bounding box center [282, 225] width 368 height 16
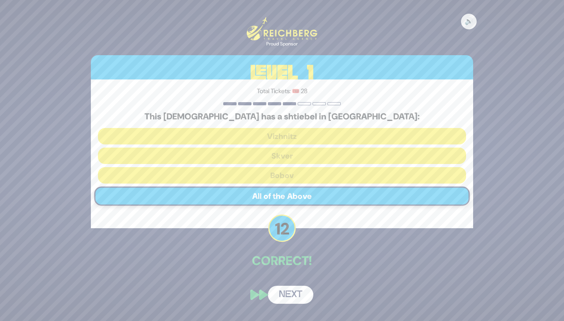
click at [286, 293] on button "Next" at bounding box center [290, 295] width 45 height 18
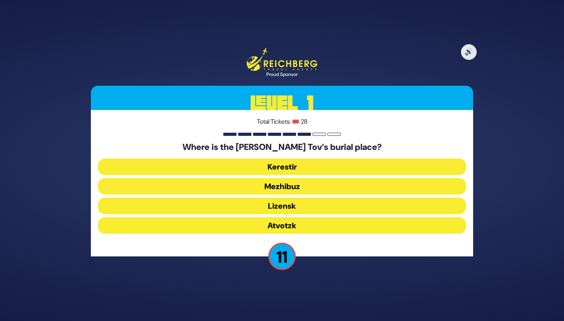
click at [200, 185] on button "Mezhibuz" at bounding box center [282, 186] width 368 height 16
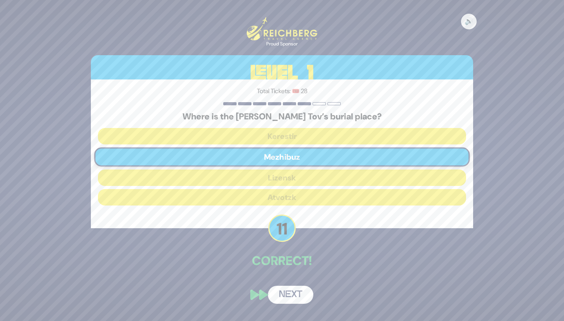
click at [288, 299] on button "Next" at bounding box center [290, 295] width 45 height 18
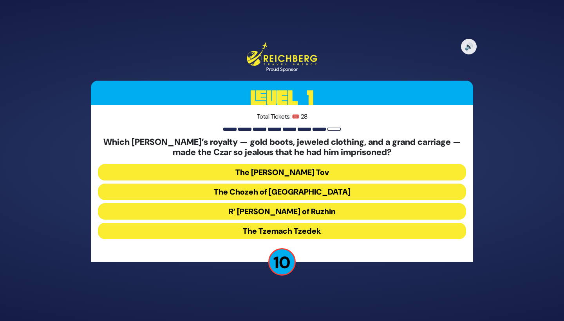
click at [220, 212] on button "R’ [PERSON_NAME] of Ruzhin" at bounding box center [282, 211] width 368 height 16
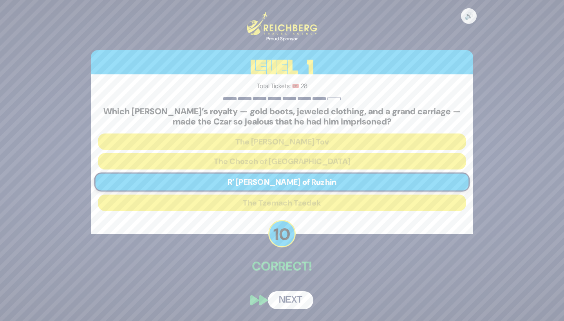
click at [279, 297] on button "Next" at bounding box center [290, 300] width 45 height 18
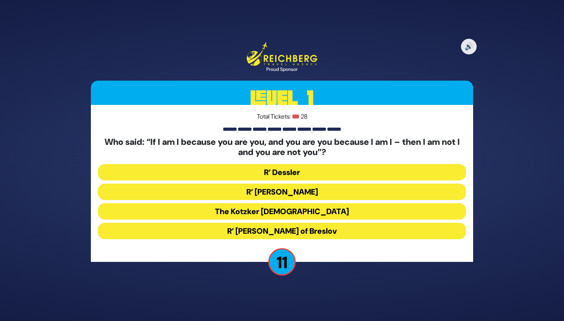
click at [197, 211] on button "The Kotzker [DEMOGRAPHIC_DATA]" at bounding box center [282, 211] width 368 height 16
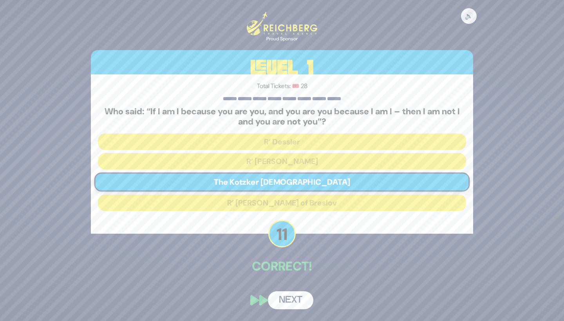
click at [286, 299] on button "Next" at bounding box center [290, 300] width 45 height 18
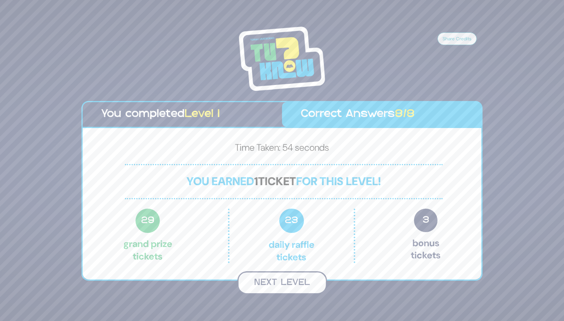
click at [274, 285] on button "Next Level" at bounding box center [282, 282] width 90 height 23
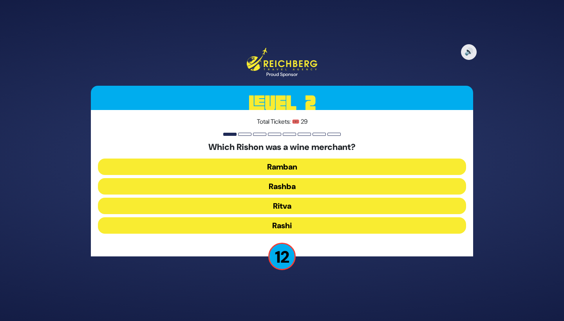
click at [226, 227] on button "Rashi" at bounding box center [282, 225] width 368 height 16
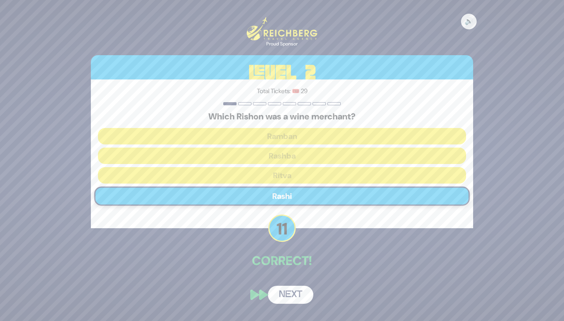
click at [285, 298] on button "Next" at bounding box center [290, 295] width 45 height 18
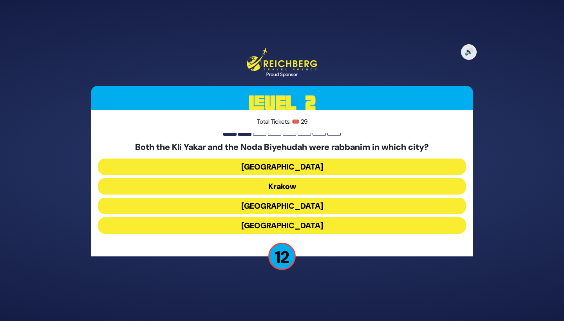
click at [245, 227] on button "[GEOGRAPHIC_DATA]" at bounding box center [282, 225] width 368 height 16
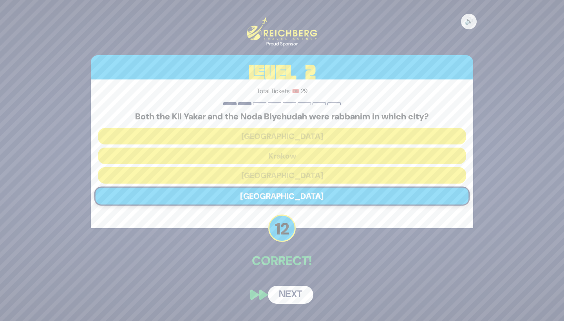
click at [287, 297] on button "Next" at bounding box center [290, 295] width 45 height 18
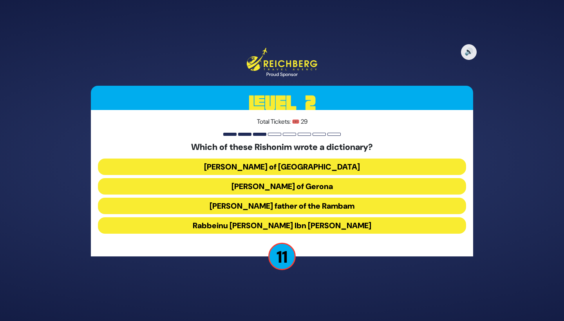
click at [265, 168] on button "[PERSON_NAME] of [GEOGRAPHIC_DATA]" at bounding box center [282, 167] width 368 height 16
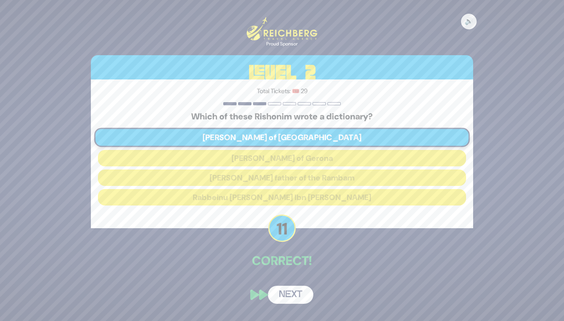
click at [286, 297] on button "Next" at bounding box center [290, 295] width 45 height 18
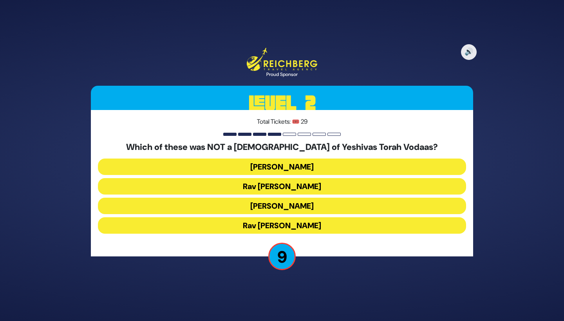
click at [263, 229] on button "Rav [PERSON_NAME]" at bounding box center [282, 225] width 368 height 16
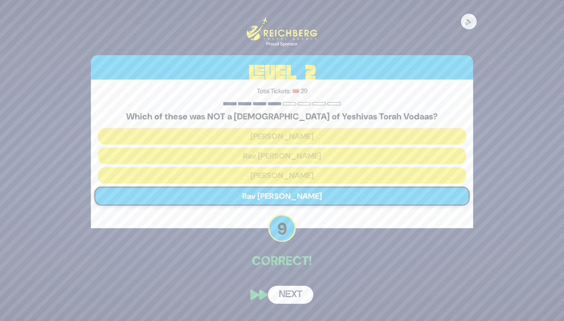
click at [293, 297] on button "Next" at bounding box center [290, 295] width 45 height 18
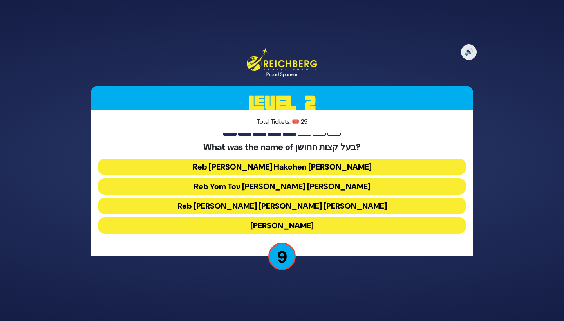
click at [262, 166] on button "Reb [PERSON_NAME] Hakohen [PERSON_NAME]" at bounding box center [282, 167] width 368 height 16
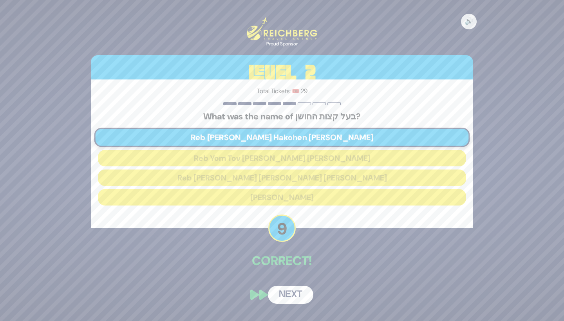
click at [290, 298] on button "Next" at bounding box center [290, 295] width 45 height 18
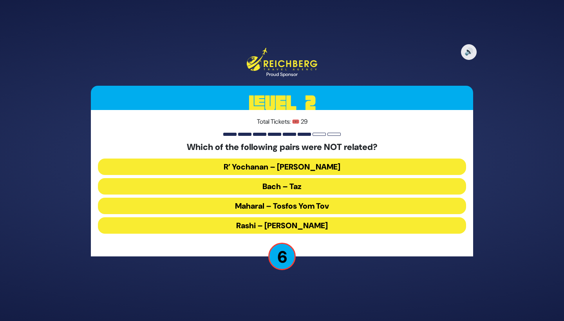
click at [303, 205] on button "Maharal – Tosfos Yom Tov" at bounding box center [282, 206] width 368 height 16
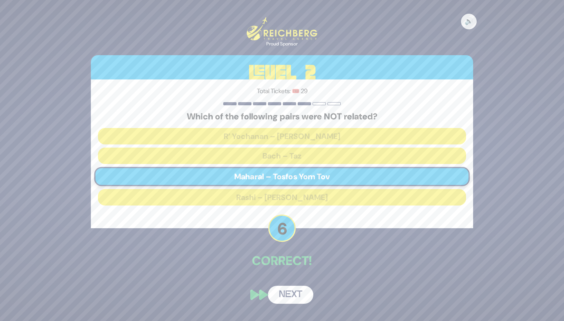
click at [281, 298] on button "Next" at bounding box center [290, 295] width 45 height 18
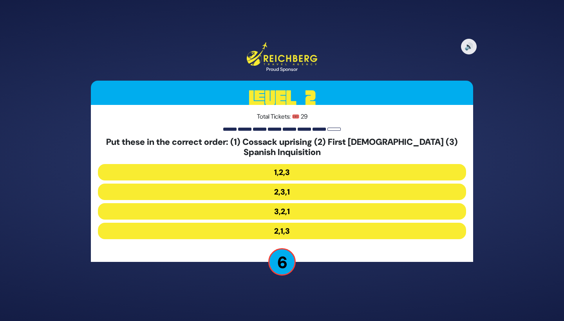
click at [252, 190] on button "2,3,1" at bounding box center [282, 192] width 368 height 16
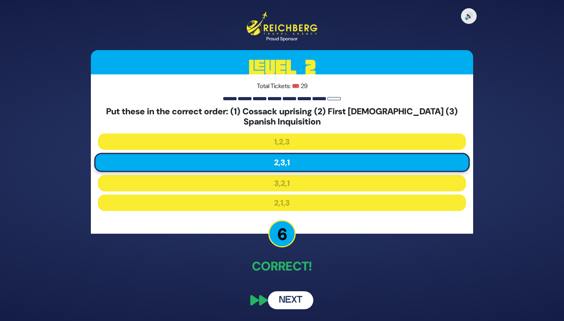
click at [289, 302] on button "Next" at bounding box center [290, 300] width 45 height 18
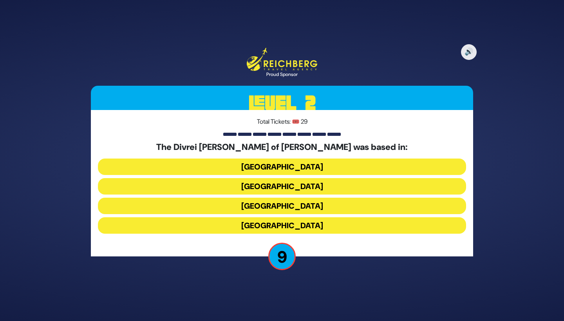
click at [218, 207] on button "[GEOGRAPHIC_DATA]" at bounding box center [282, 206] width 368 height 16
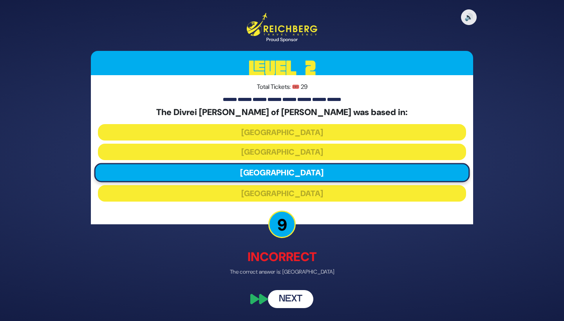
click at [290, 302] on button "Next" at bounding box center [290, 299] width 45 height 18
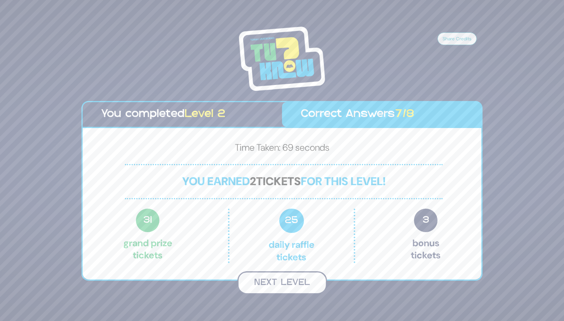
click at [291, 283] on button "Next Level" at bounding box center [282, 282] width 90 height 23
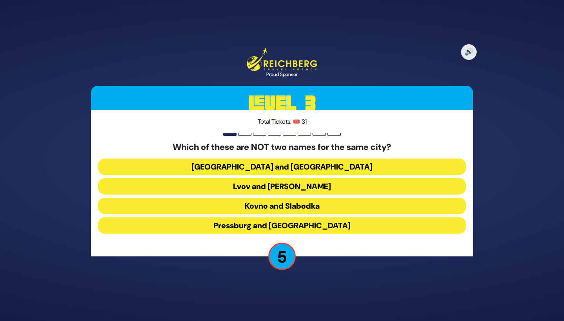
click at [211, 207] on button "Kovno and Slabodka" at bounding box center [282, 206] width 368 height 16
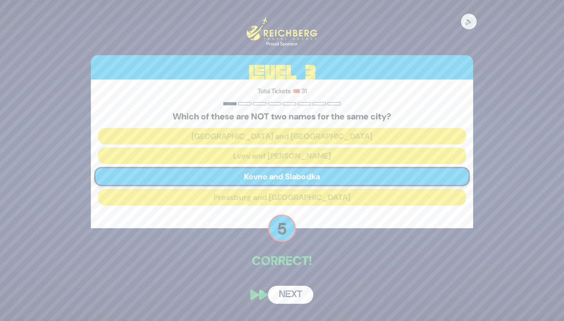
click at [294, 296] on button "Next" at bounding box center [290, 295] width 45 height 18
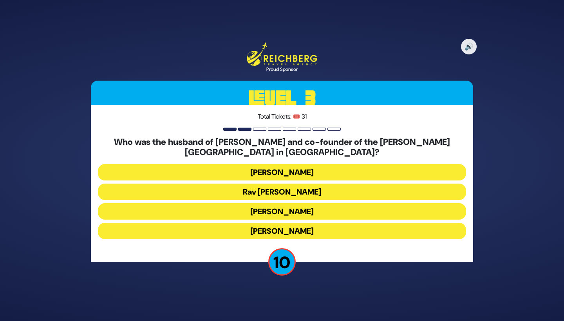
click at [232, 213] on button "[PERSON_NAME]" at bounding box center [282, 211] width 368 height 16
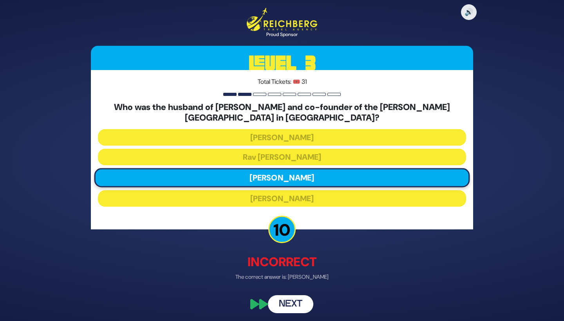
click at [284, 305] on button "Next" at bounding box center [290, 304] width 45 height 18
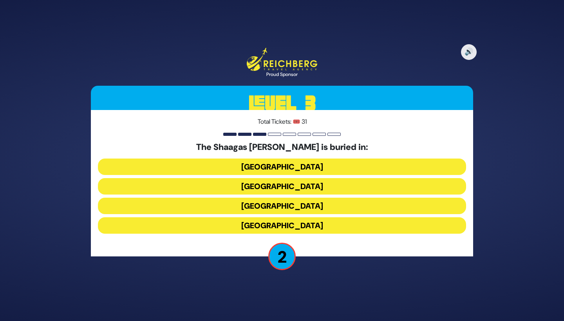
click at [241, 230] on button "[GEOGRAPHIC_DATA]" at bounding box center [282, 225] width 368 height 16
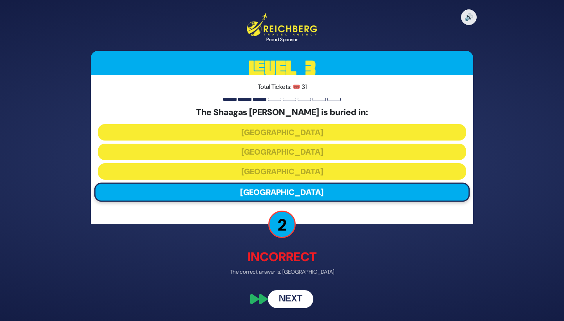
click at [290, 297] on button "Next" at bounding box center [290, 299] width 45 height 18
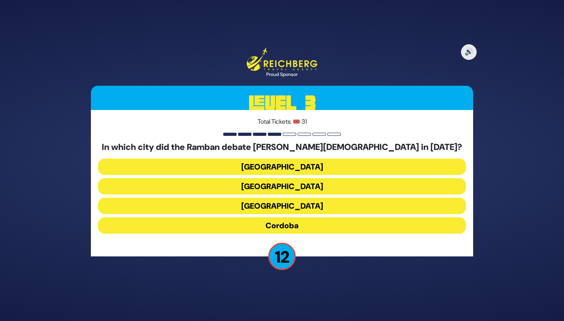
click at [262, 186] on button "[GEOGRAPHIC_DATA]" at bounding box center [282, 186] width 368 height 16
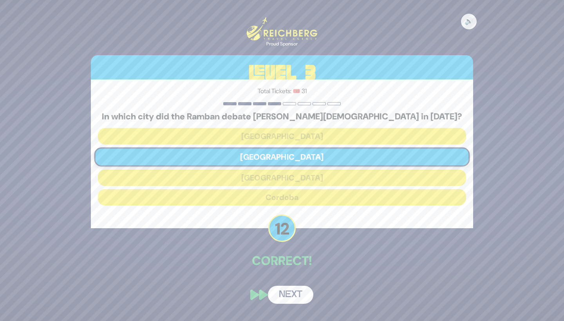
click at [284, 297] on button "Next" at bounding box center [290, 295] width 45 height 18
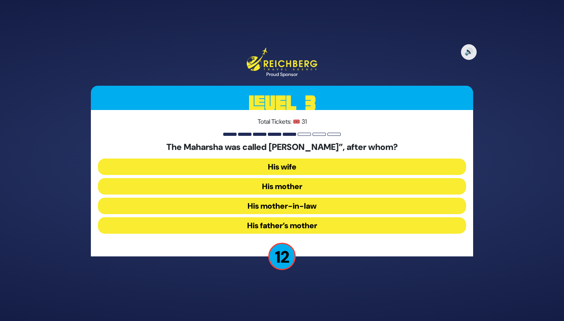
click at [224, 190] on button "His mother" at bounding box center [282, 186] width 368 height 16
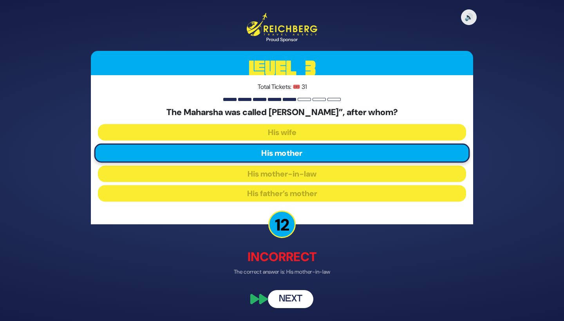
click at [286, 299] on button "Next" at bounding box center [290, 299] width 45 height 18
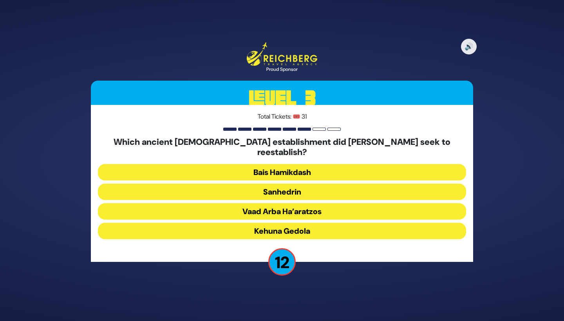
click at [228, 184] on button "Sanhedrin" at bounding box center [282, 192] width 368 height 16
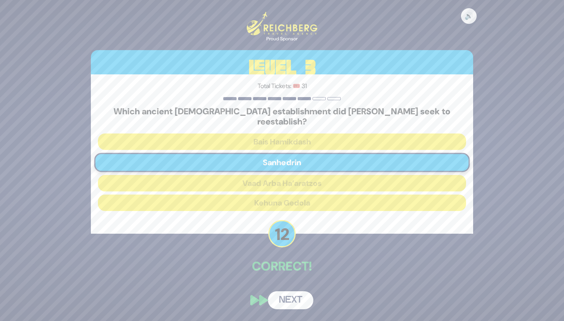
click at [288, 296] on button "Next" at bounding box center [290, 300] width 45 height 18
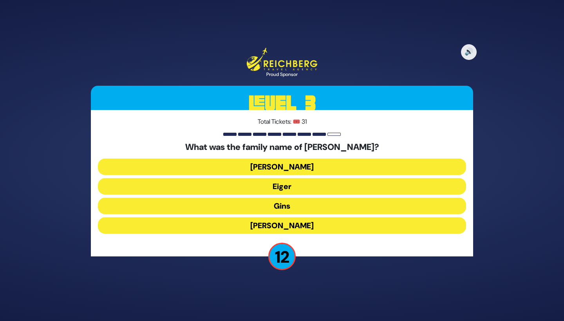
click at [220, 201] on button "Gins" at bounding box center [282, 206] width 368 height 16
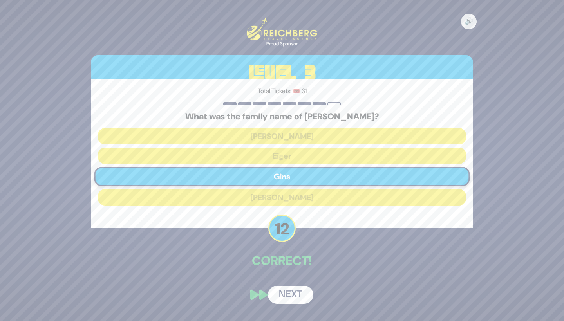
click at [285, 291] on button "Next" at bounding box center [290, 295] width 45 height 18
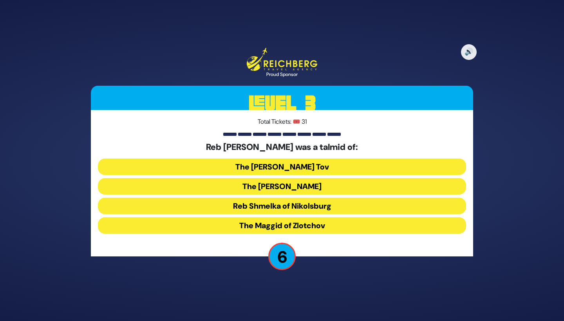
click at [222, 204] on button "Reb Shmelka of Nikolsburg" at bounding box center [282, 206] width 368 height 16
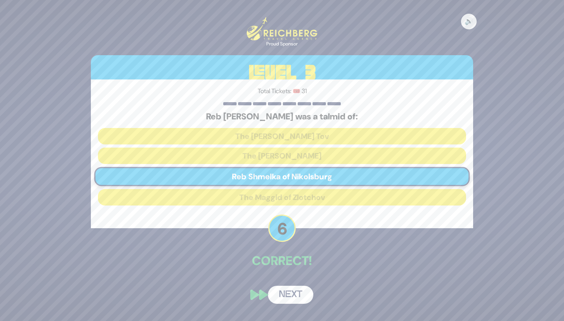
click at [285, 297] on button "Next" at bounding box center [290, 295] width 45 height 18
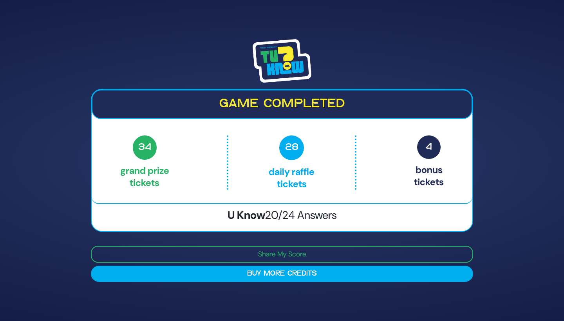
click at [516, 220] on div "Game completed 34 Grand Prize tickets 28 Daily Raffle tickets 4 Bonus tickets 3…" at bounding box center [282, 160] width 564 height 321
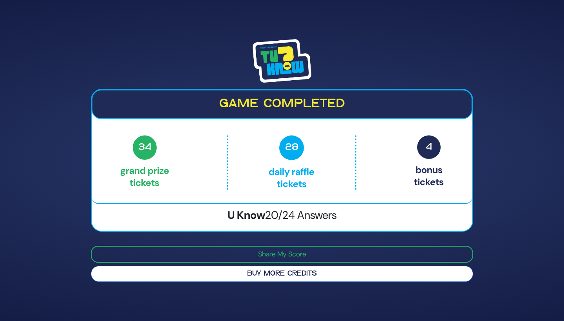
click at [166, 275] on button "Buy More Credits" at bounding box center [282, 274] width 382 height 16
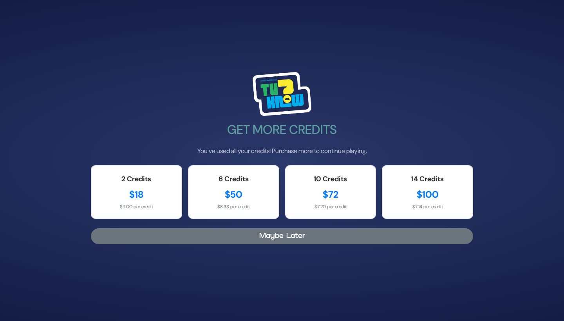
click at [158, 243] on button "Maybe Later" at bounding box center [282, 236] width 382 height 16
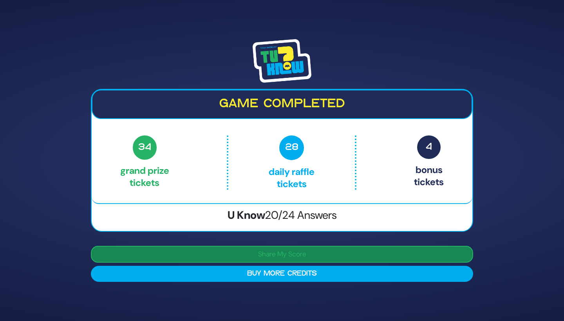
click at [187, 249] on button "Share My Score" at bounding box center [282, 254] width 382 height 17
